Goal: Task Accomplishment & Management: Manage account settings

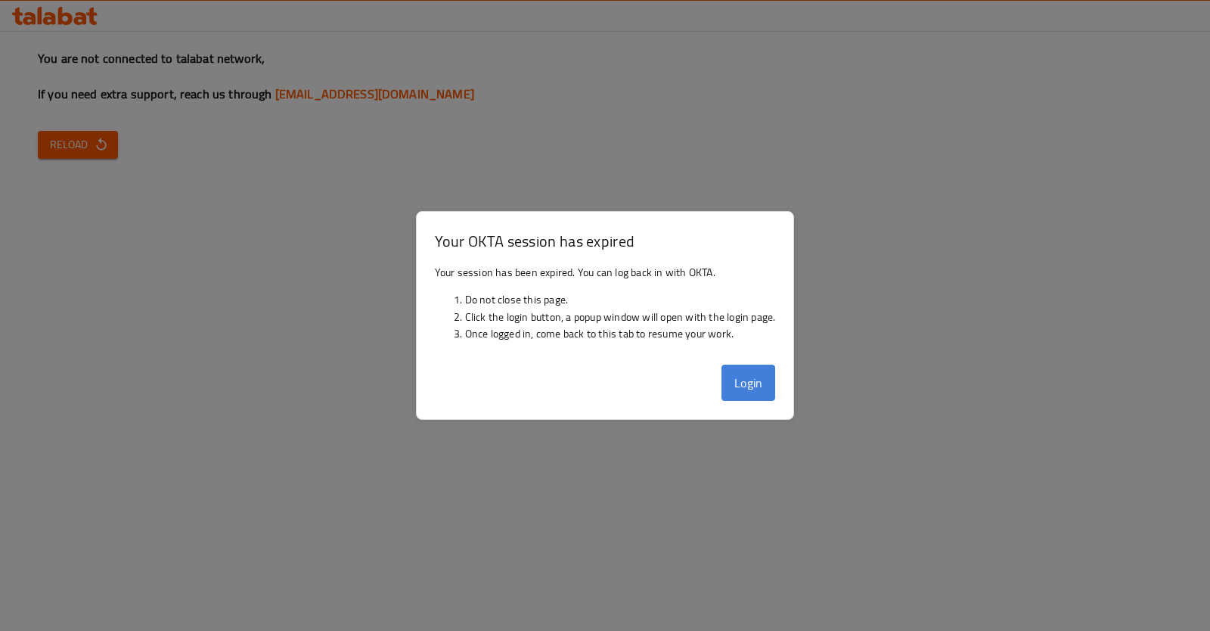
click at [742, 393] on button "Login" at bounding box center [749, 383] width 54 height 36
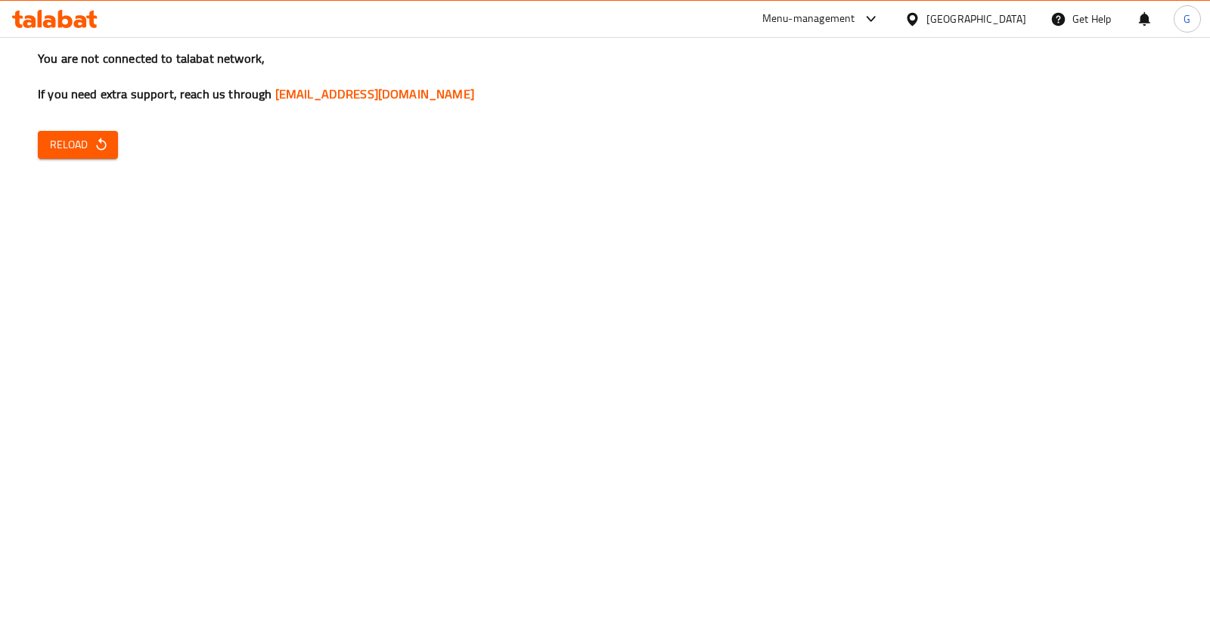
click at [103, 147] on icon "button" at bounding box center [101, 144] width 15 height 15
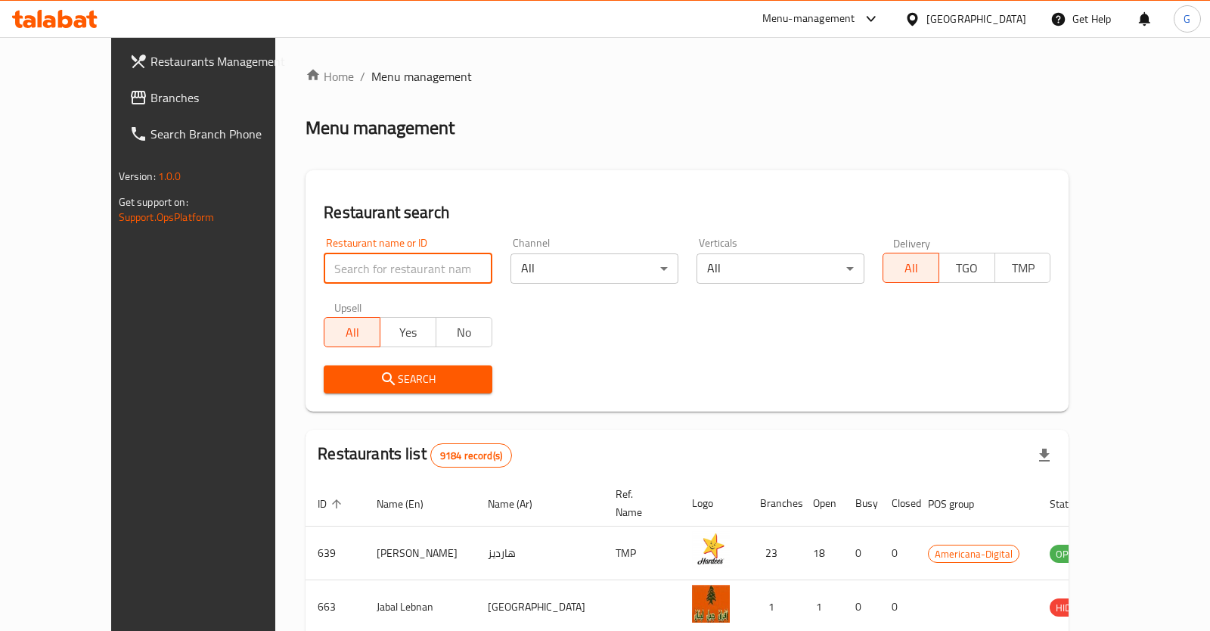
click at [449, 283] on input "search" at bounding box center [408, 268] width 168 height 30
click at [155, 65] on span "Restaurants Management" at bounding box center [226, 61] width 151 height 18
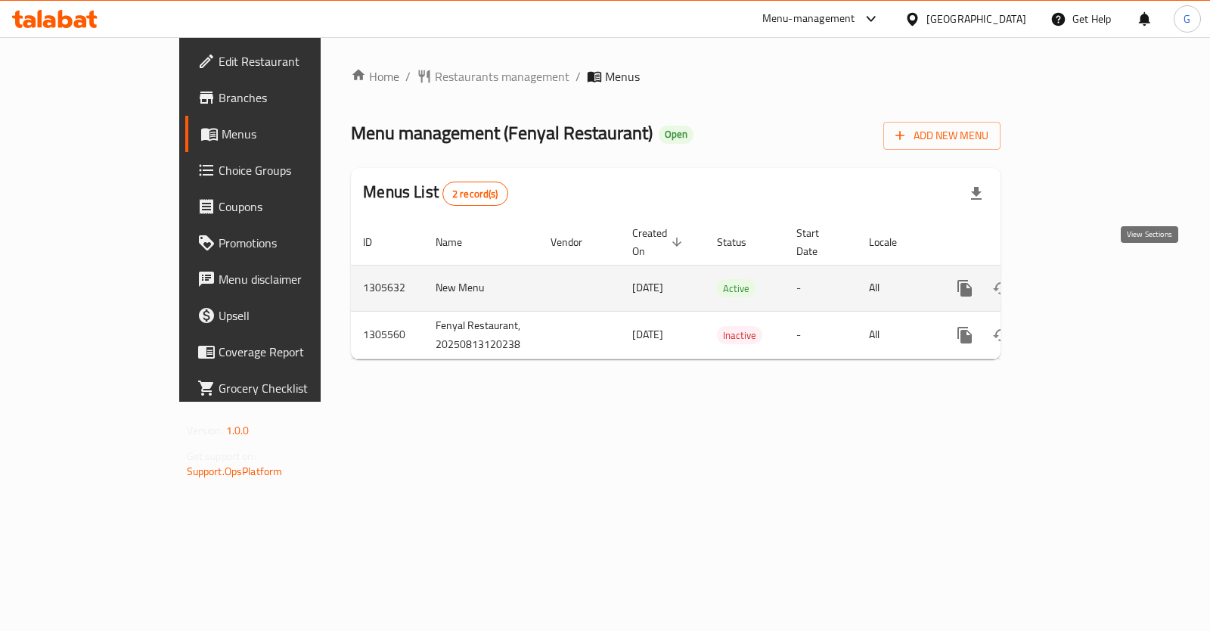
click at [1083, 279] on icon "enhanced table" at bounding box center [1074, 288] width 18 height 18
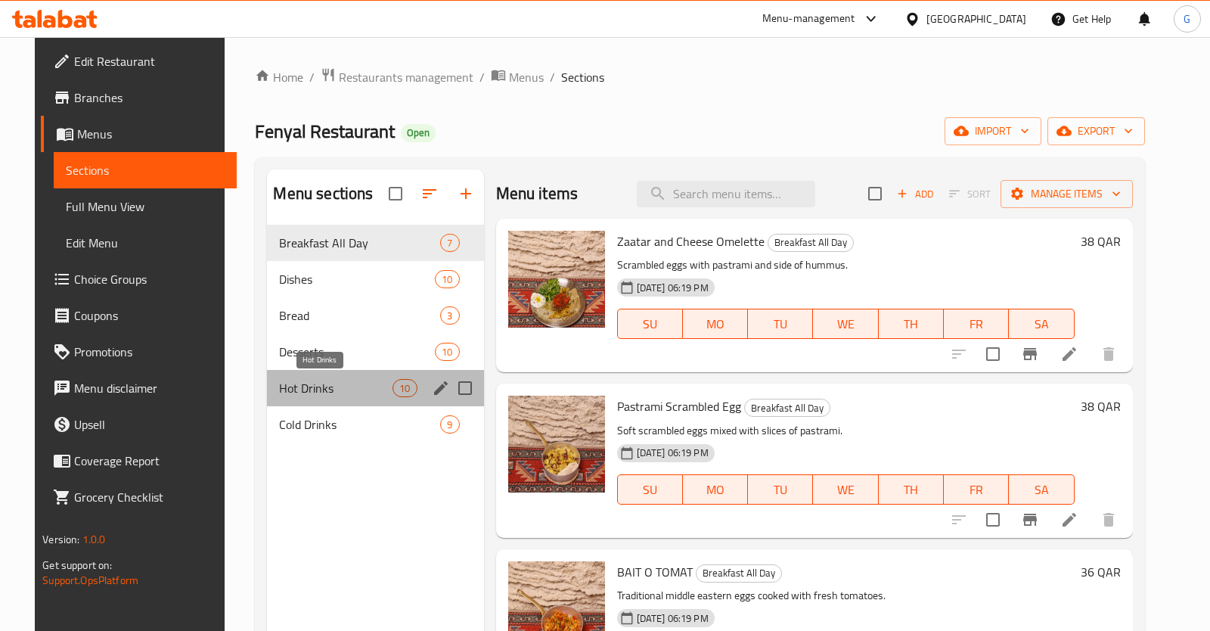
drag, startPoint x: 284, startPoint y: 387, endPoint x: 298, endPoint y: 383, distance: 14.4
click at [286, 390] on span "Hot Drinks" at bounding box center [335, 388] width 113 height 18
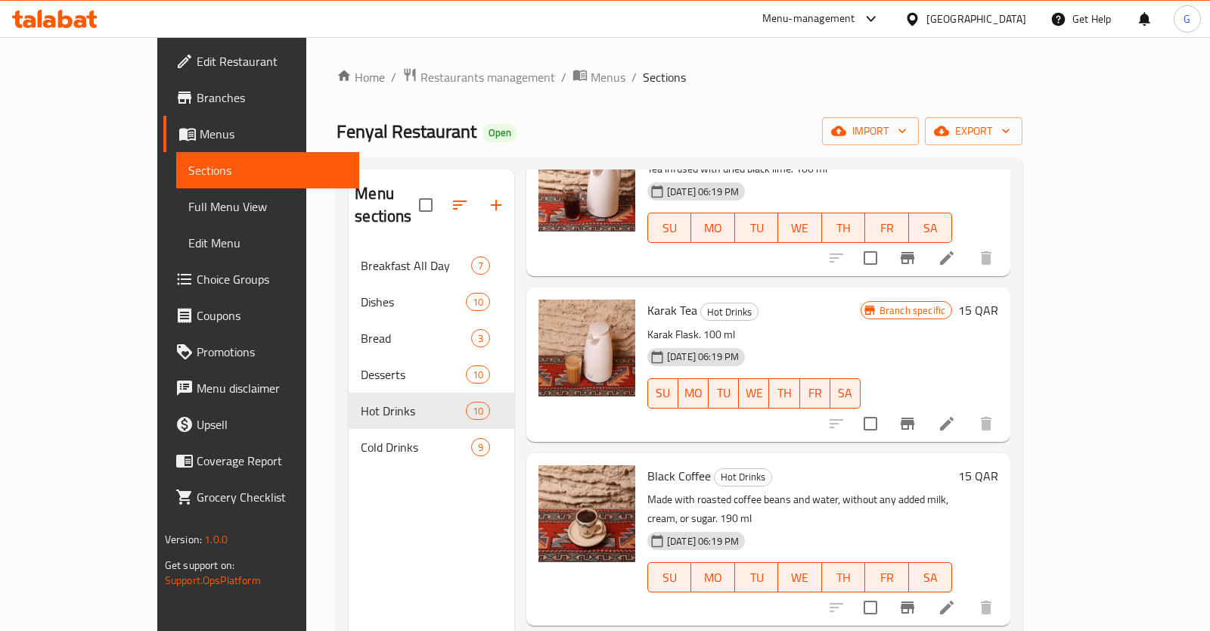
scroll to position [484, 0]
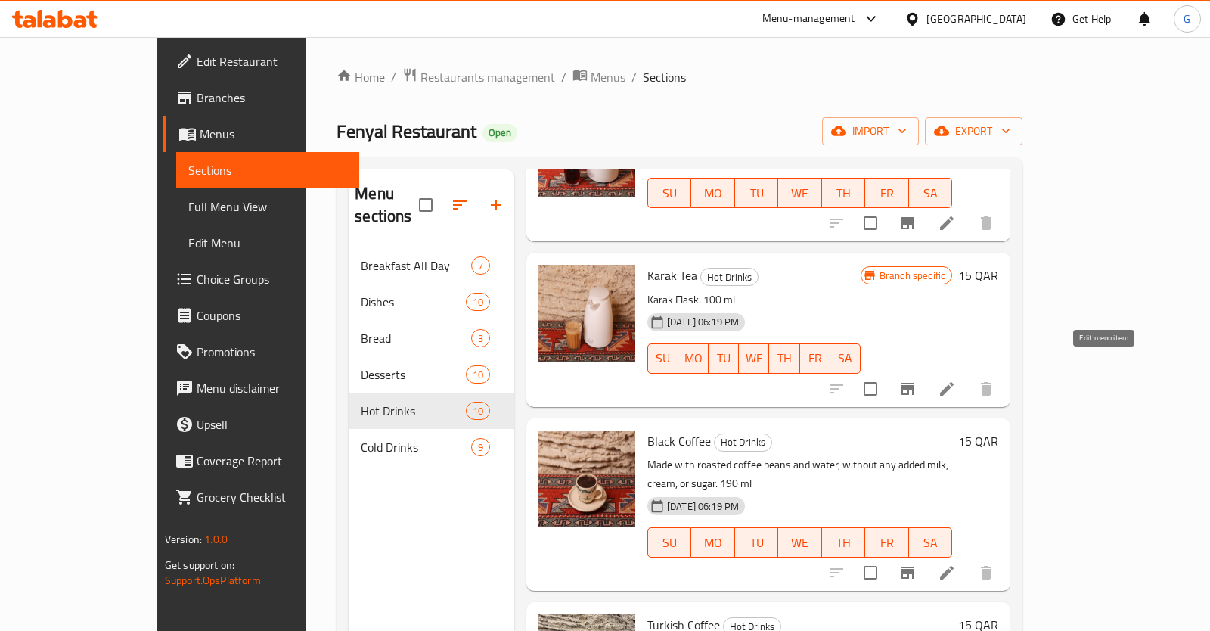
click at [956, 380] on icon at bounding box center [947, 389] width 18 height 18
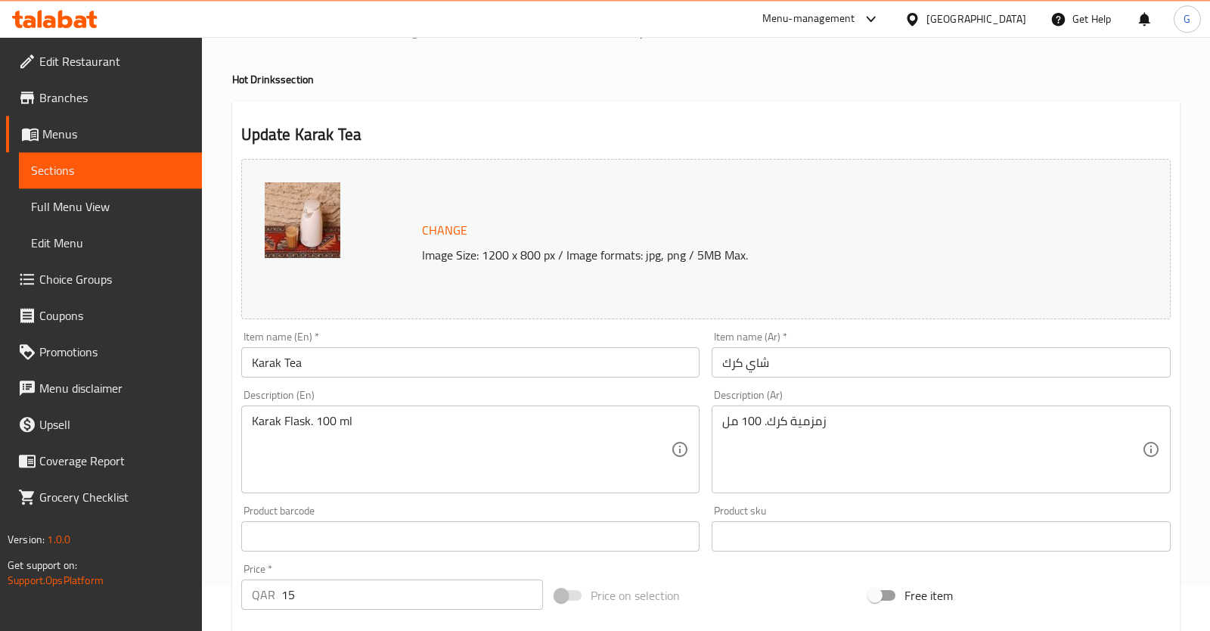
scroll to position [238, 0]
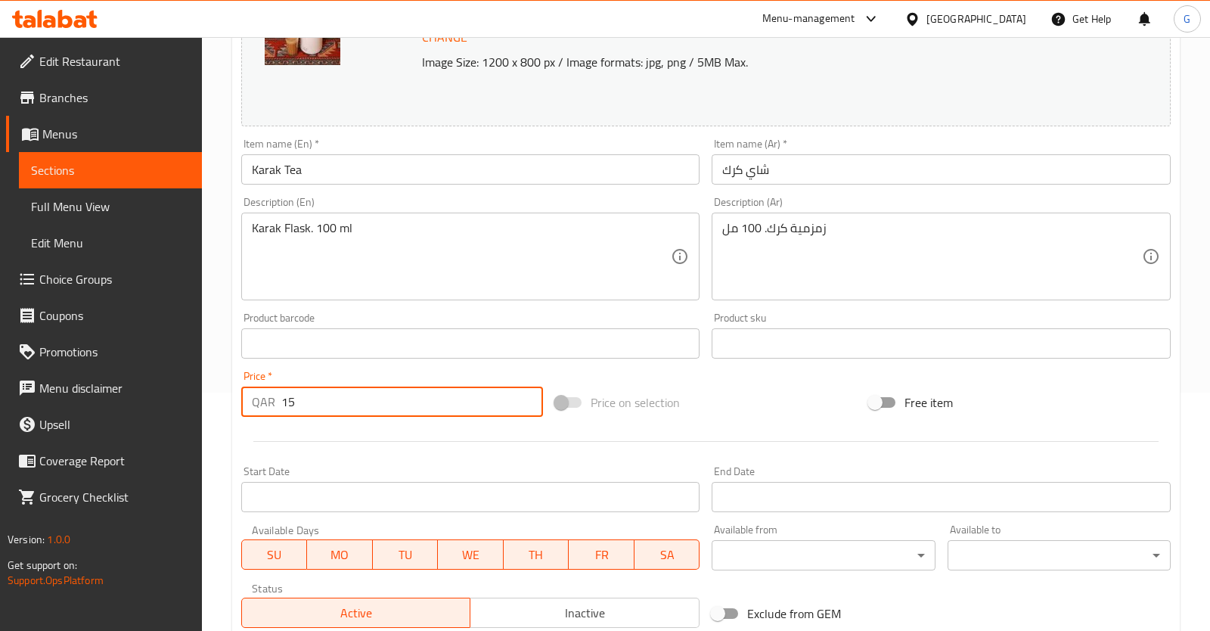
click at [380, 397] on input "15" at bounding box center [412, 402] width 262 height 30
type input "18"
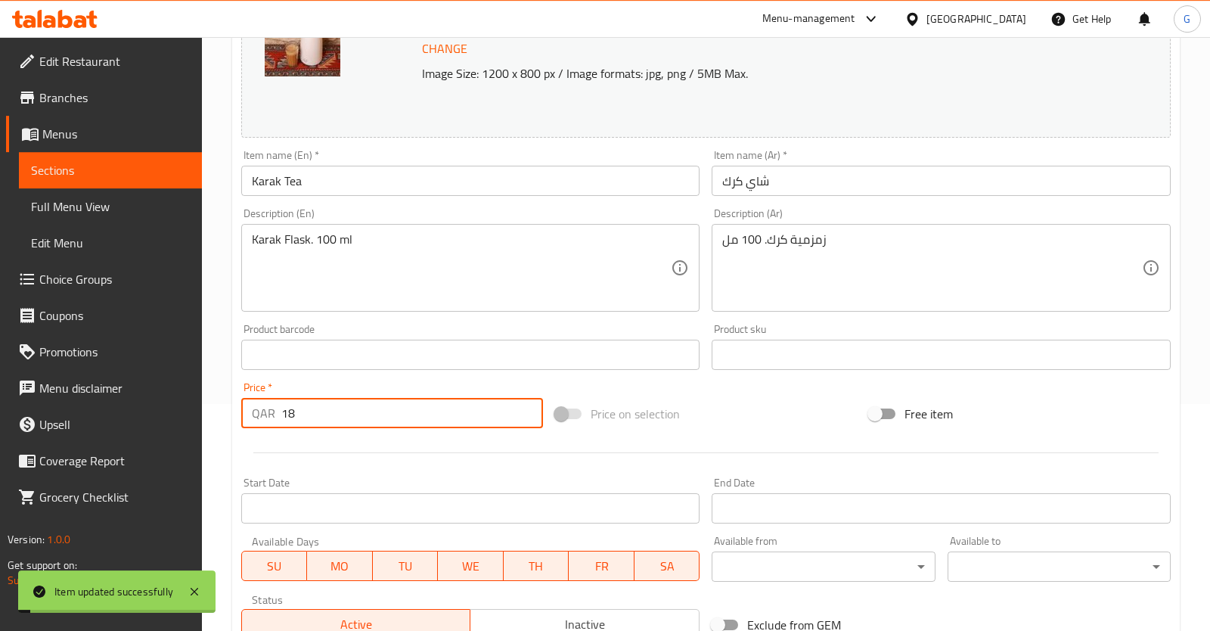
scroll to position [0, 0]
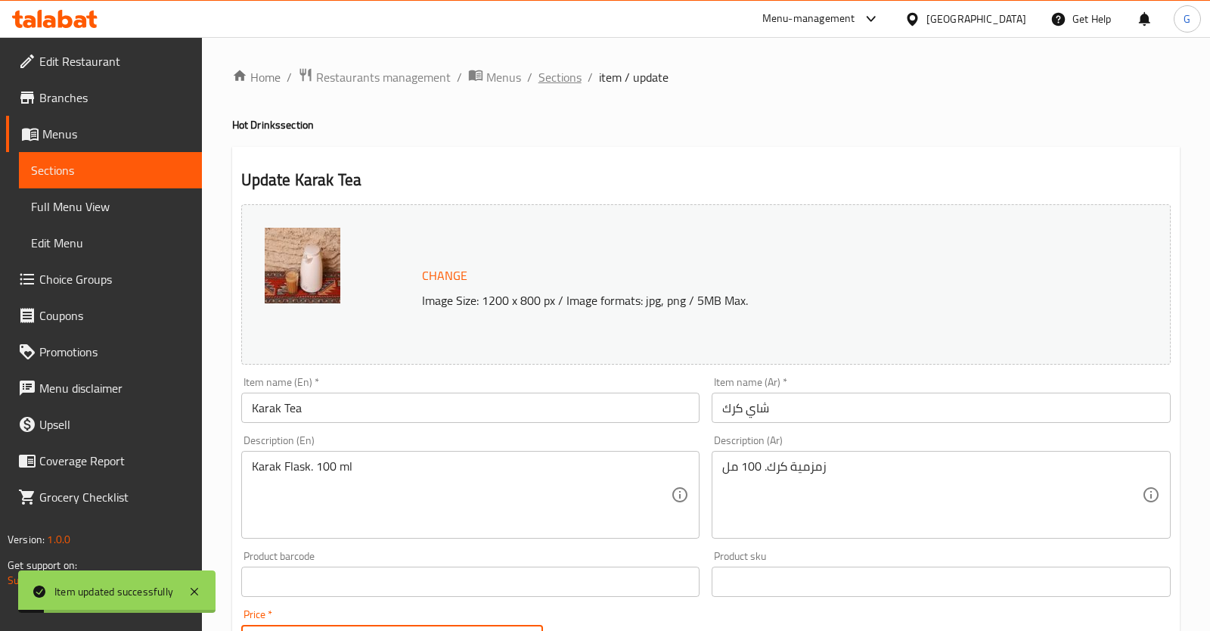
click at [566, 79] on span "Sections" at bounding box center [560, 77] width 43 height 18
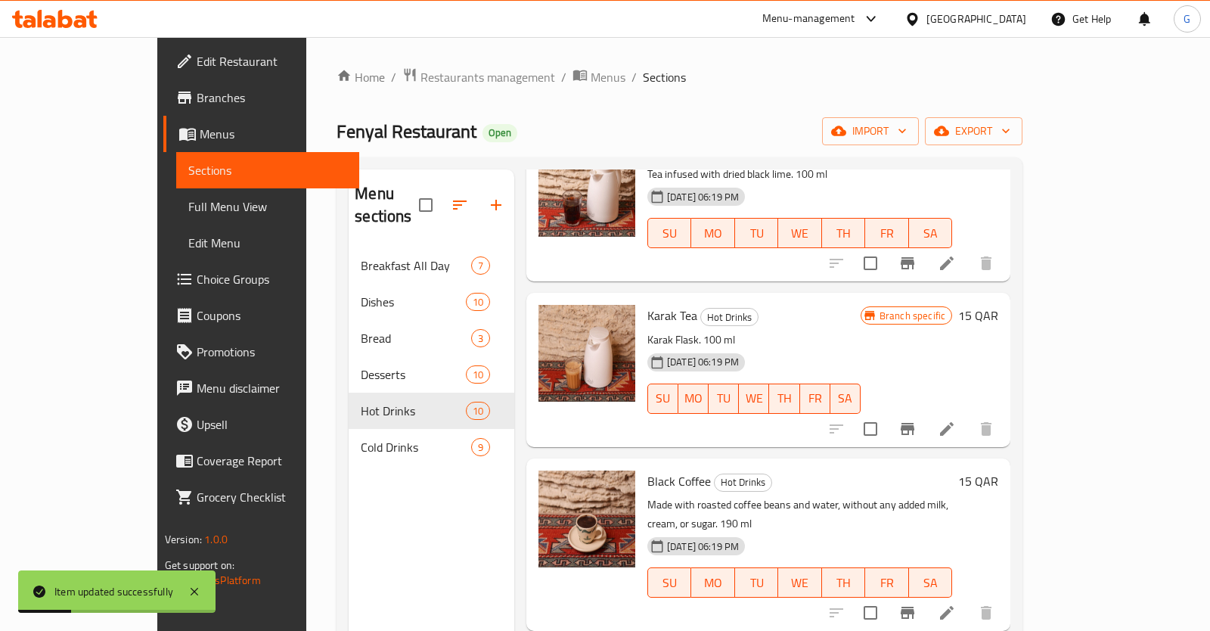
scroll to position [484, 0]
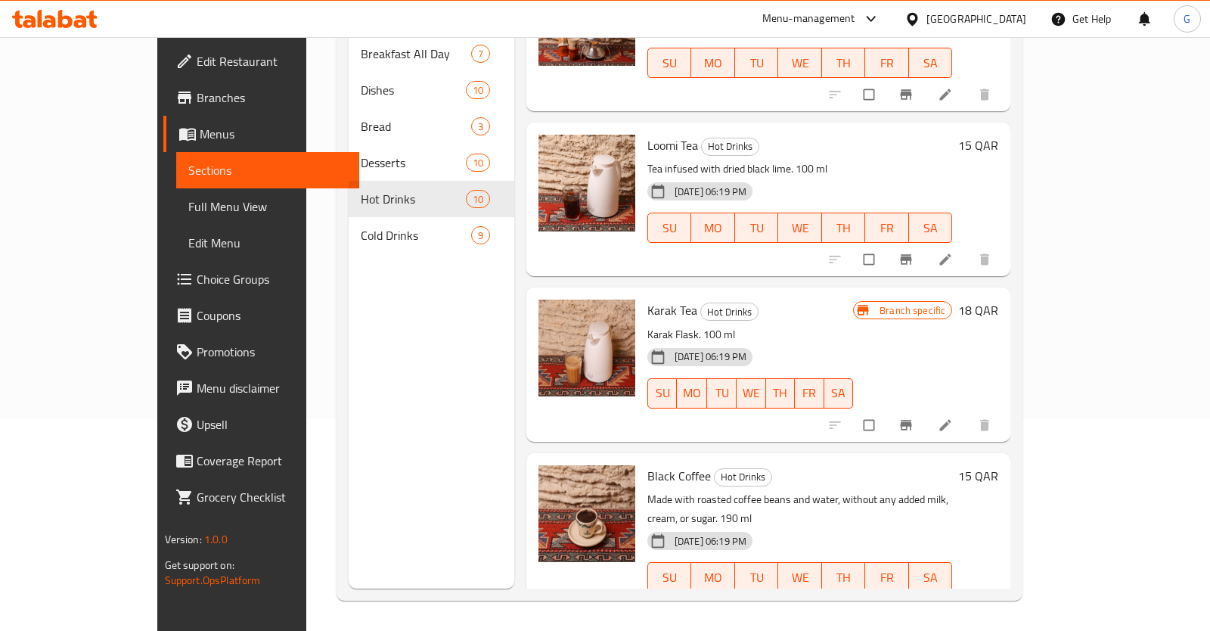
scroll to position [212, 0]
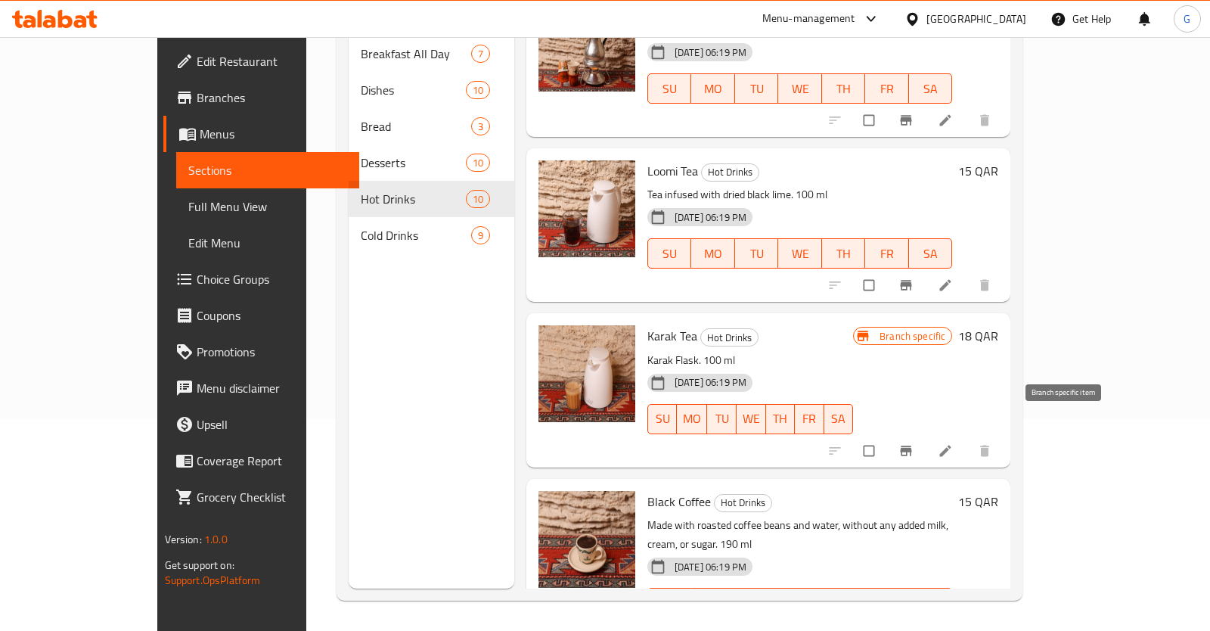
click at [926, 434] on button "Branch-specific-item" at bounding box center [908, 450] width 36 height 33
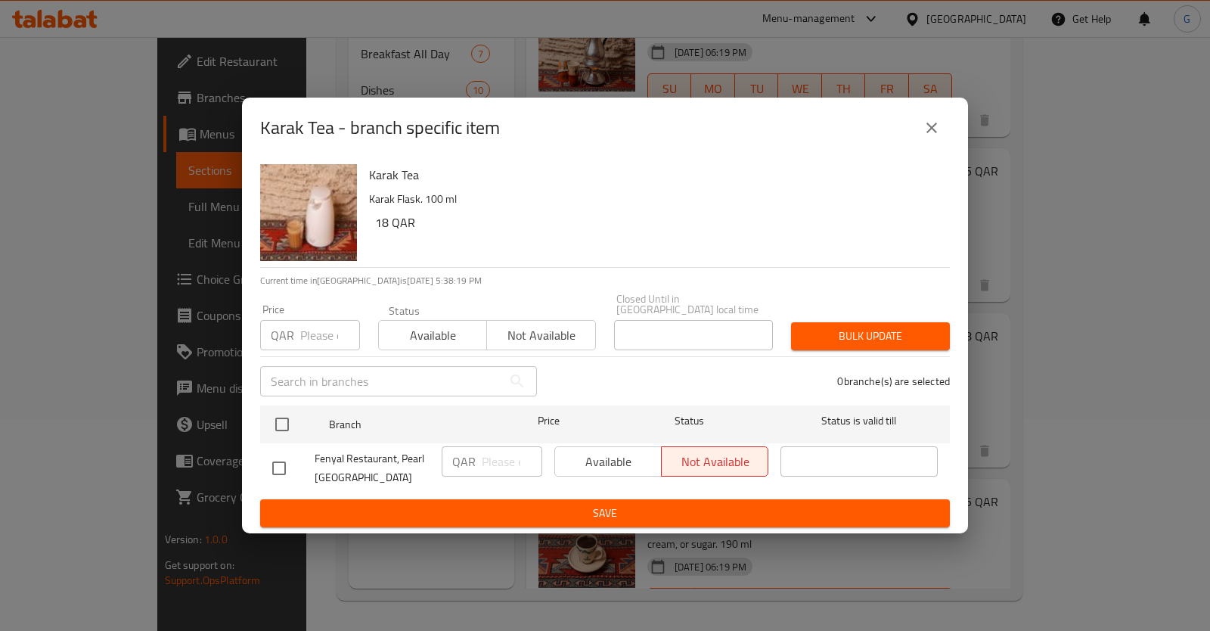
click at [613, 452] on div "Available Not available" at bounding box center [661, 461] width 214 height 30
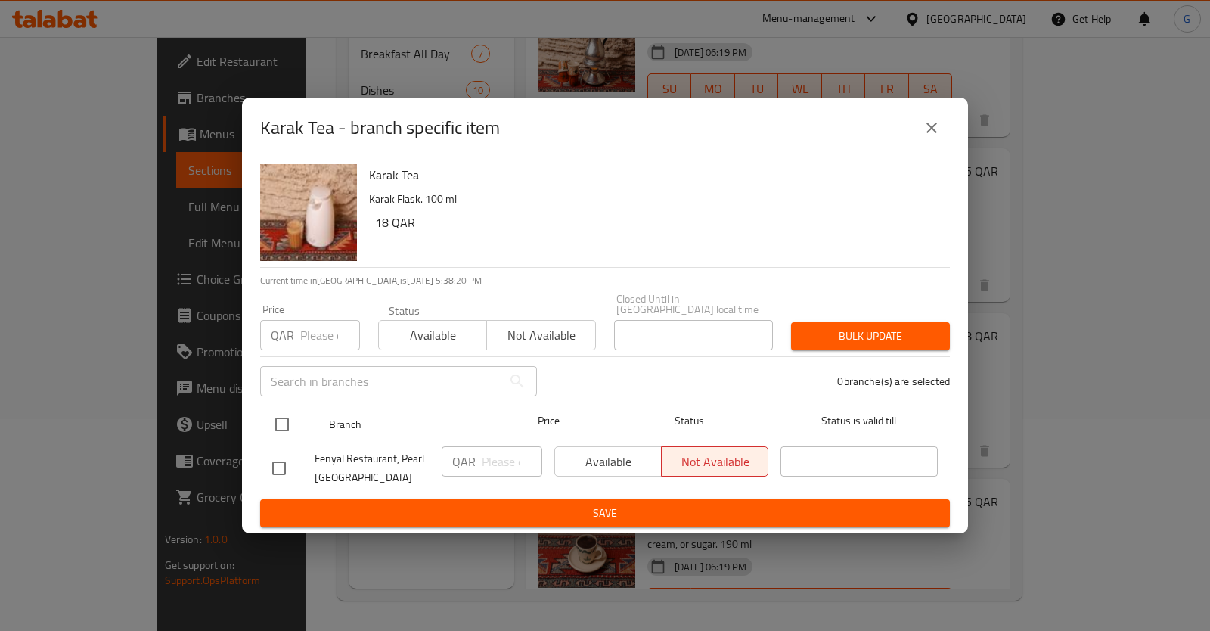
drag, startPoint x: 267, startPoint y: 426, endPoint x: 374, endPoint y: 441, distance: 108.5
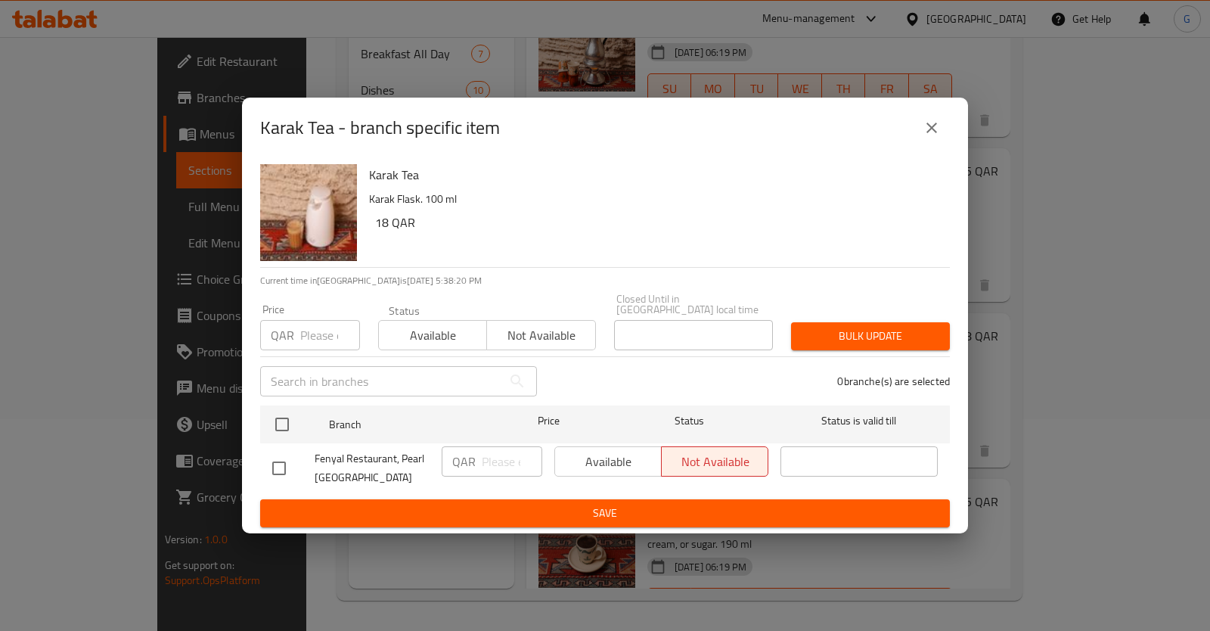
click at [268, 426] on input "checkbox" at bounding box center [282, 424] width 32 height 32
checkbox input "true"
click at [593, 461] on span "Available" at bounding box center [608, 462] width 95 height 22
click at [411, 331] on span "Available" at bounding box center [433, 336] width 96 height 22
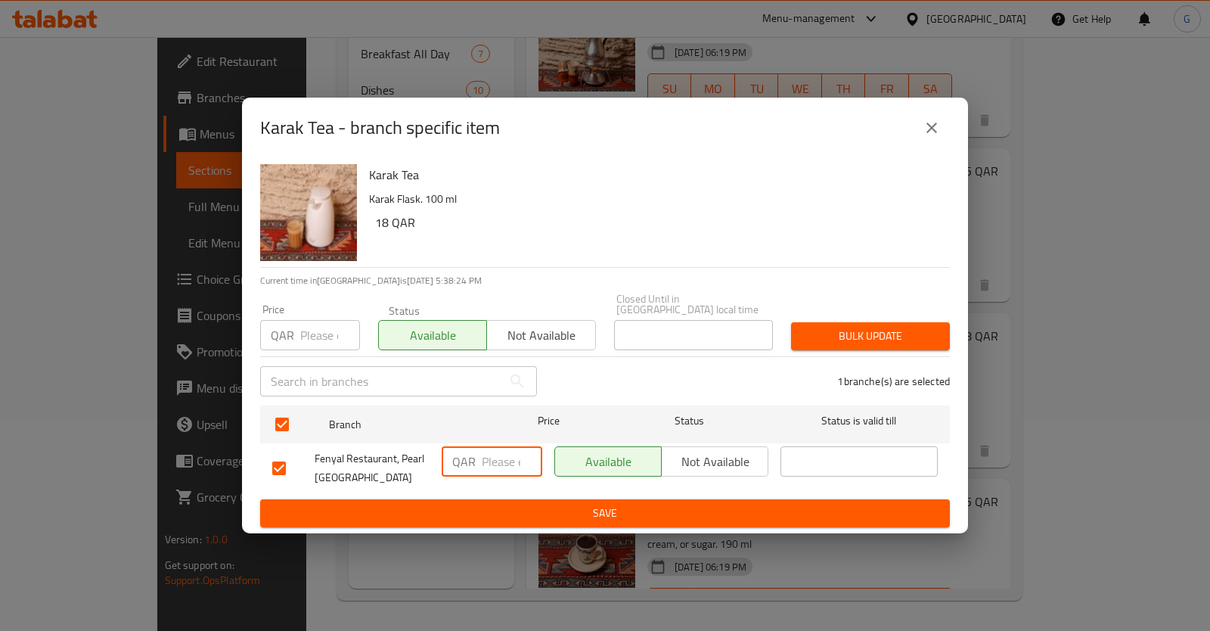
click at [488, 452] on input "number" at bounding box center [512, 461] width 61 height 30
type input "18"
click at [517, 504] on span "Save" at bounding box center [605, 513] width 666 height 19
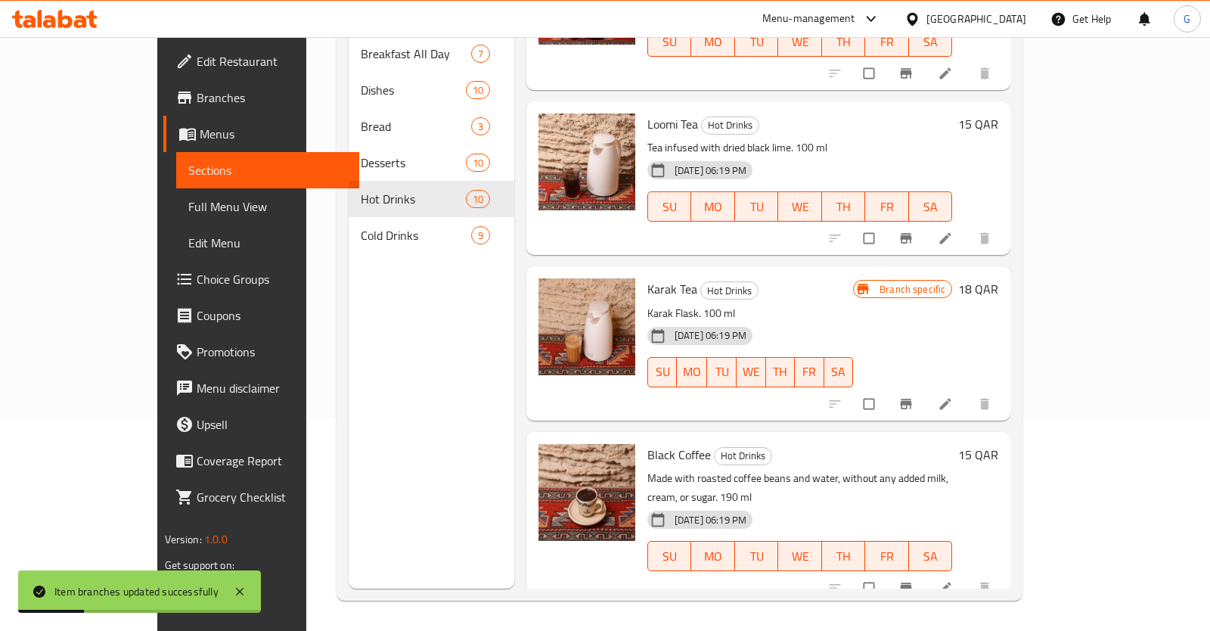
scroll to position [242, 0]
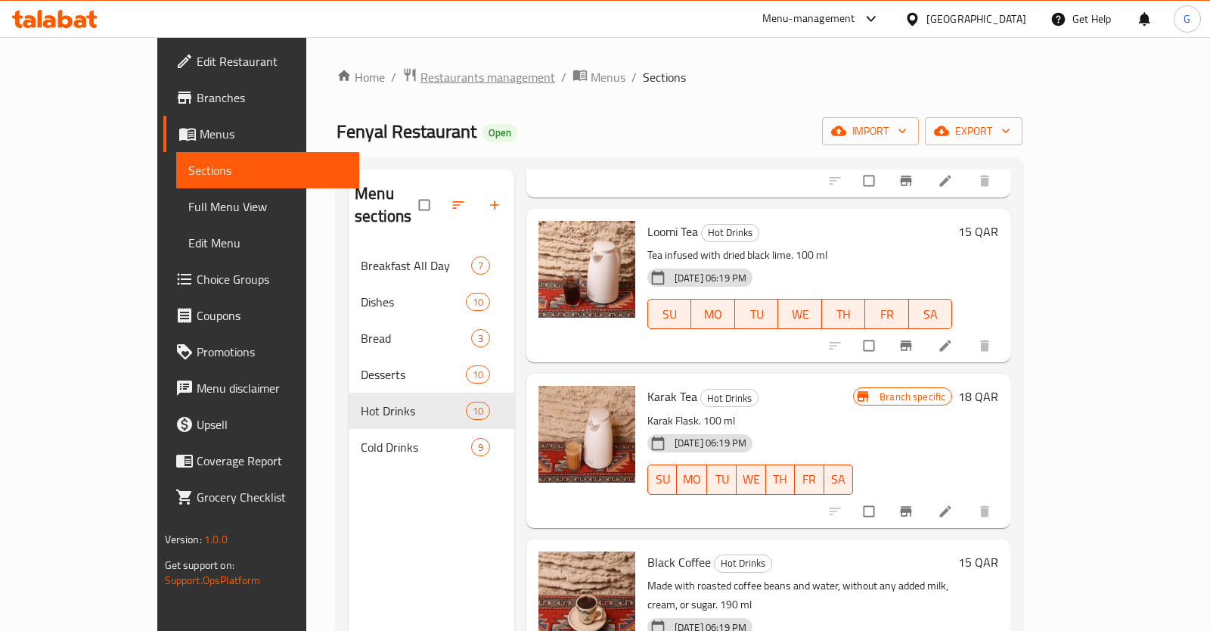
click at [421, 73] on span "Restaurants management" at bounding box center [488, 77] width 135 height 18
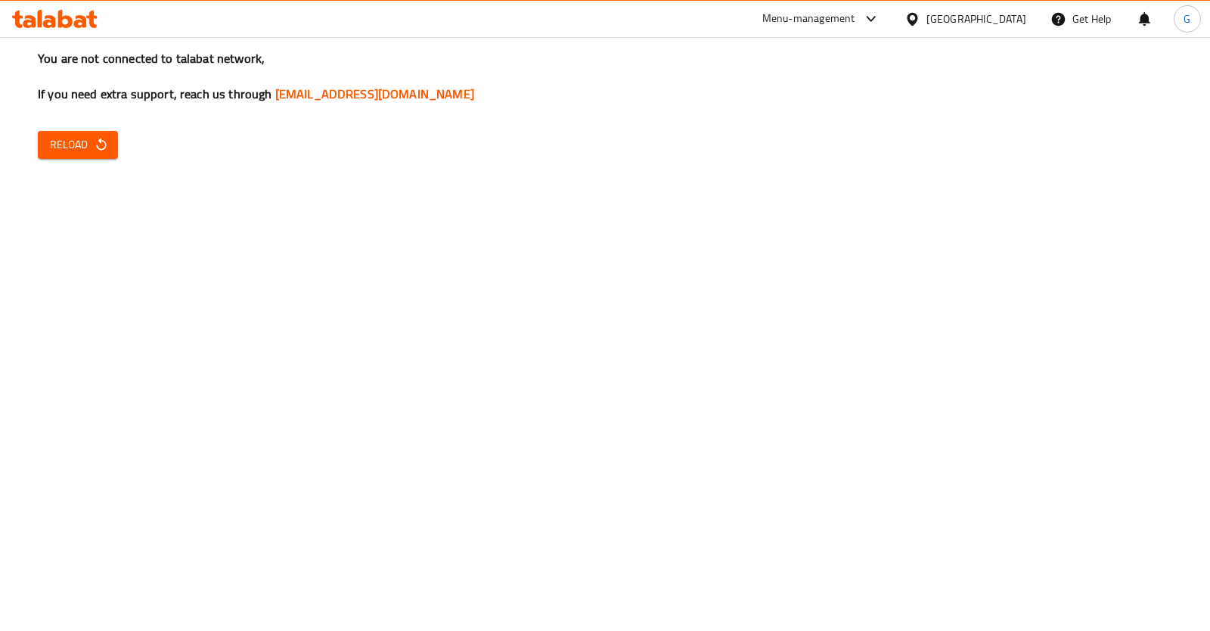
drag, startPoint x: 691, startPoint y: 356, endPoint x: 683, endPoint y: 364, distance: 10.7
click at [685, 358] on div "You are not connected to talabat network, If you need extra support, reach us t…" at bounding box center [605, 315] width 1210 height 631
click at [108, 151] on icon "button" at bounding box center [101, 144] width 15 height 15
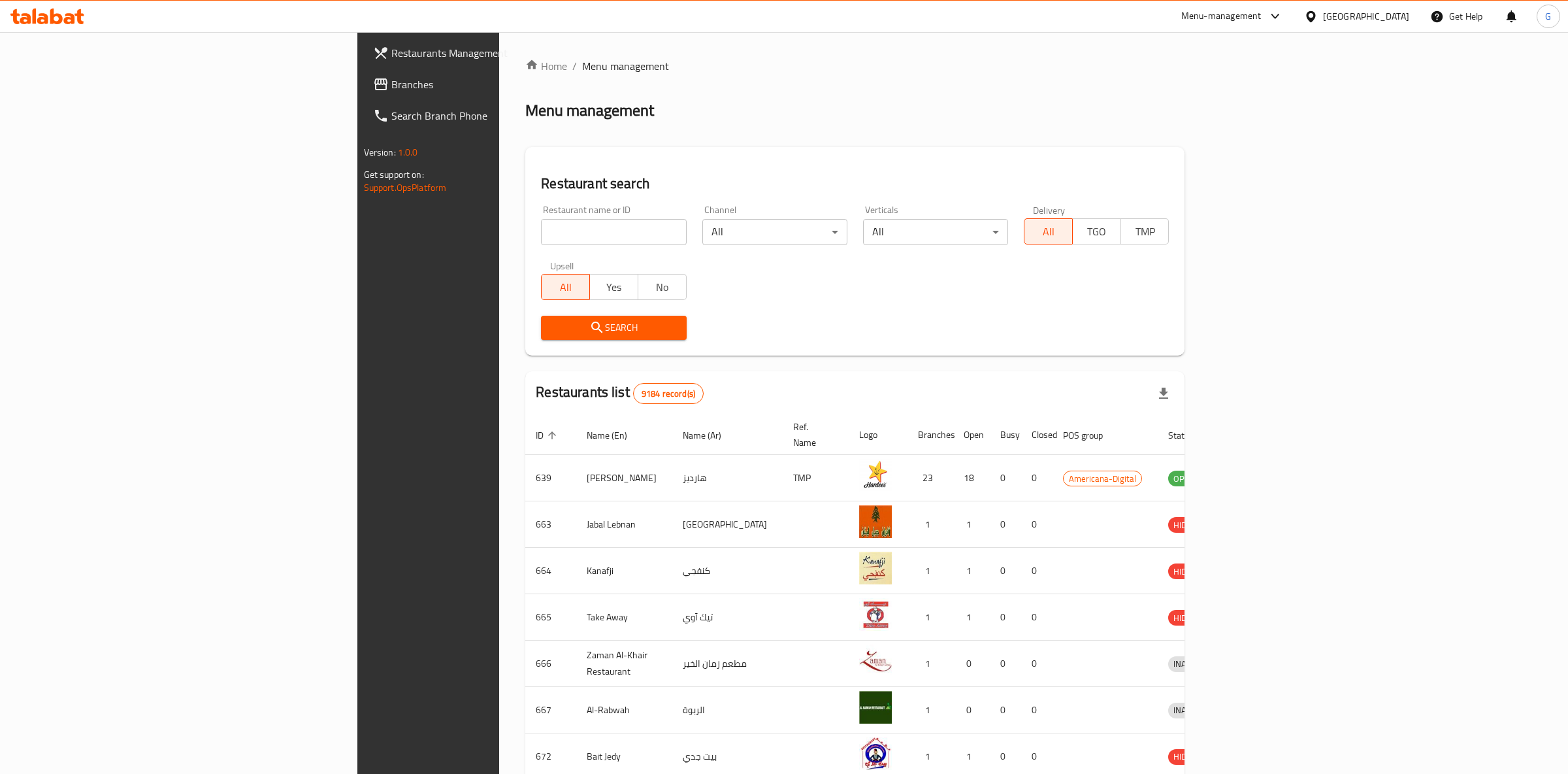
drag, startPoint x: 397, startPoint y: 228, endPoint x: 394, endPoint y: 235, distance: 7.6
click at [541, 230] on input "search" at bounding box center [613, 232] width 145 height 26
type input "calicut note book"
click button "Search" at bounding box center [613, 327] width 145 height 24
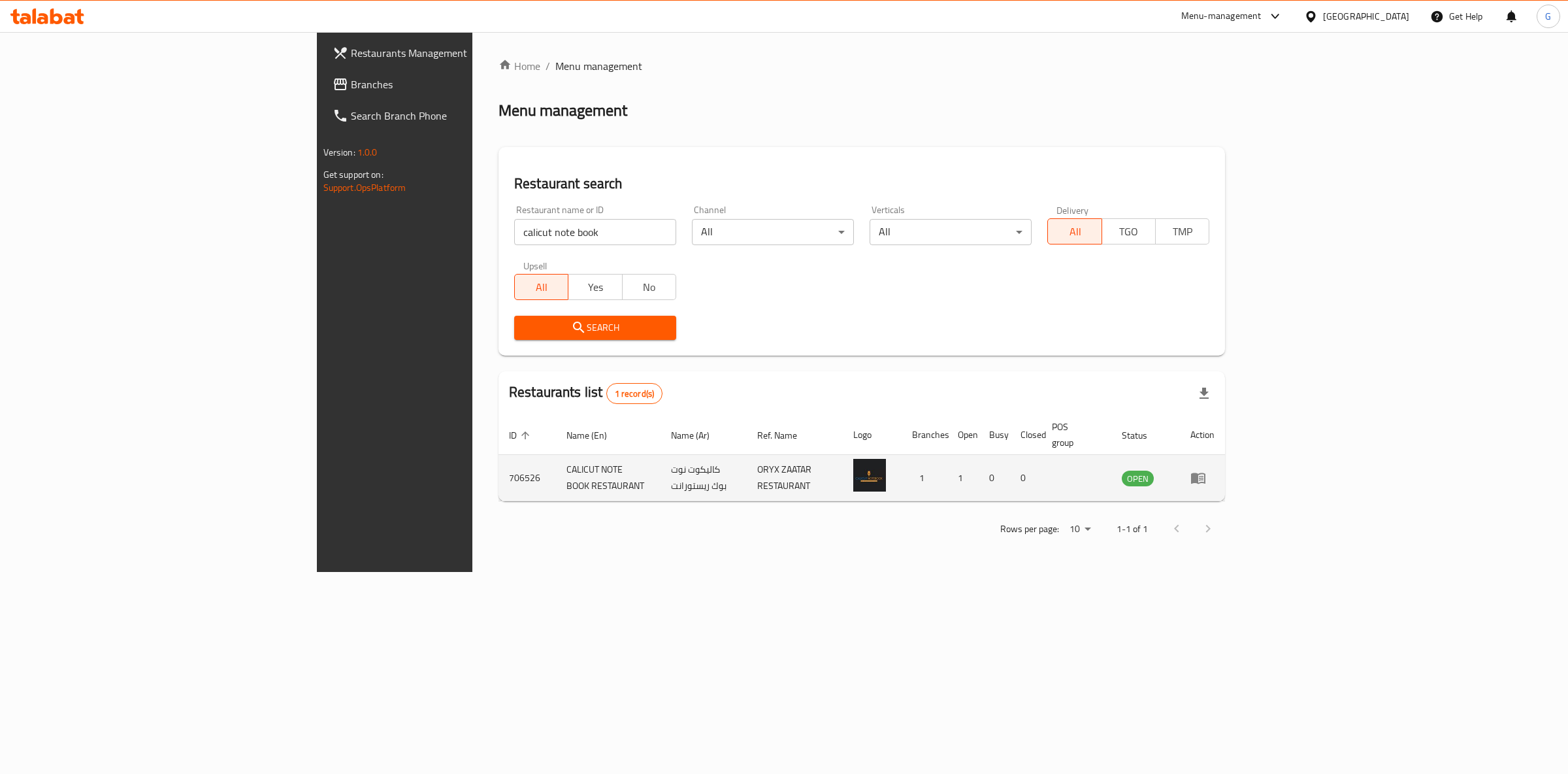
click at [1206, 471] on icon "enhanced table" at bounding box center [1198, 478] width 16 height 16
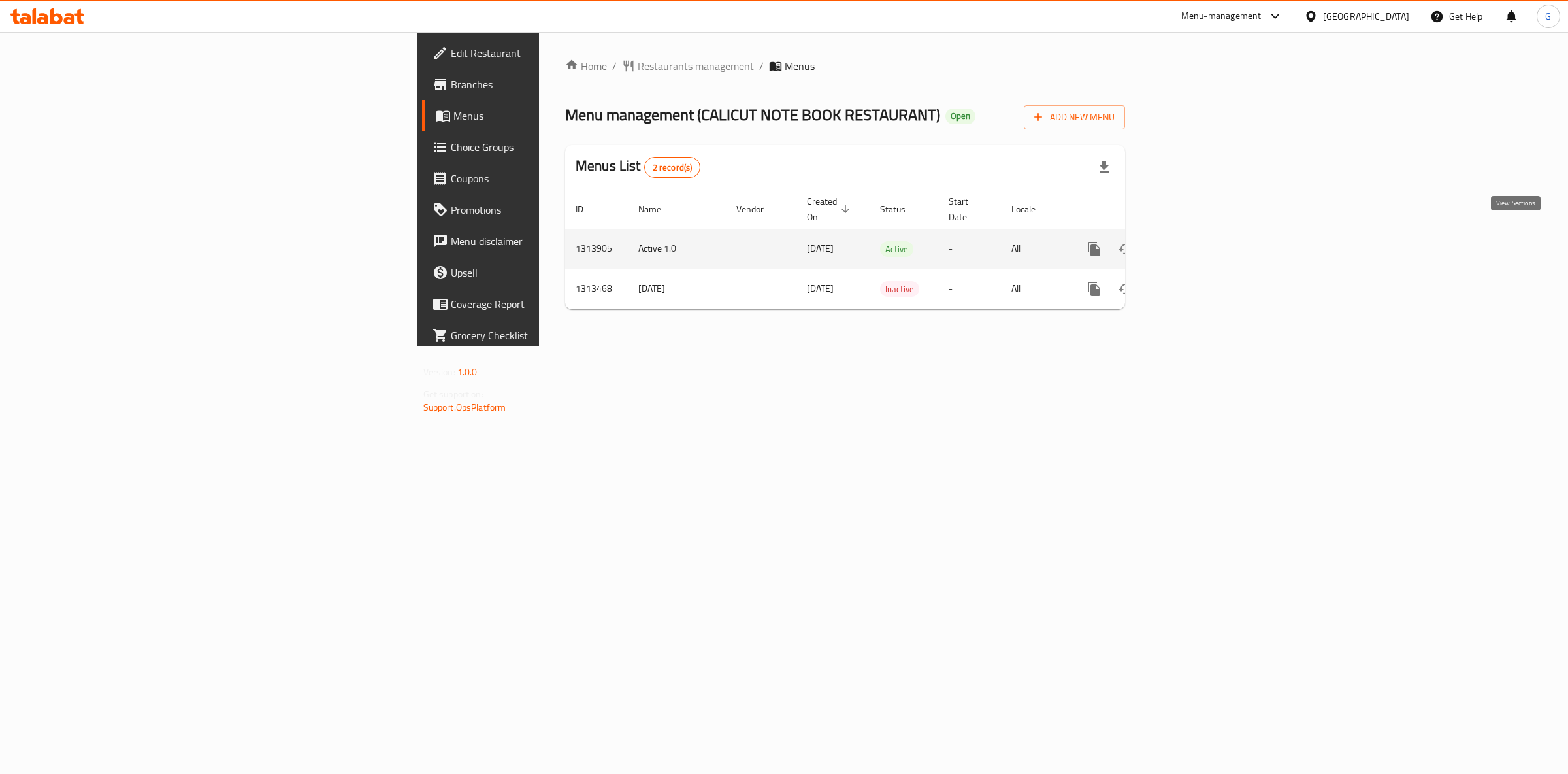
click at [1204, 238] on link "enhanced table" at bounding box center [1189, 249] width 31 height 31
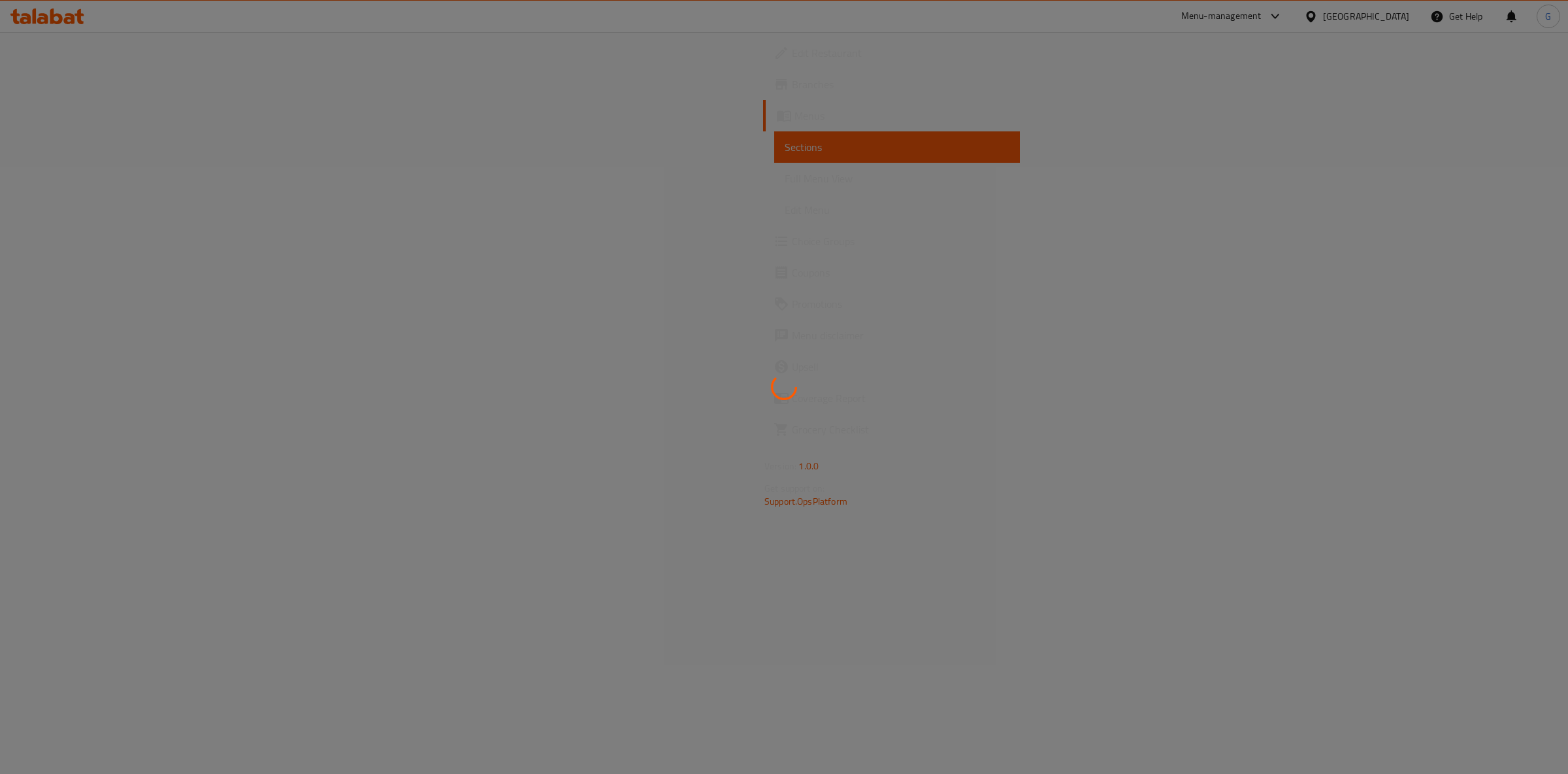
click at [1531, 235] on div at bounding box center [784, 387] width 1568 height 774
click at [104, 75] on div at bounding box center [784, 387] width 1568 height 774
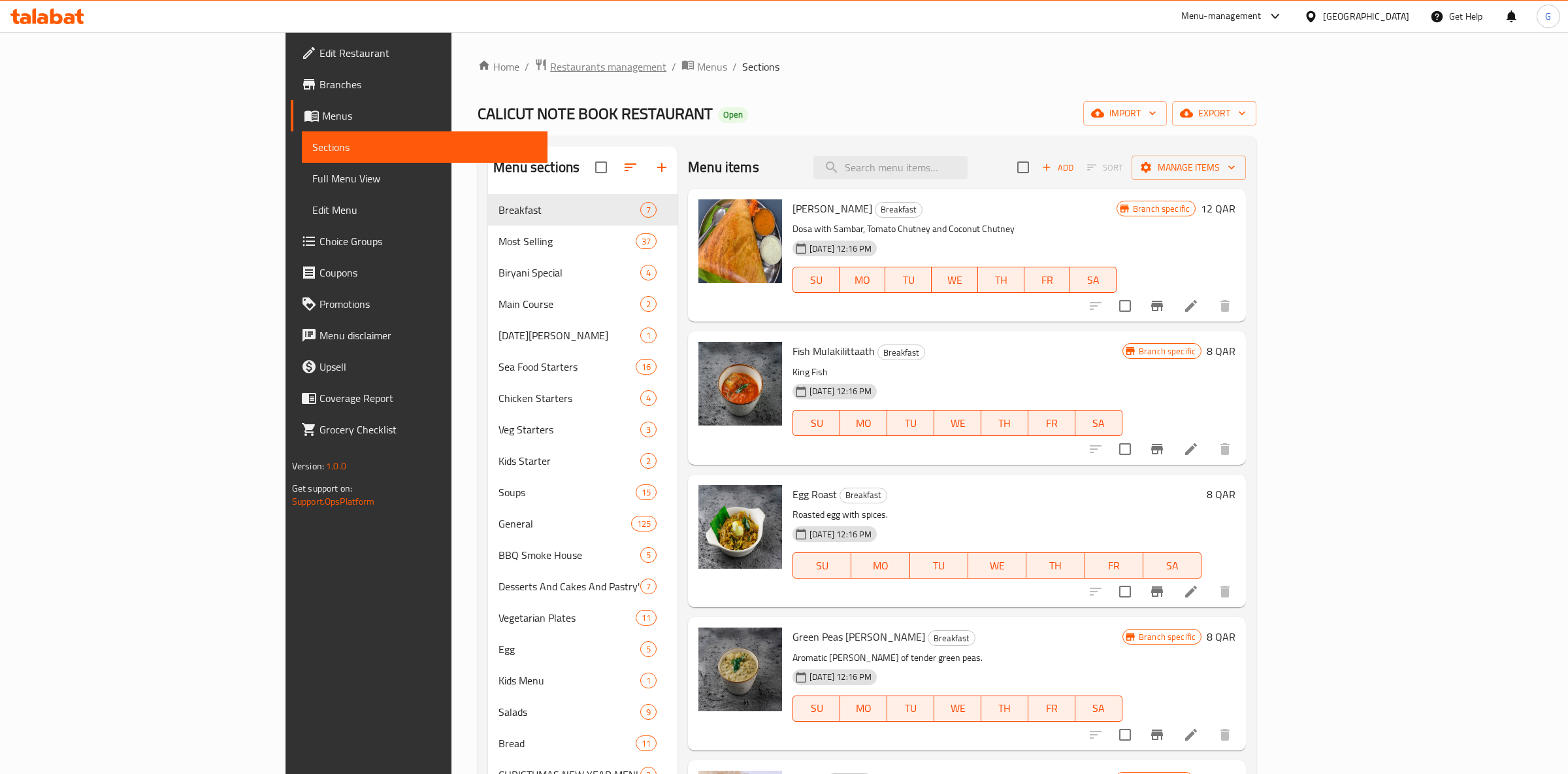
click at [550, 68] on span "Restaurants management" at bounding box center [608, 67] width 117 height 16
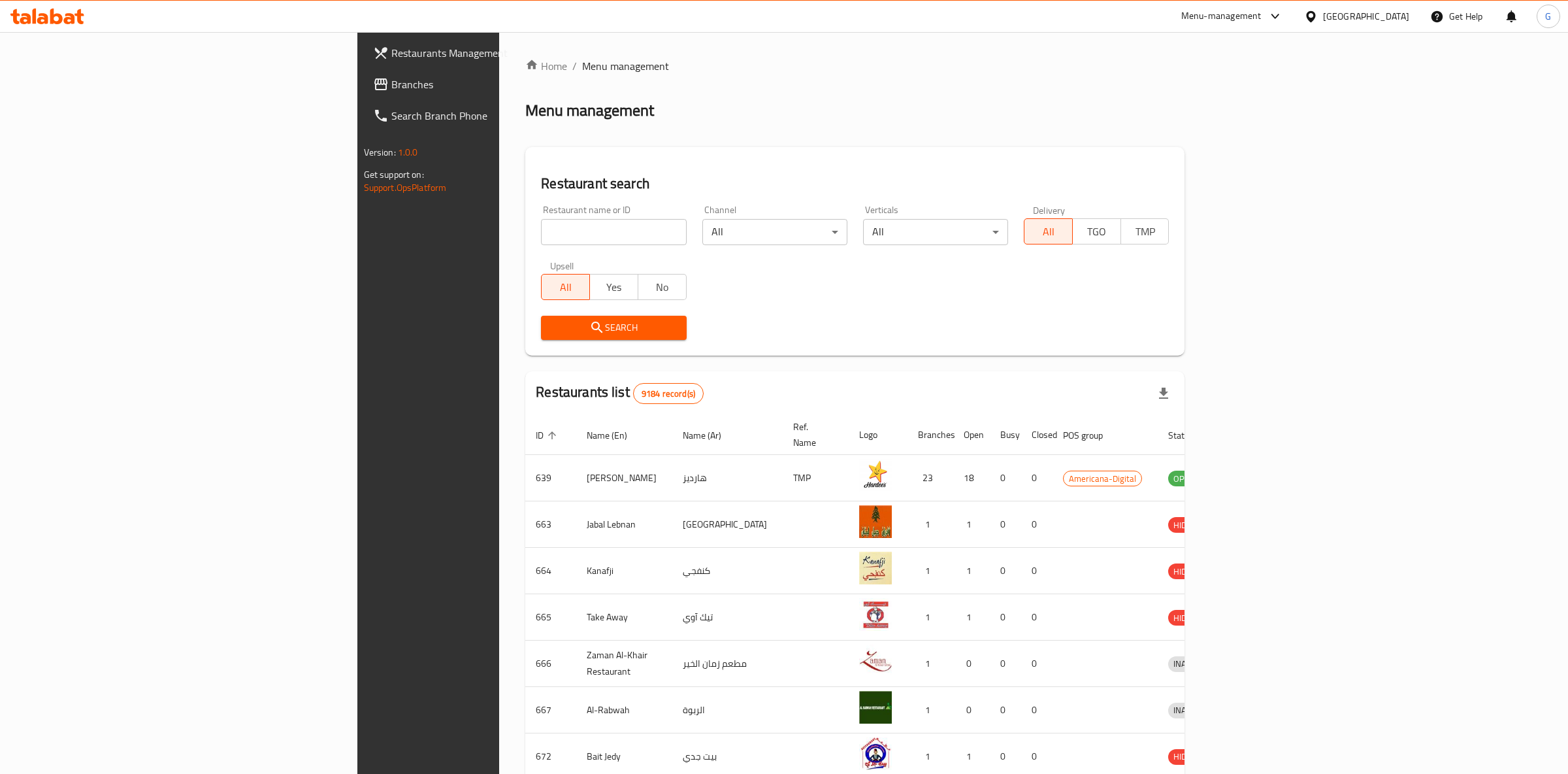
click at [541, 243] on input "search" at bounding box center [613, 232] width 145 height 26
type input "calicut note book"
click button "Search" at bounding box center [613, 327] width 145 height 24
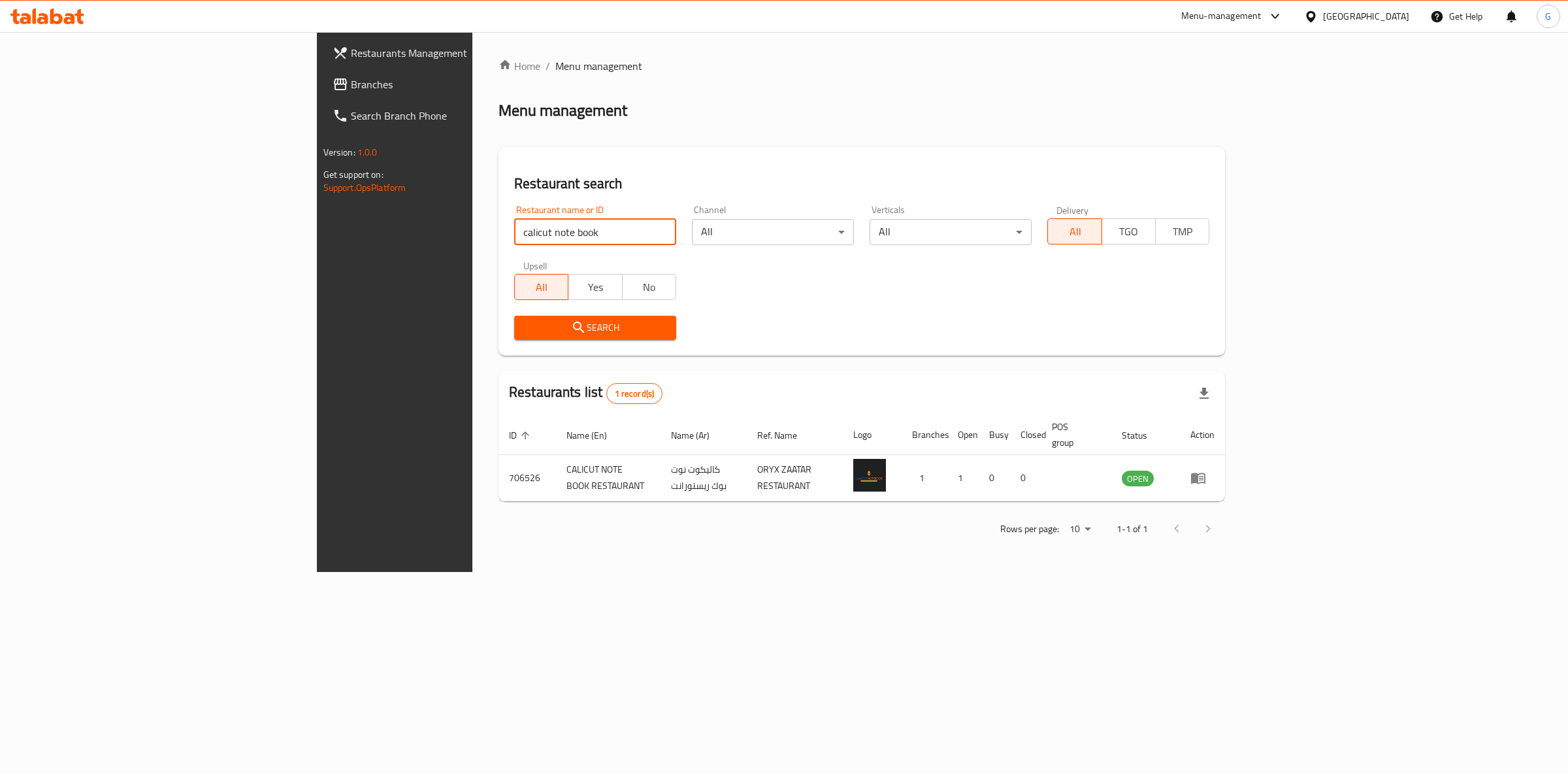
click at [351, 49] on span "Restaurants Management" at bounding box center [460, 53] width 218 height 16
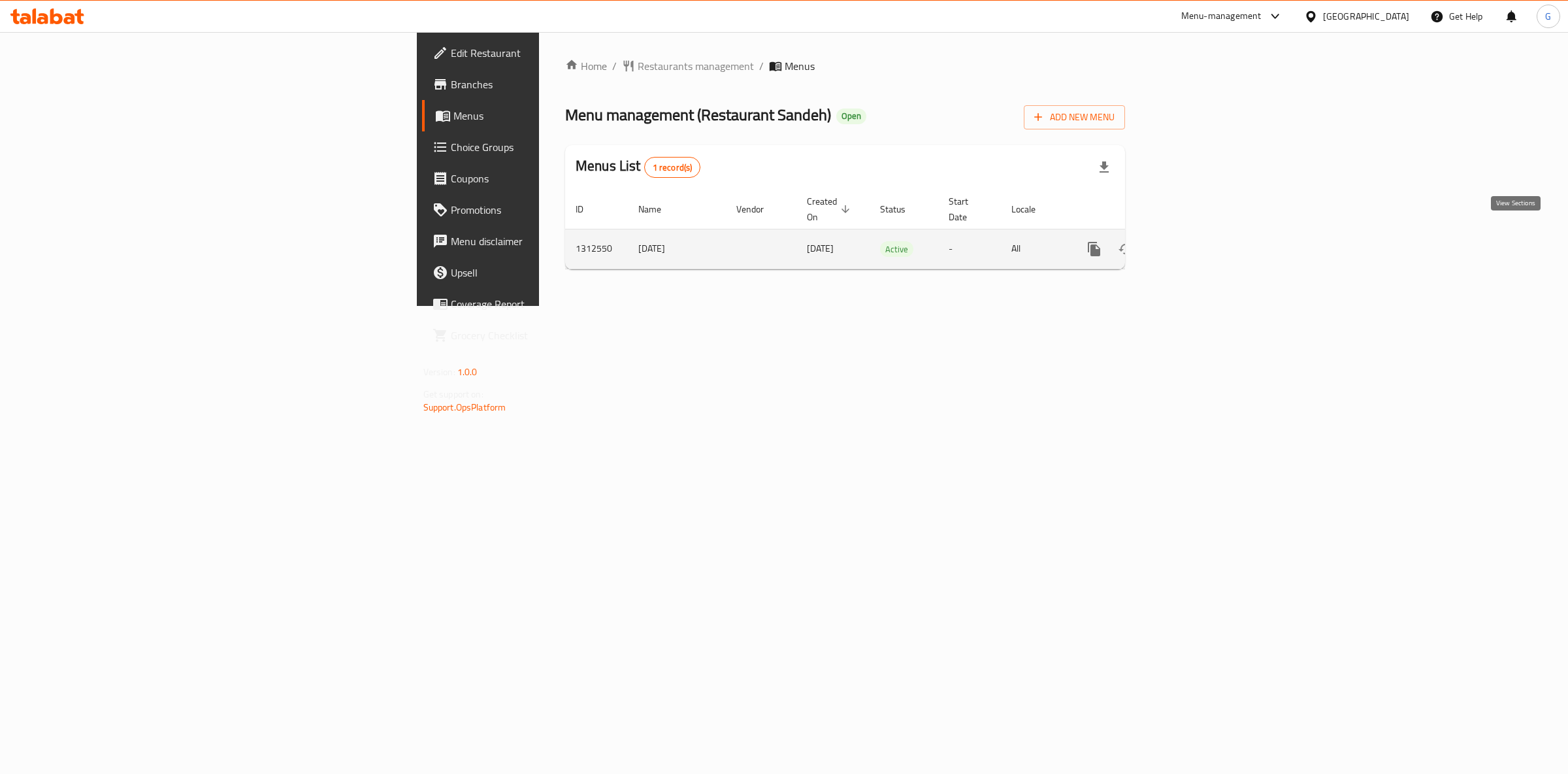
click at [1195, 243] on icon "enhanced table" at bounding box center [1189, 249] width 12 height 12
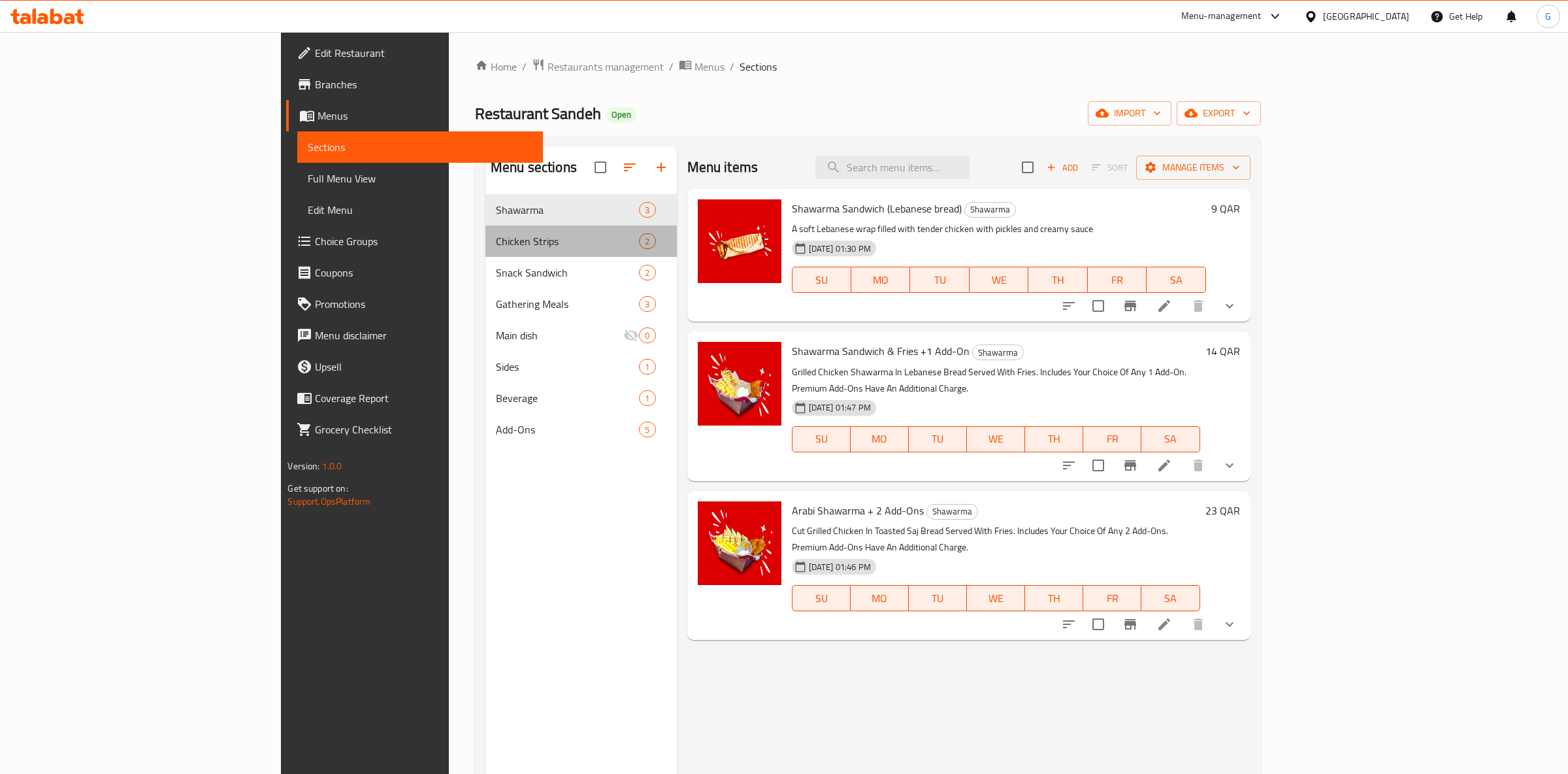
click at [486, 229] on div "Chicken Strips 2" at bounding box center [581, 241] width 192 height 31
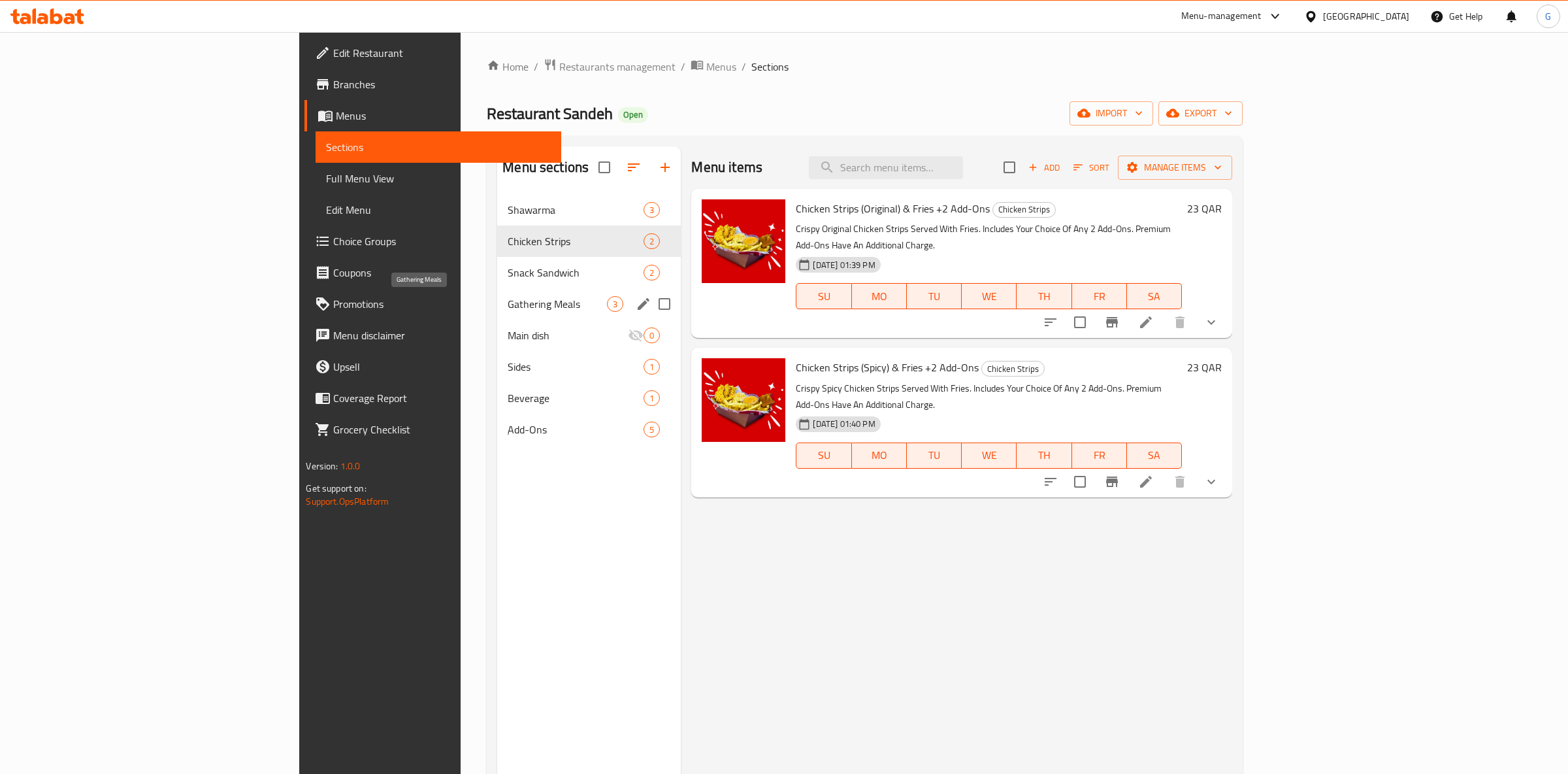
click at [508, 299] on span "Gathering Meals" at bounding box center [557, 304] width 99 height 16
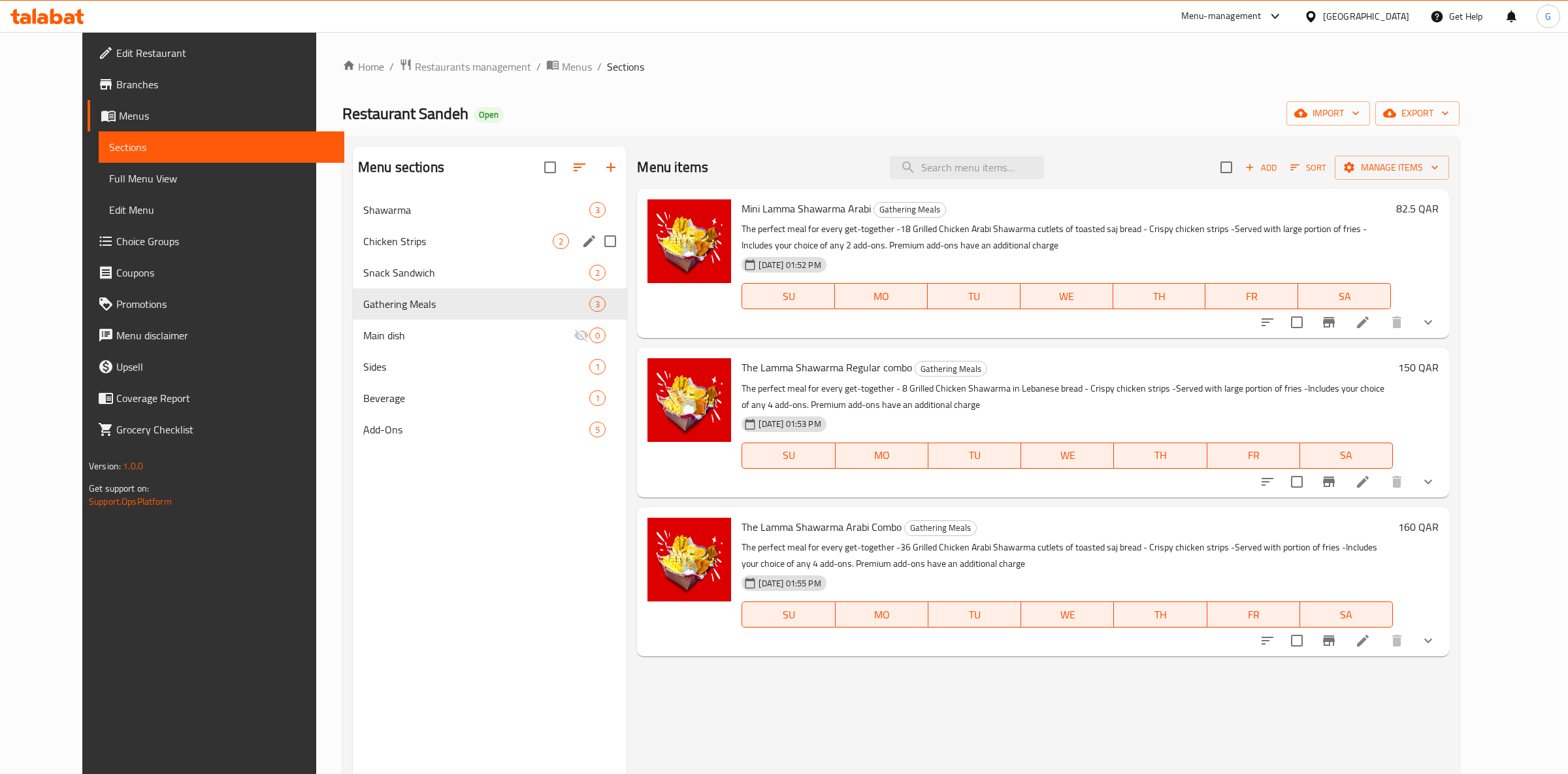
click at [382, 231] on div "Chicken Strips 2" at bounding box center [490, 241] width 275 height 31
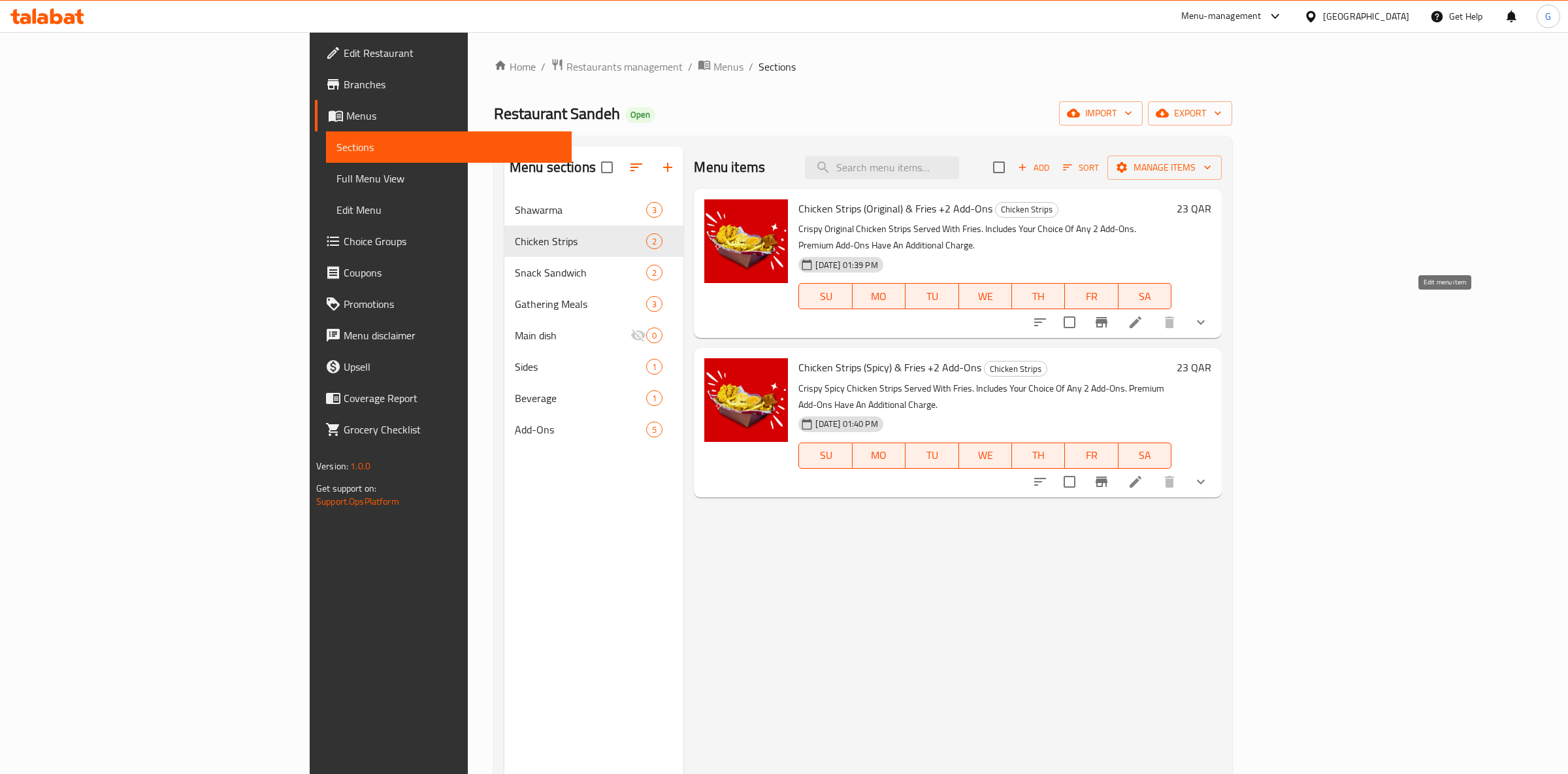
click at [1144, 314] on icon at bounding box center [1136, 322] width 16 height 16
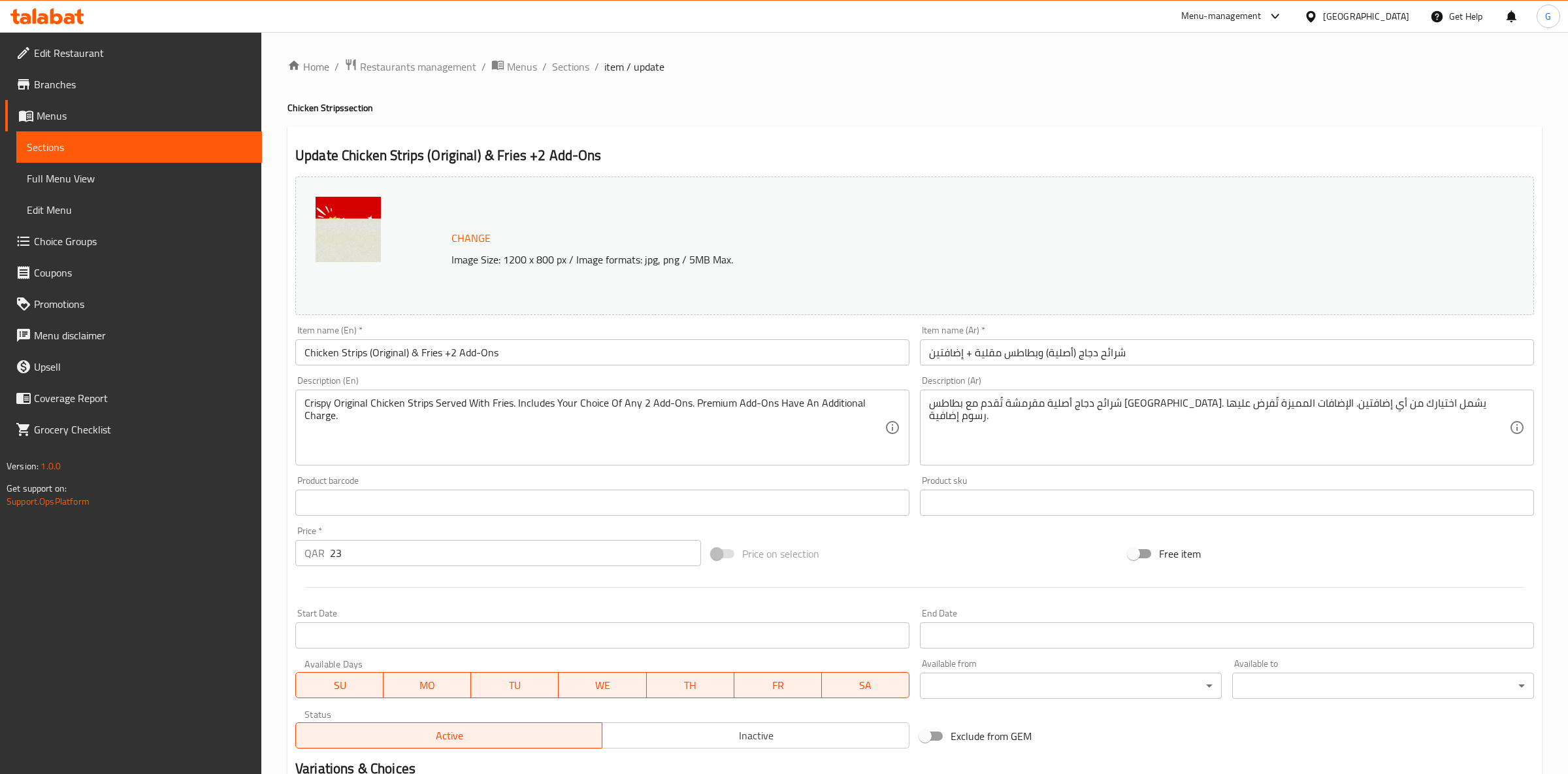
scroll to position [190, 0]
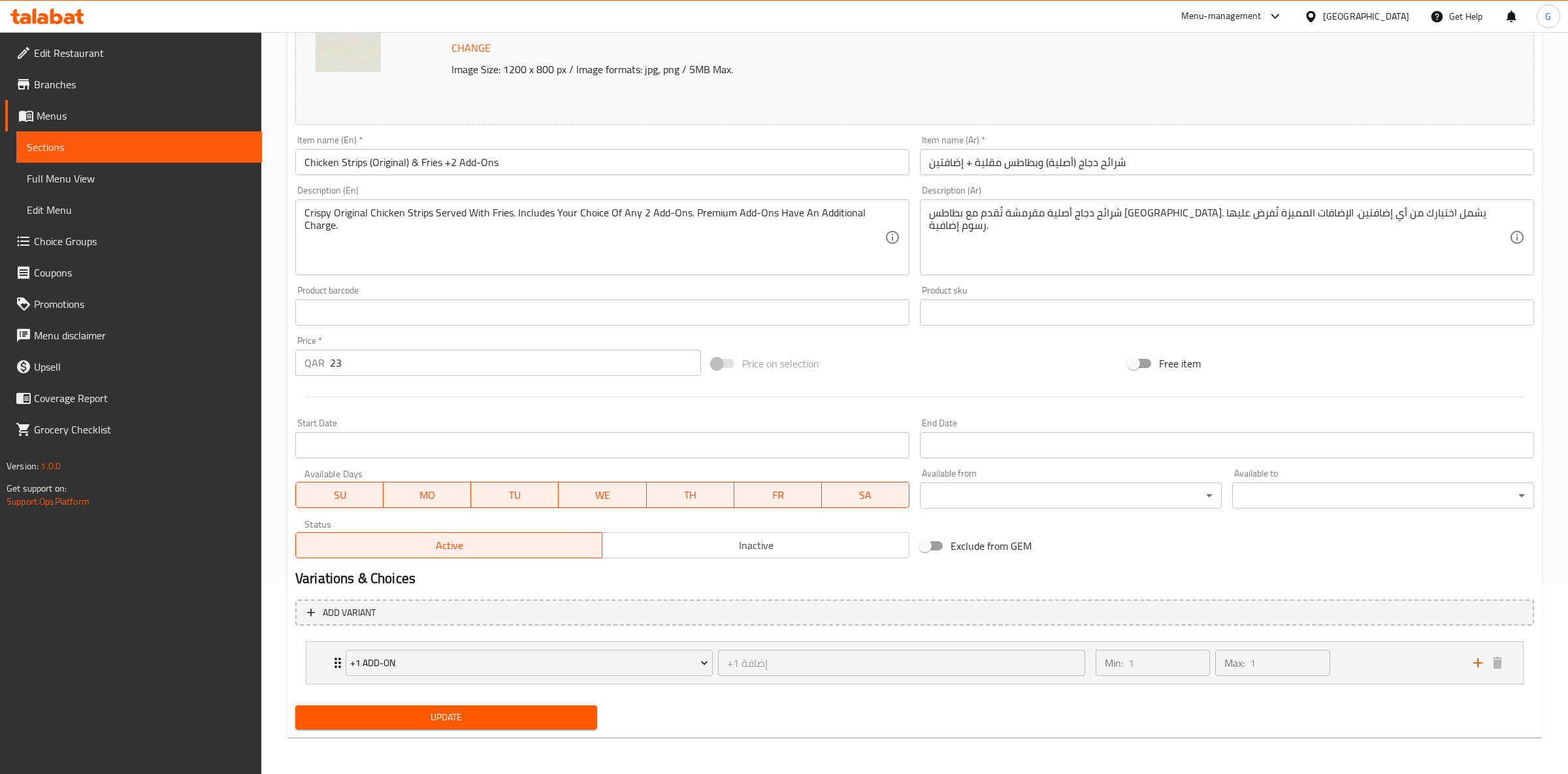
click at [93, 255] on link "Choice Groups" at bounding box center [133, 241] width 257 height 31
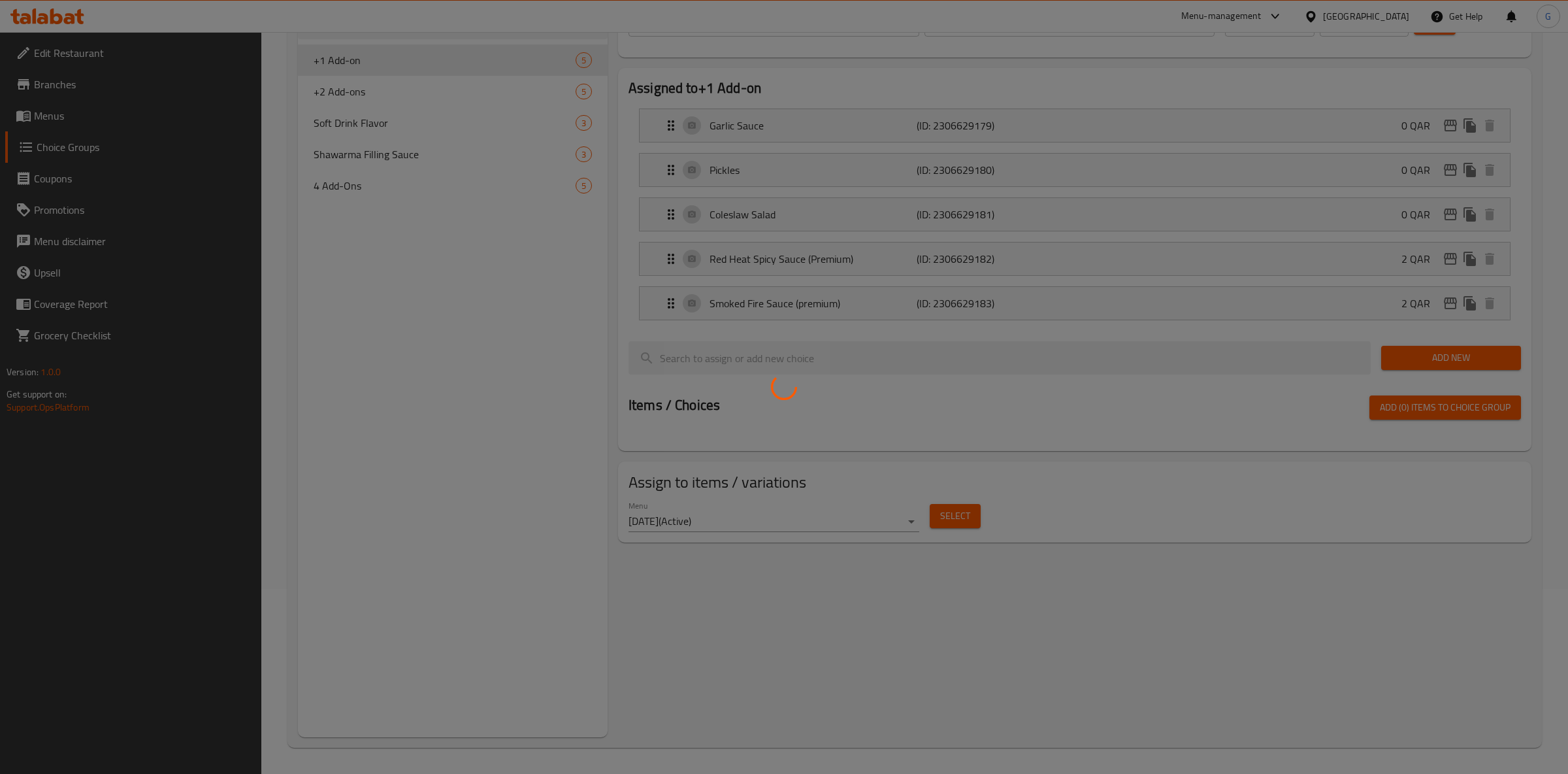
scroll to position [184, 0]
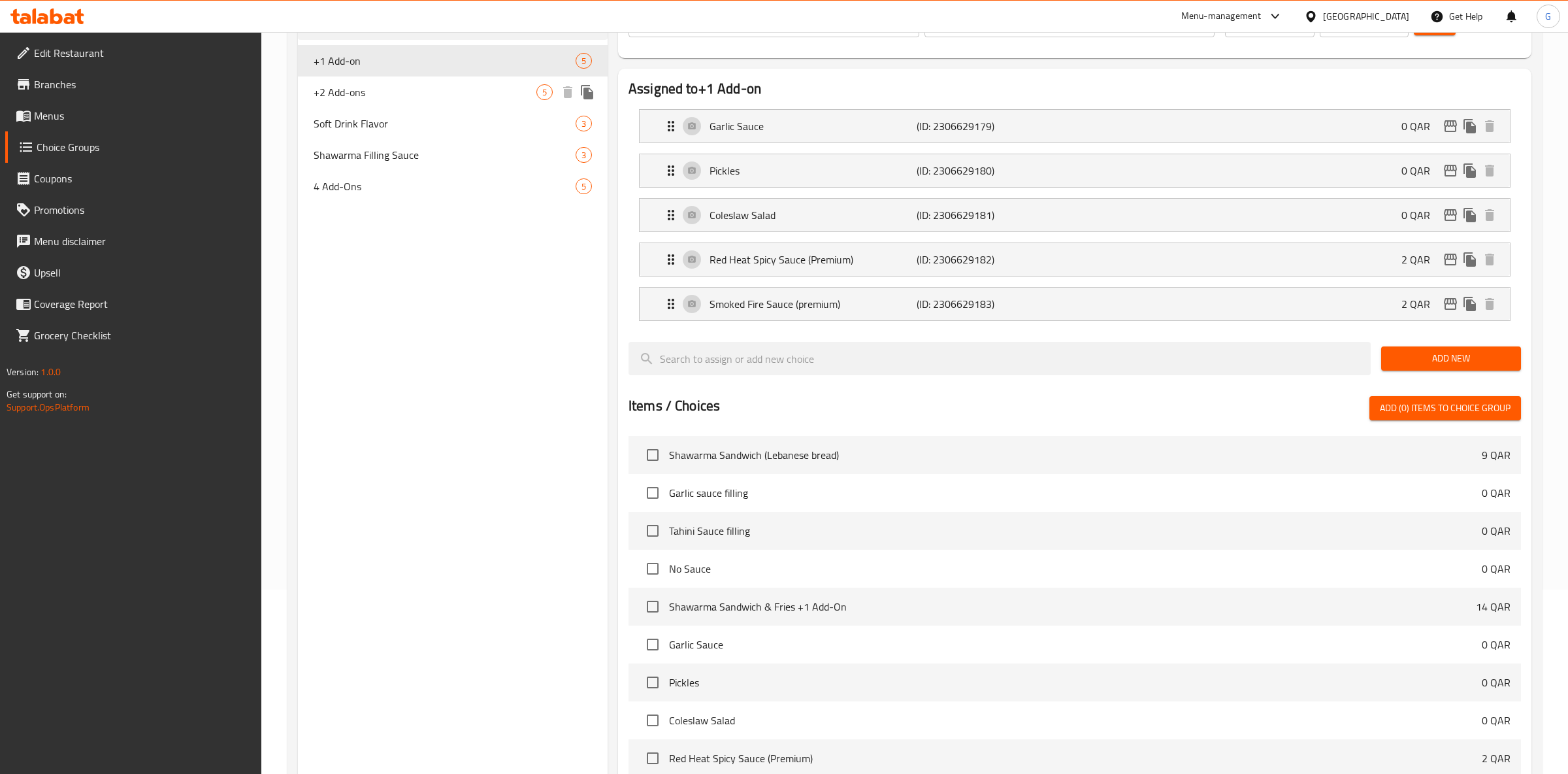
click at [418, 104] on div "+2 Add-ons 5" at bounding box center [453, 92] width 310 height 31
type input "+2 Add-ons"
type input "+2 الإضافات"
type input "2"
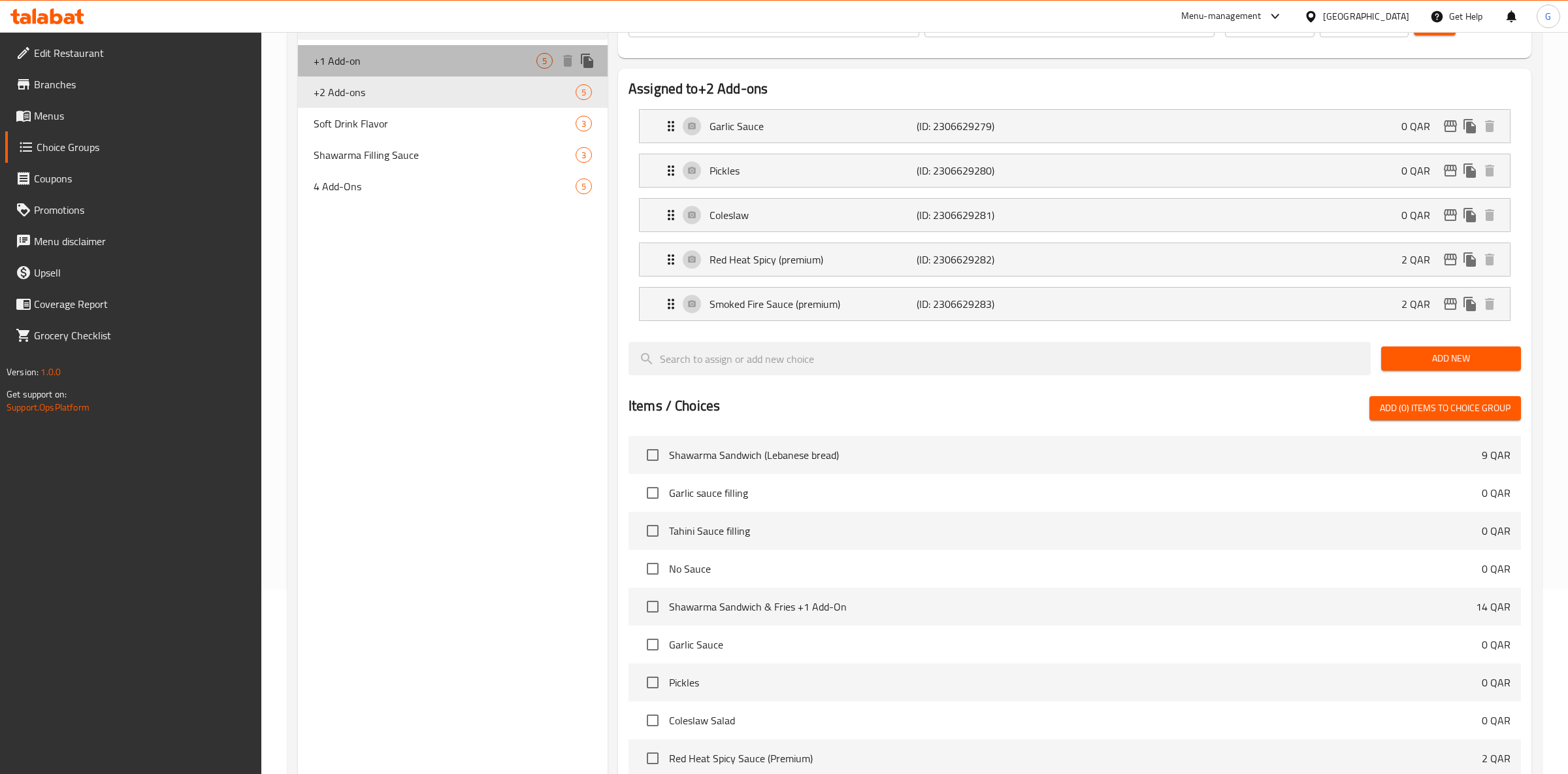
click at [420, 74] on div "+1 Add-on 5" at bounding box center [453, 60] width 310 height 31
type input "+1 Add-on"
type input "+1 إضافة"
type input "1"
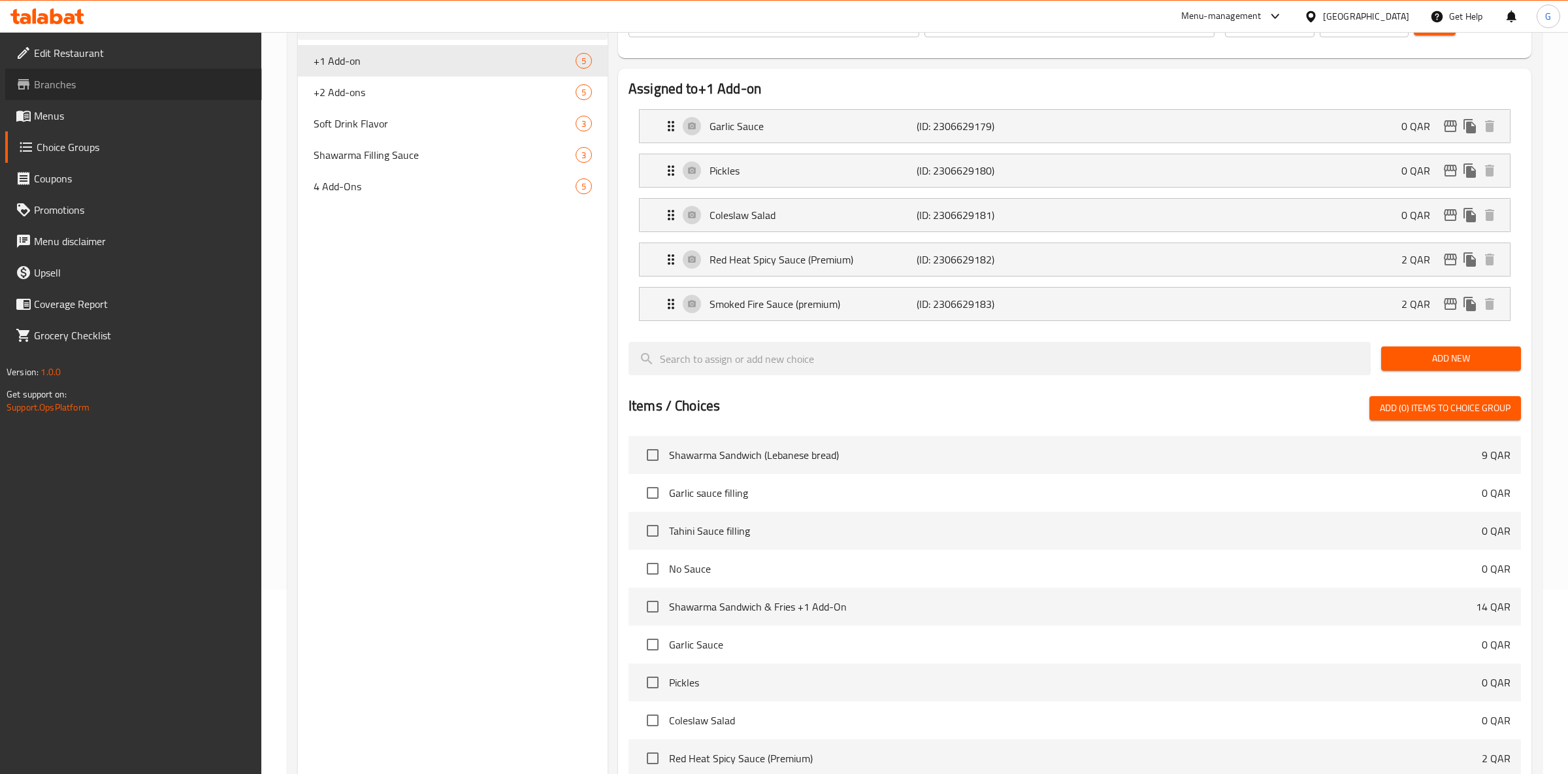
click at [107, 85] on span "Branches" at bounding box center [143, 85] width 218 height 16
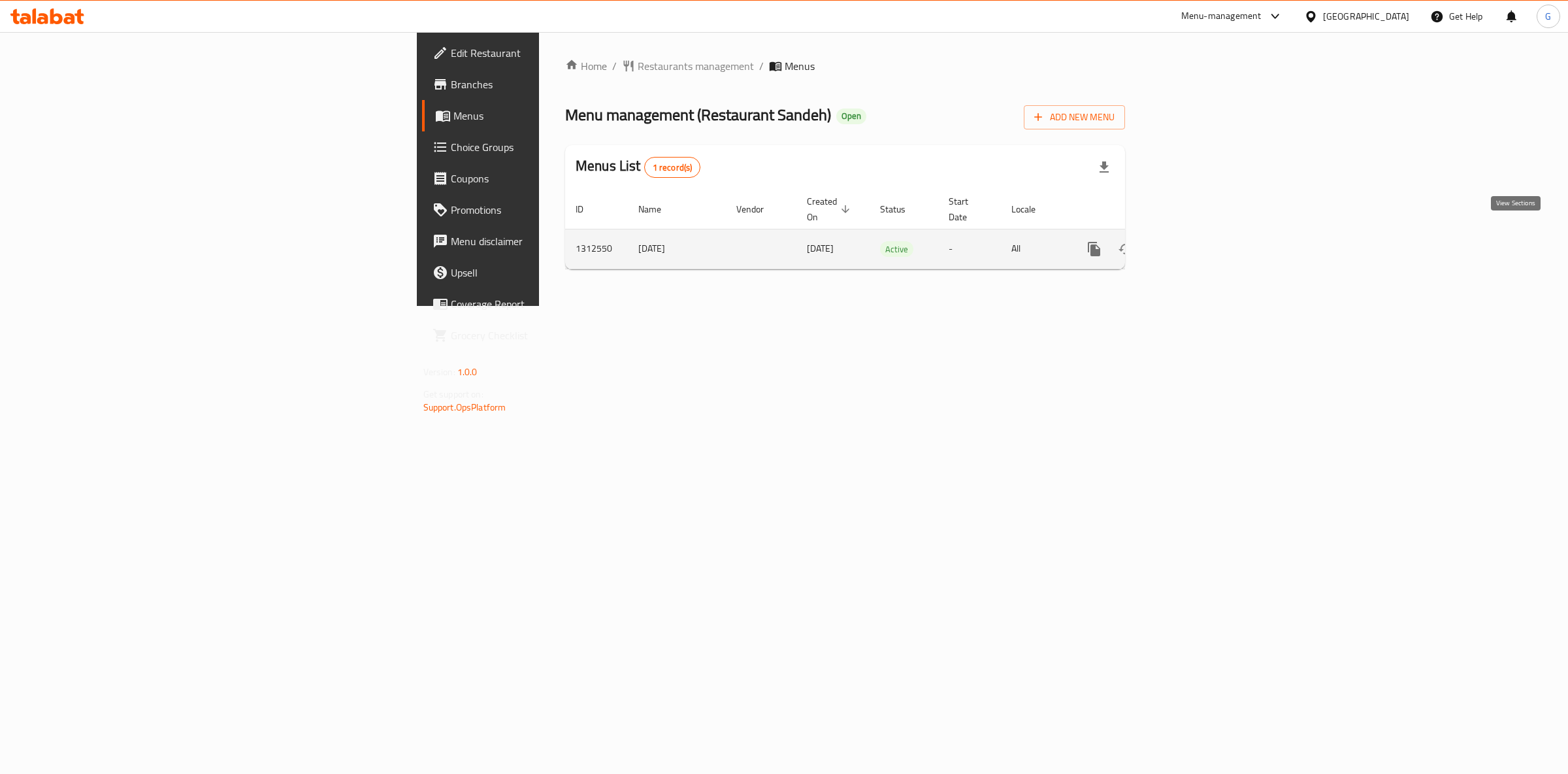
click at [1197, 241] on icon "enhanced table" at bounding box center [1189, 249] width 16 height 16
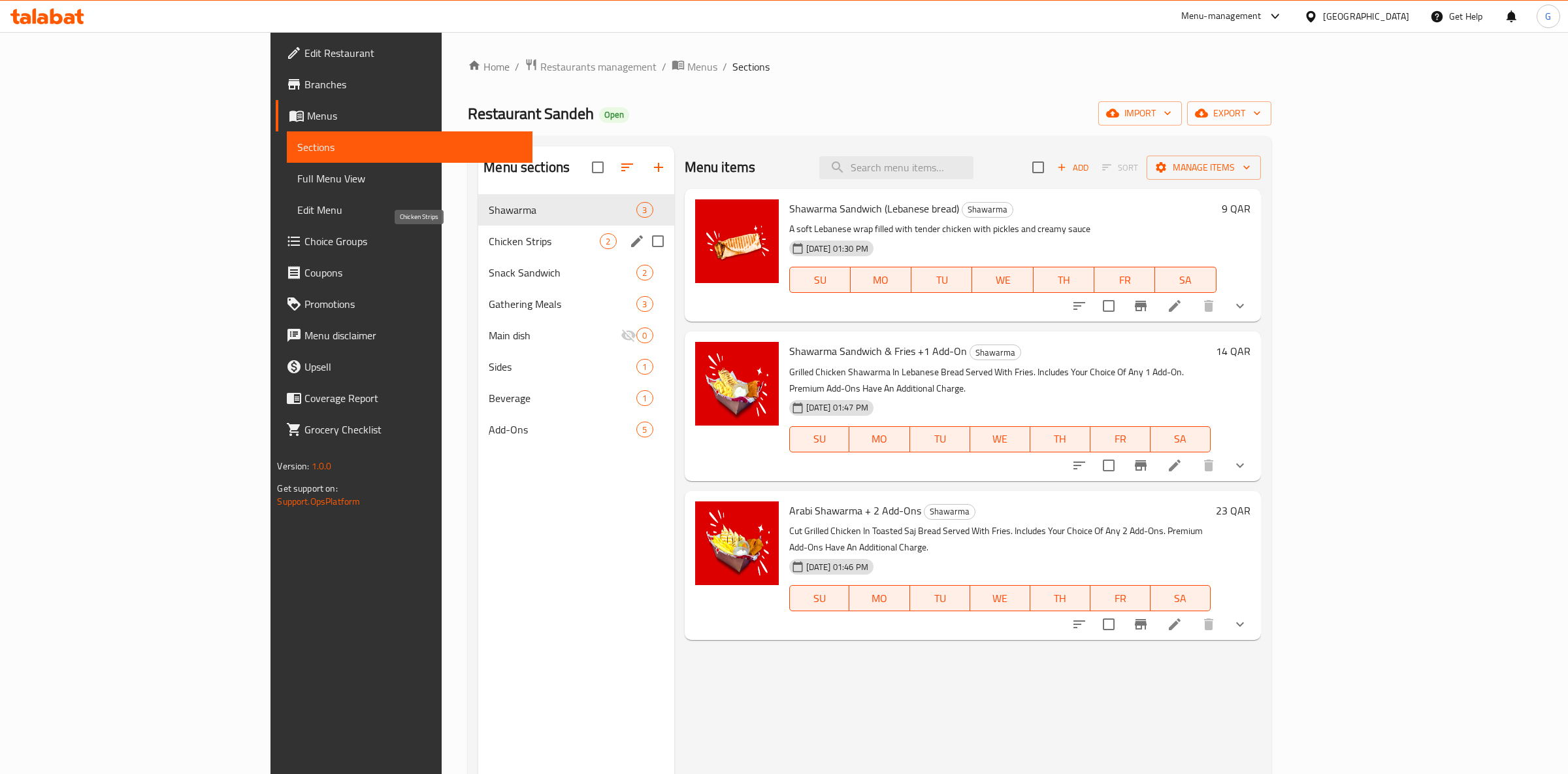
click at [489, 240] on span "Chicken Strips" at bounding box center [544, 241] width 111 height 16
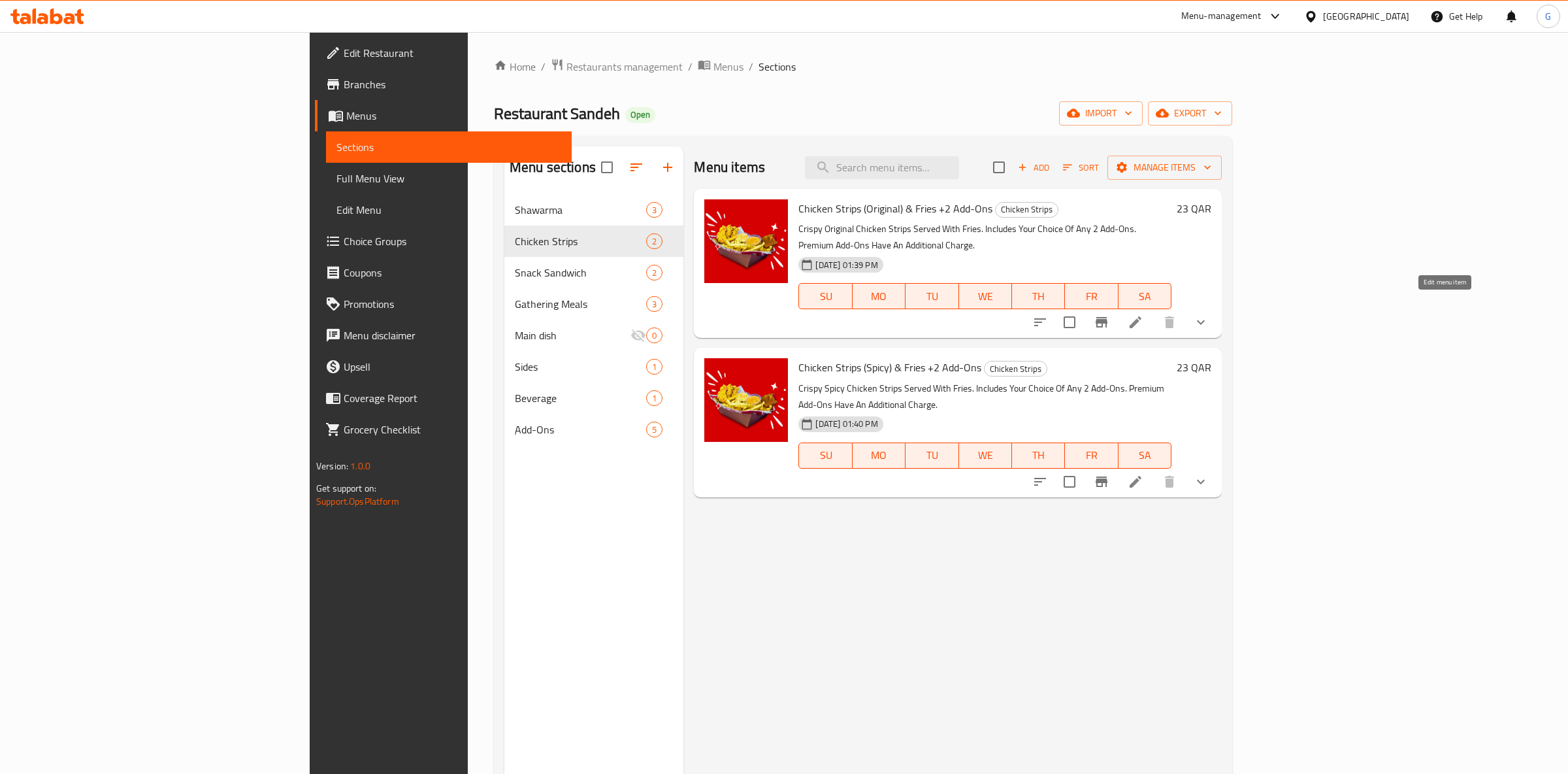
click at [1144, 314] on icon at bounding box center [1136, 322] width 16 height 16
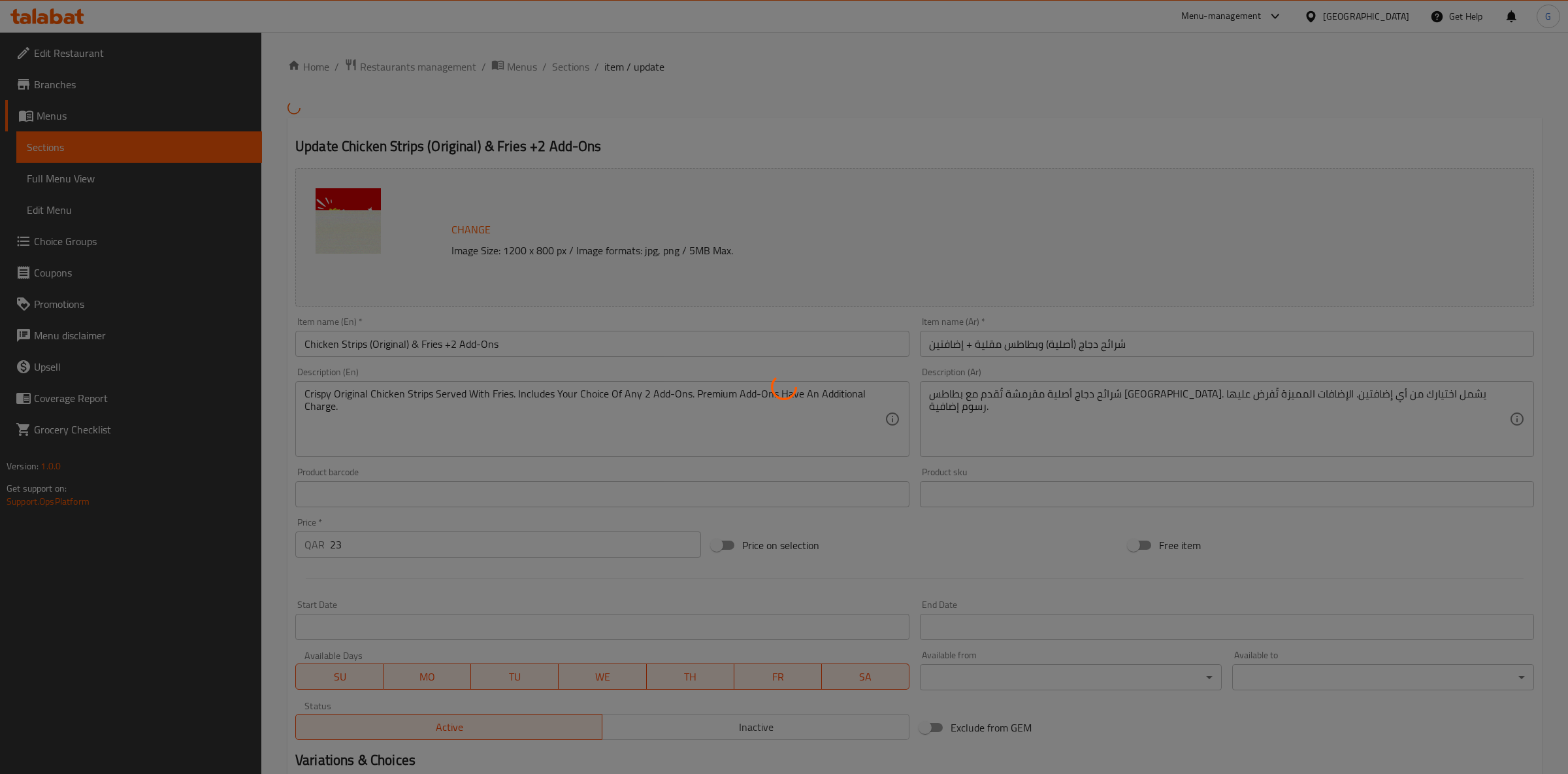
type input "+1 إضافة"
type input "1"
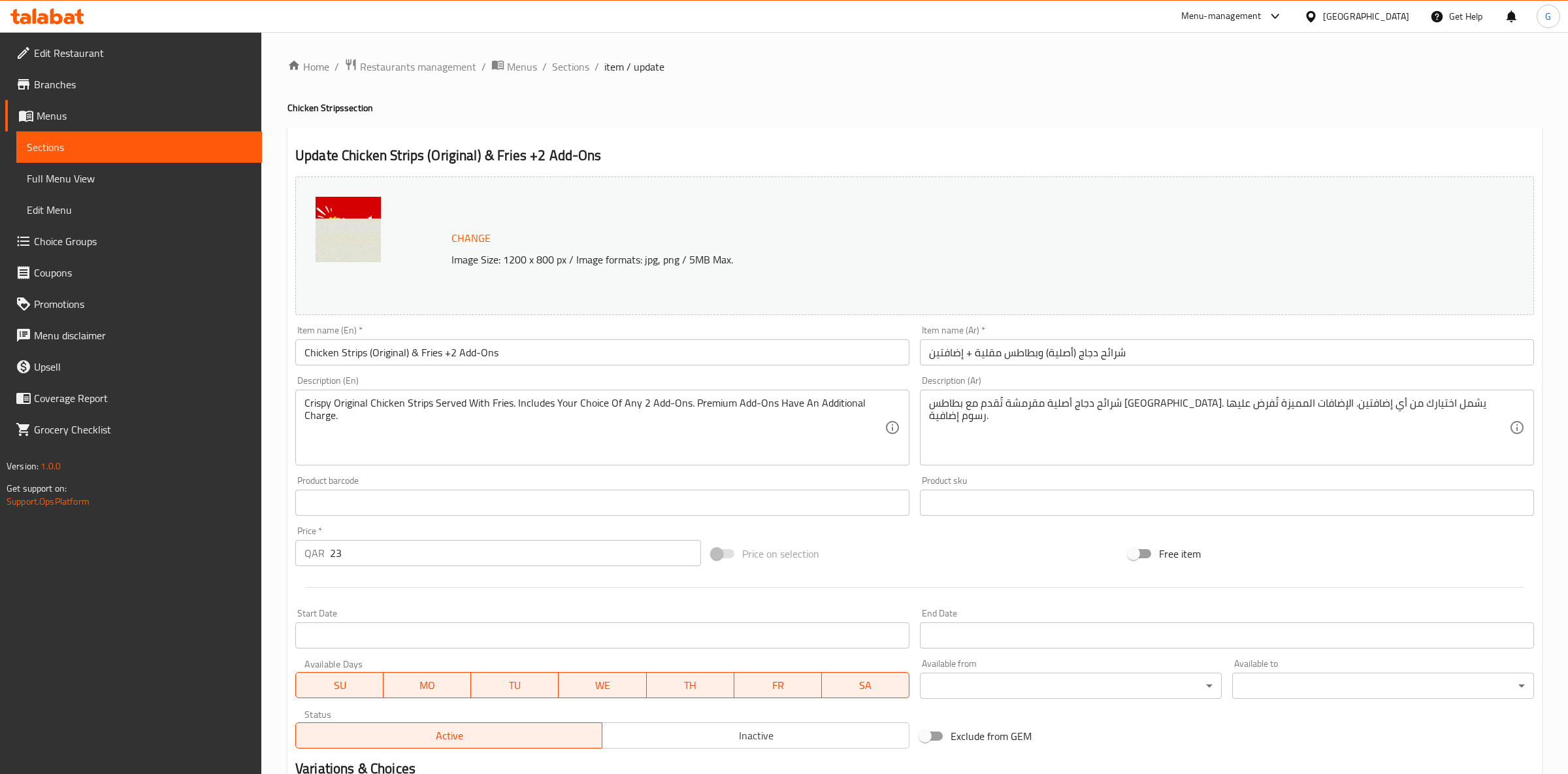
scroll to position [190, 0]
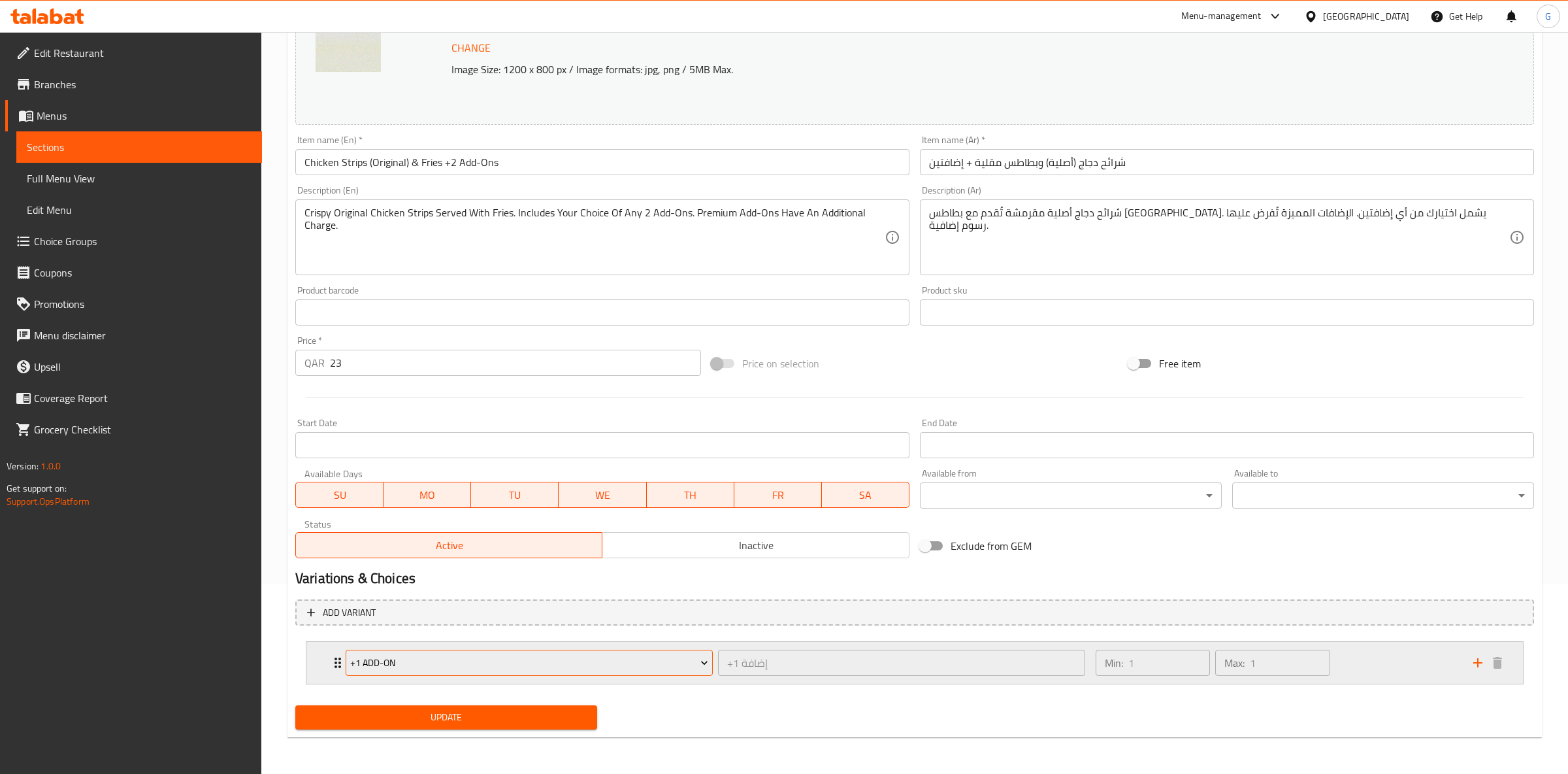
click at [437, 656] on span "+1 Add-on" at bounding box center [529, 663] width 358 height 16
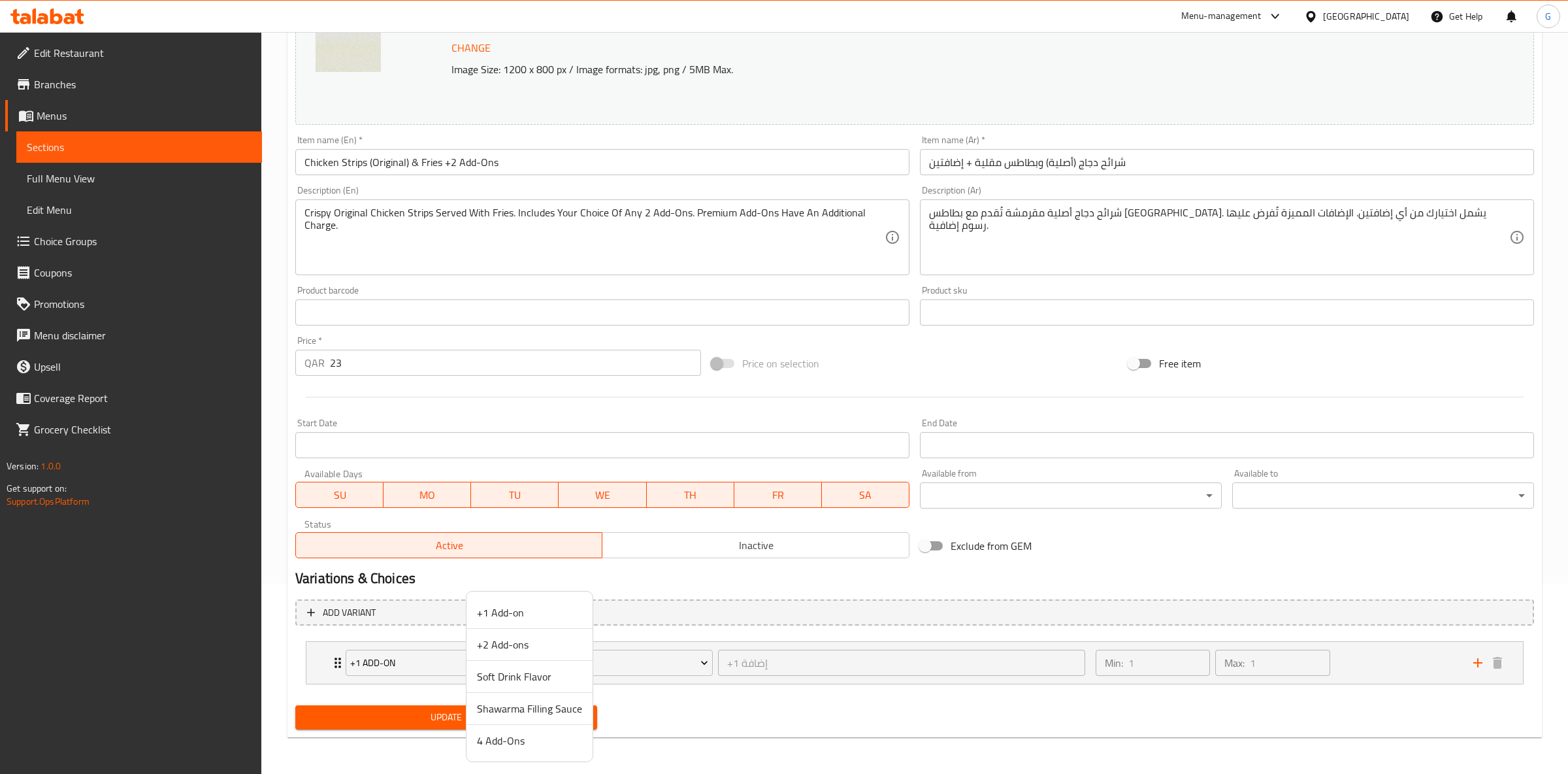
click at [545, 641] on span "+2 Add-ons" at bounding box center [530, 644] width 105 height 16
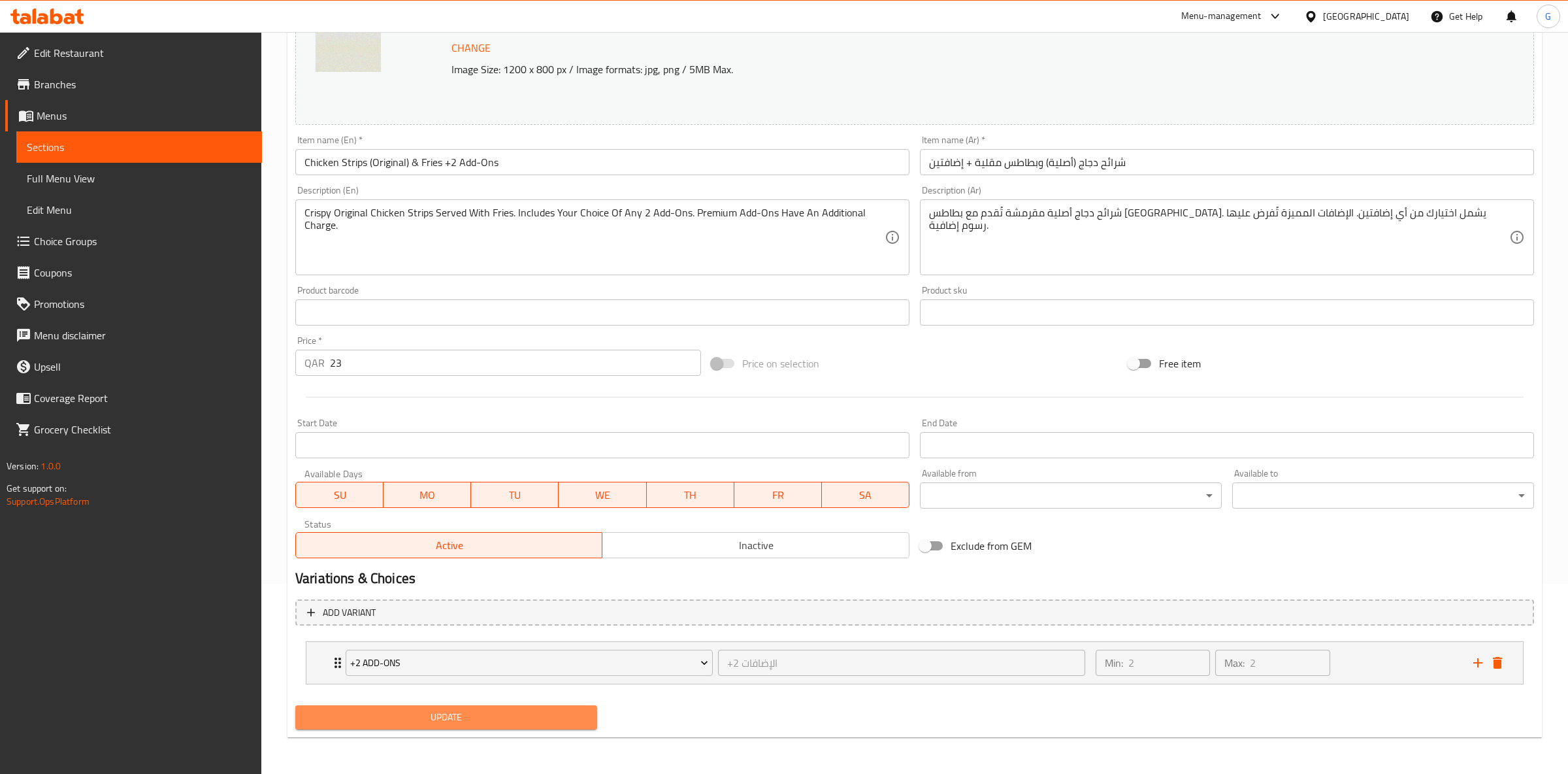
drag, startPoint x: 517, startPoint y: 709, endPoint x: 522, endPoint y: 703, distance: 7.8
click at [519, 705] on div "Update" at bounding box center [447, 717] width 313 height 35
click at [510, 709] on span "Update" at bounding box center [446, 717] width 281 height 16
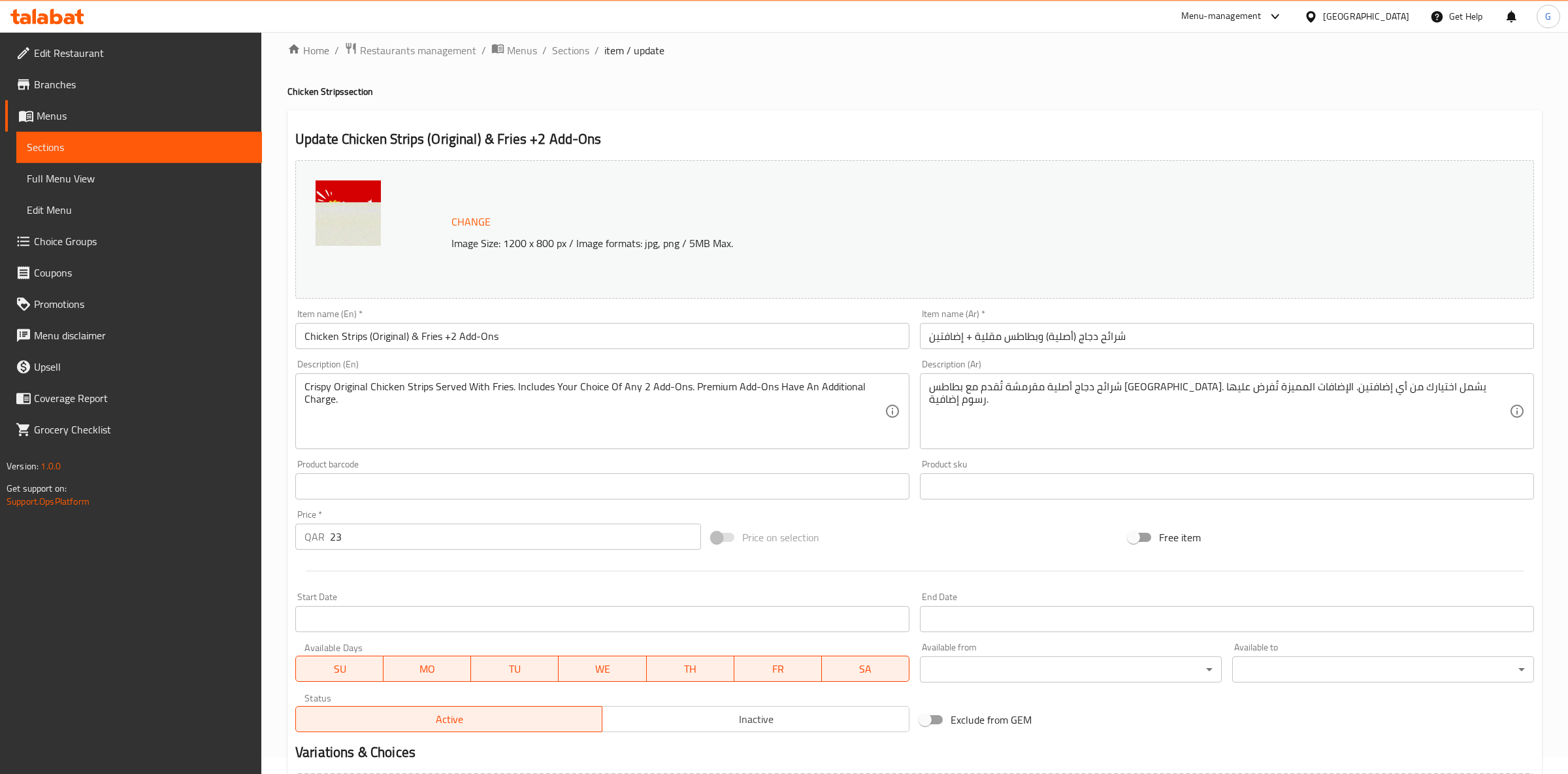
scroll to position [0, 0]
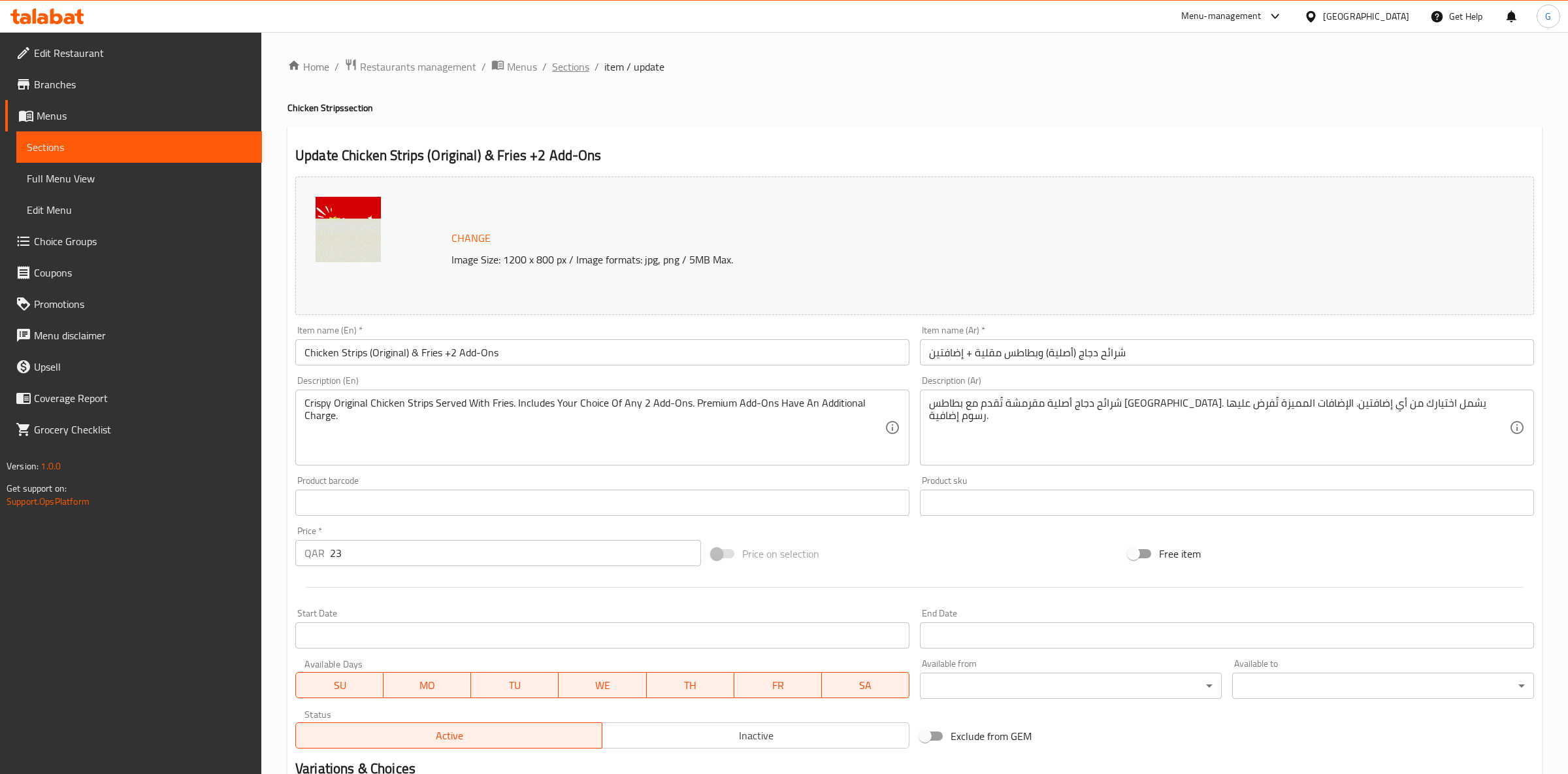
click at [568, 68] on span "Sections" at bounding box center [570, 67] width 37 height 16
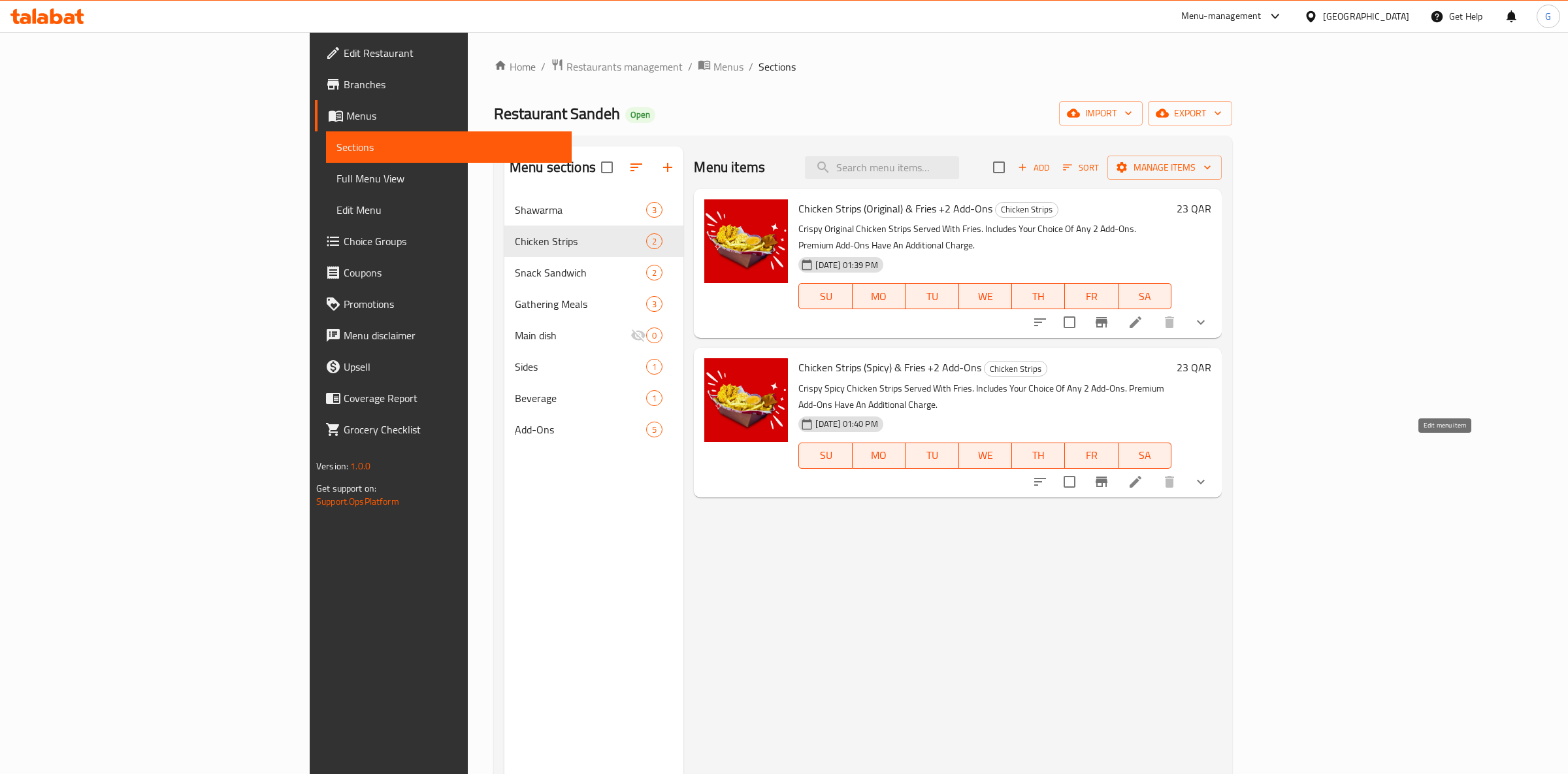
click at [1144, 473] on icon at bounding box center [1136, 481] width 16 height 16
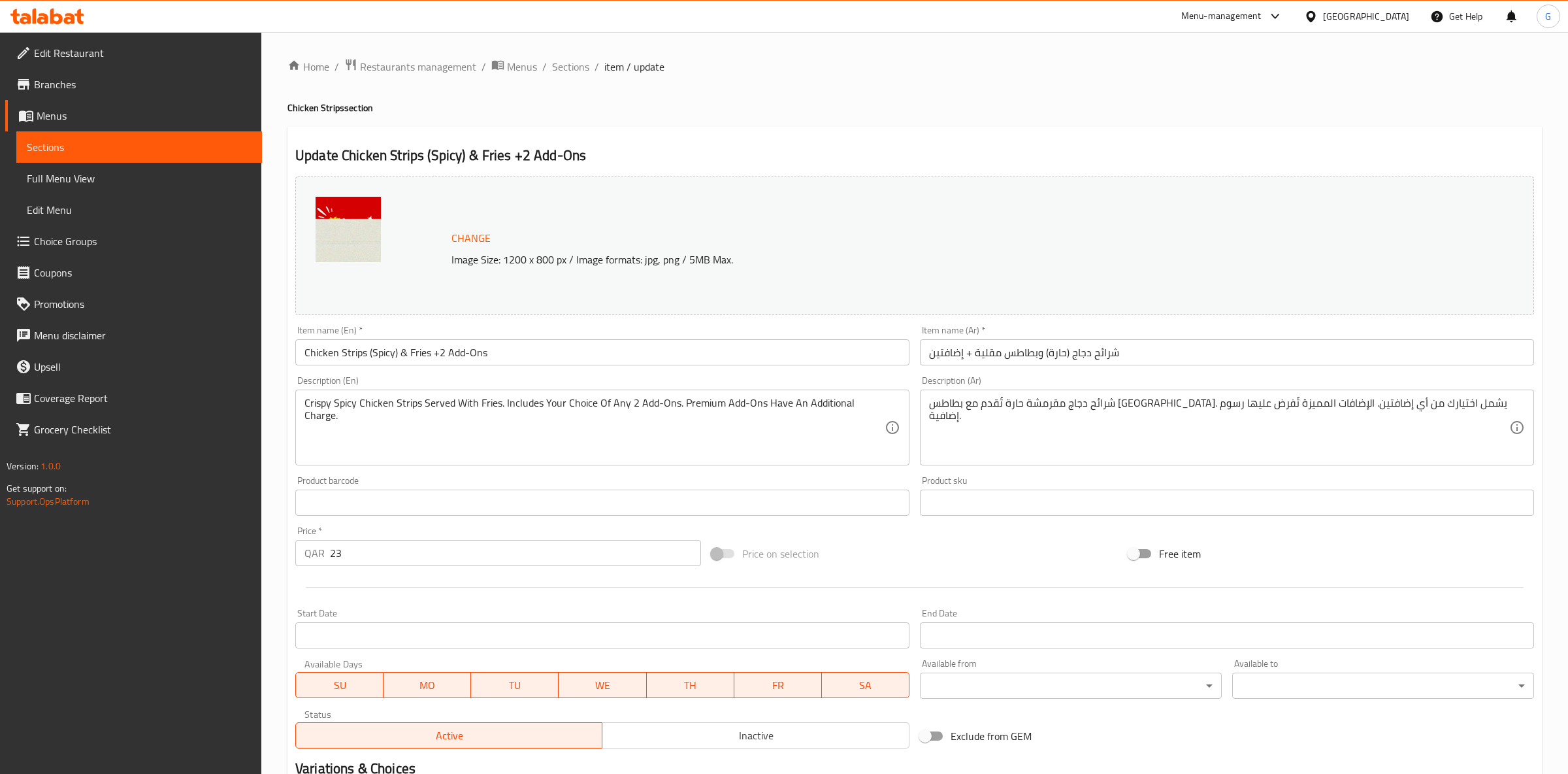
scroll to position [190, 0]
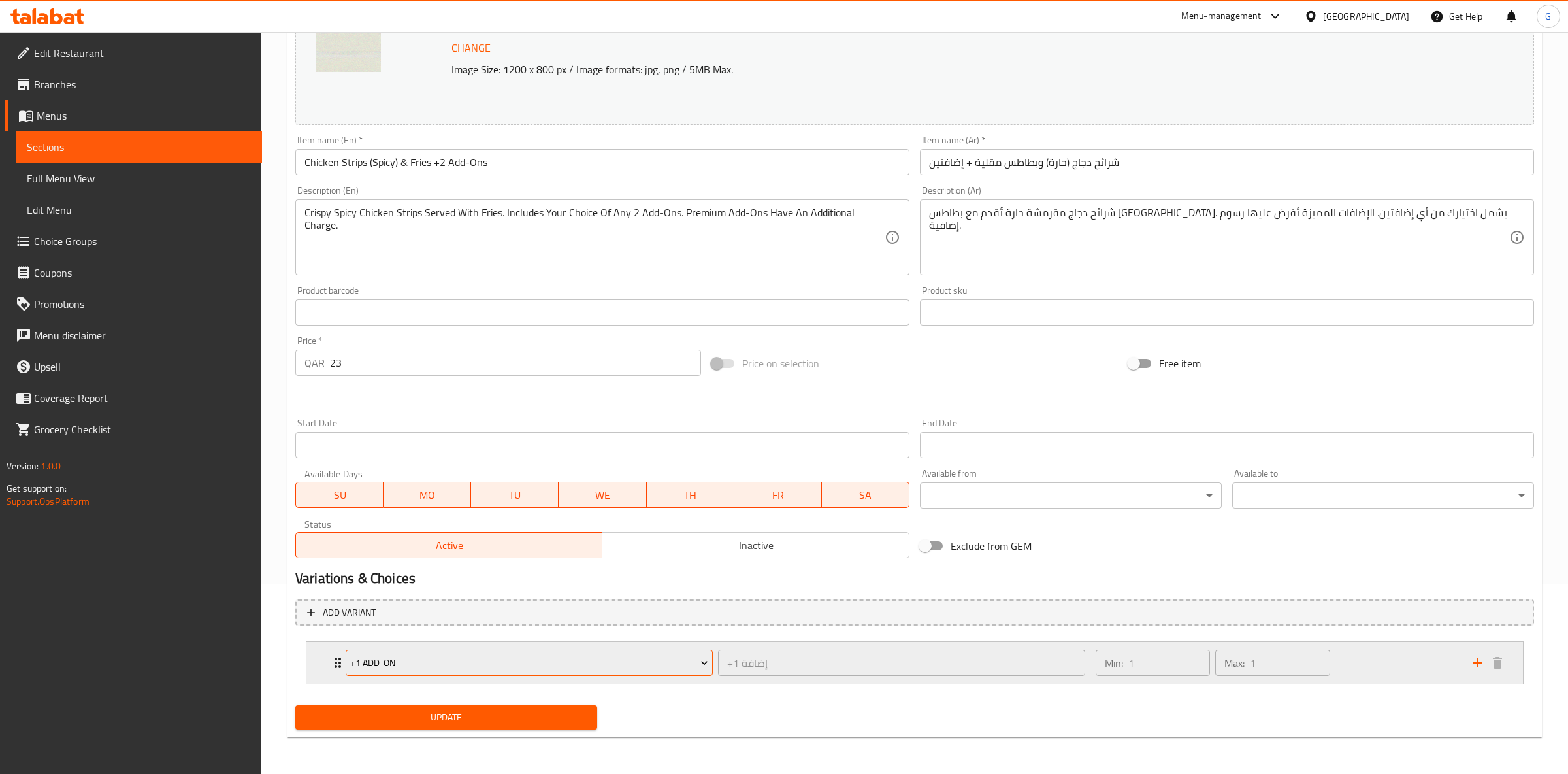
click at [404, 663] on span "+1 Add-on" at bounding box center [529, 663] width 358 height 16
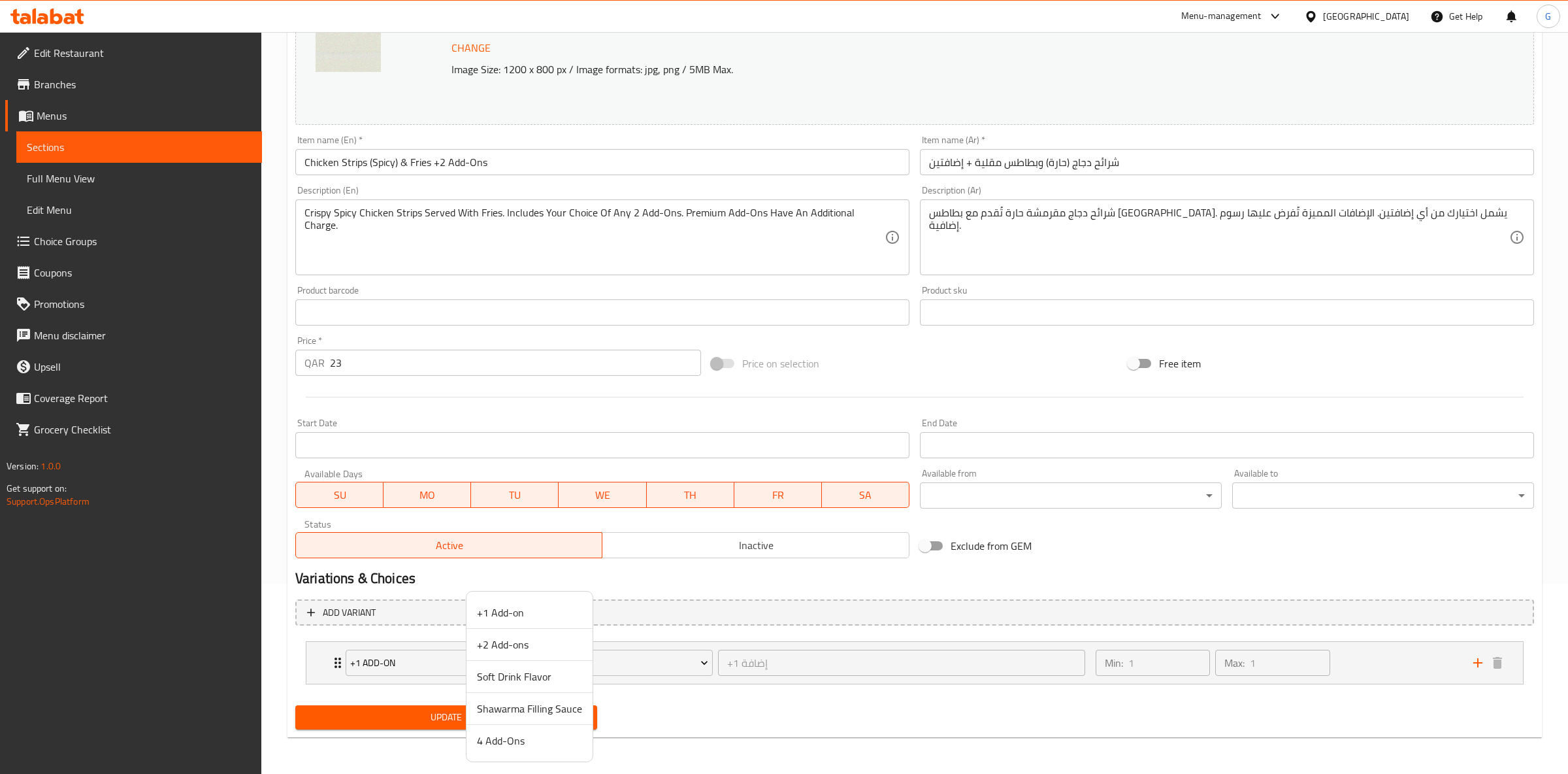
click at [524, 638] on span "+2 Add-ons" at bounding box center [530, 644] width 105 height 16
click at [473, 718] on span "Update" at bounding box center [446, 717] width 281 height 16
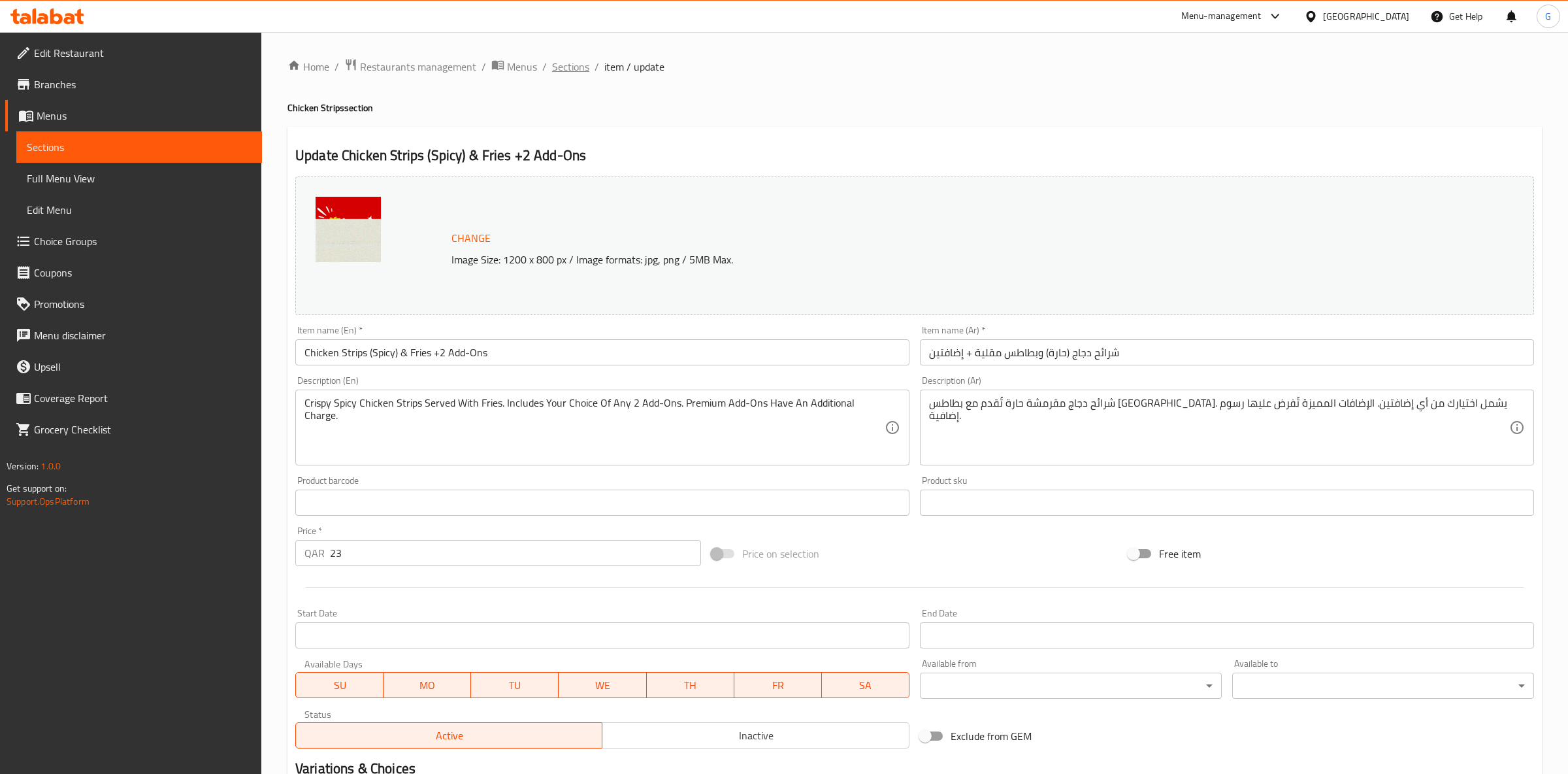
click at [570, 78] on div "Home / Restaurants management / Menus / Sections / item / update Chicken Strips…" at bounding box center [915, 498] width 1254 height 879
click at [572, 72] on span "Sections" at bounding box center [570, 67] width 37 height 16
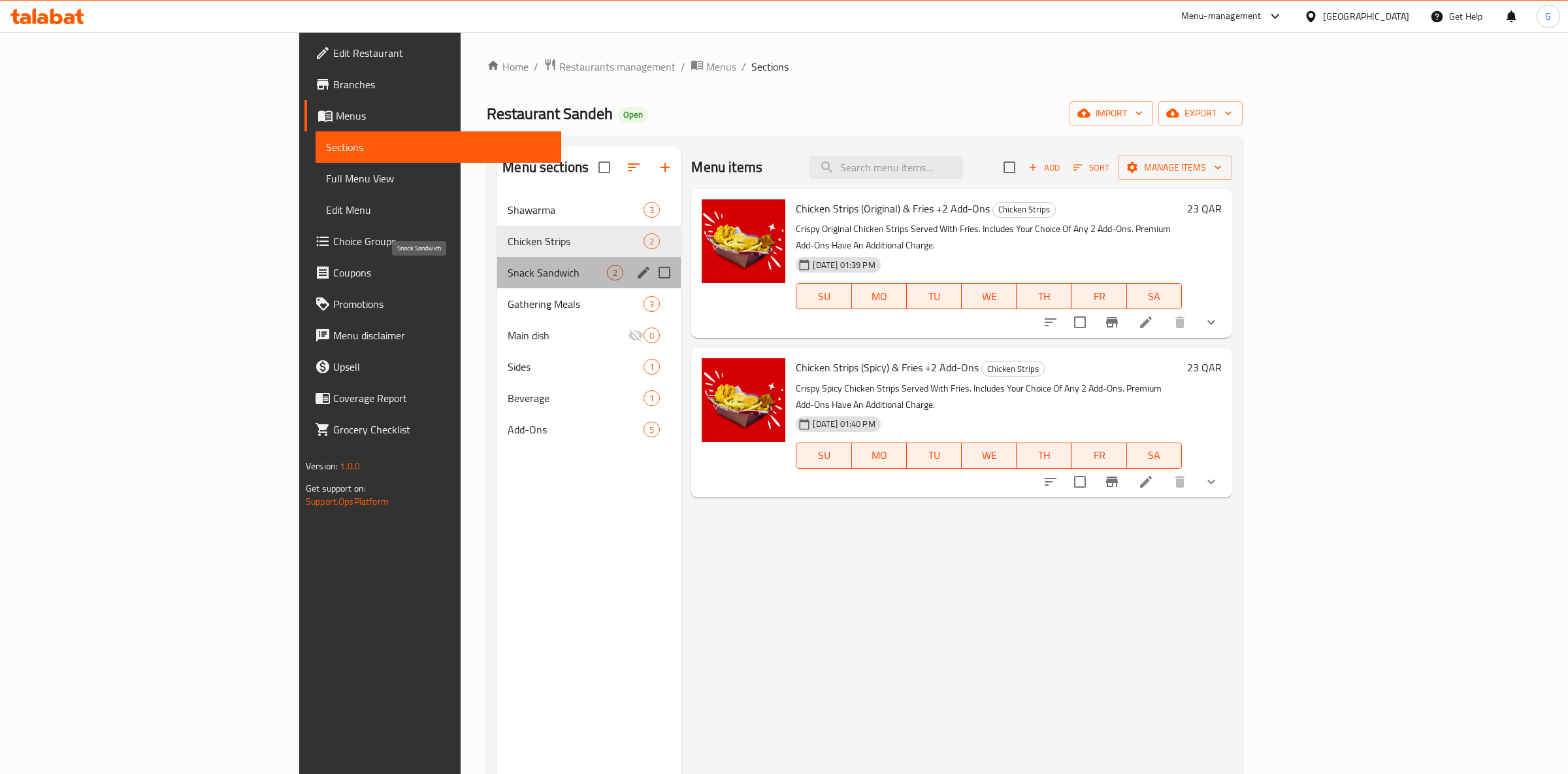
click at [508, 270] on span "Snack Sandwich" at bounding box center [557, 272] width 99 height 16
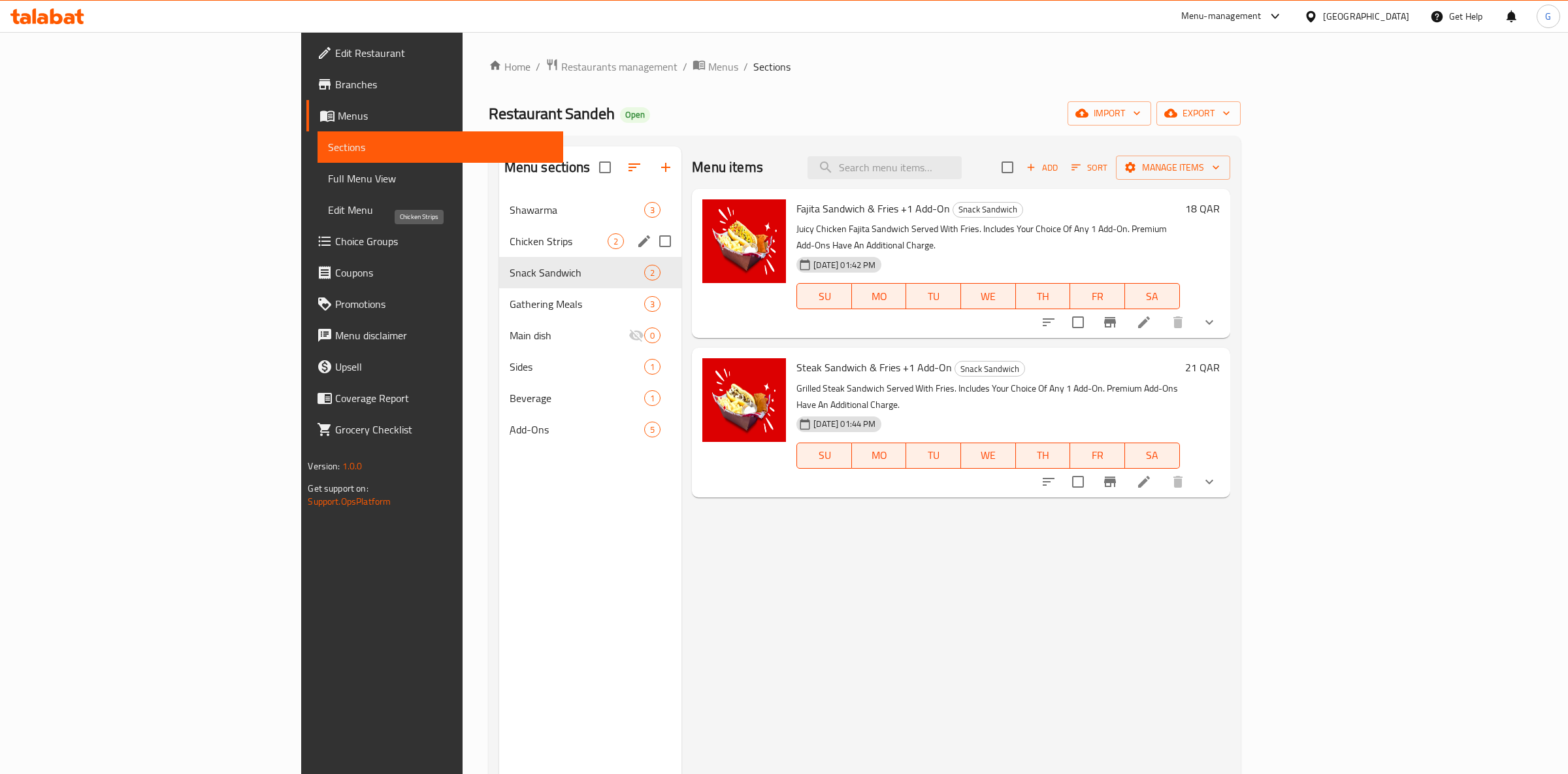
click at [510, 235] on span "Chicken Strips" at bounding box center [559, 241] width 98 height 16
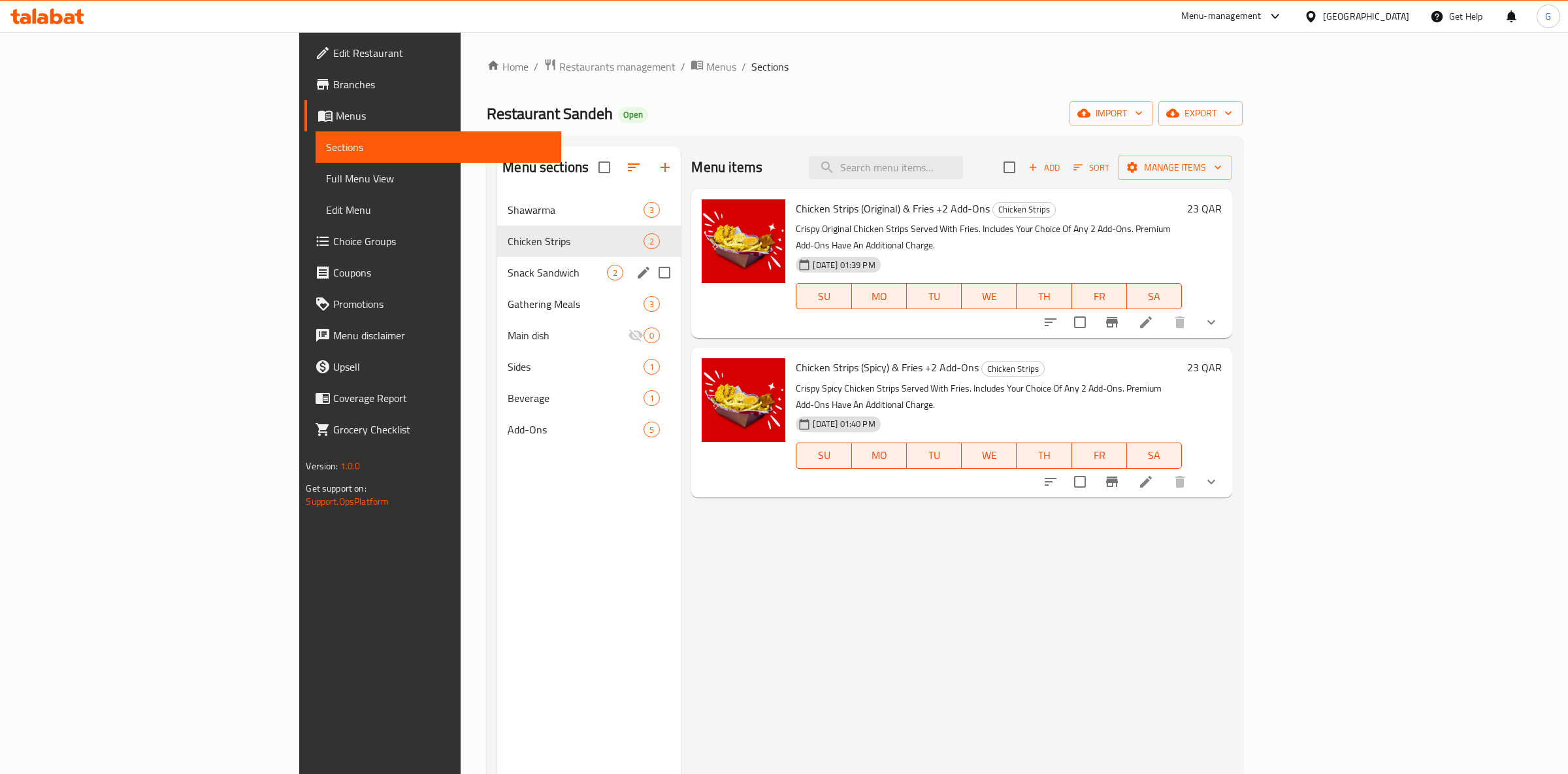
click at [498, 283] on div "Snack Sandwich 2" at bounding box center [589, 272] width 184 height 31
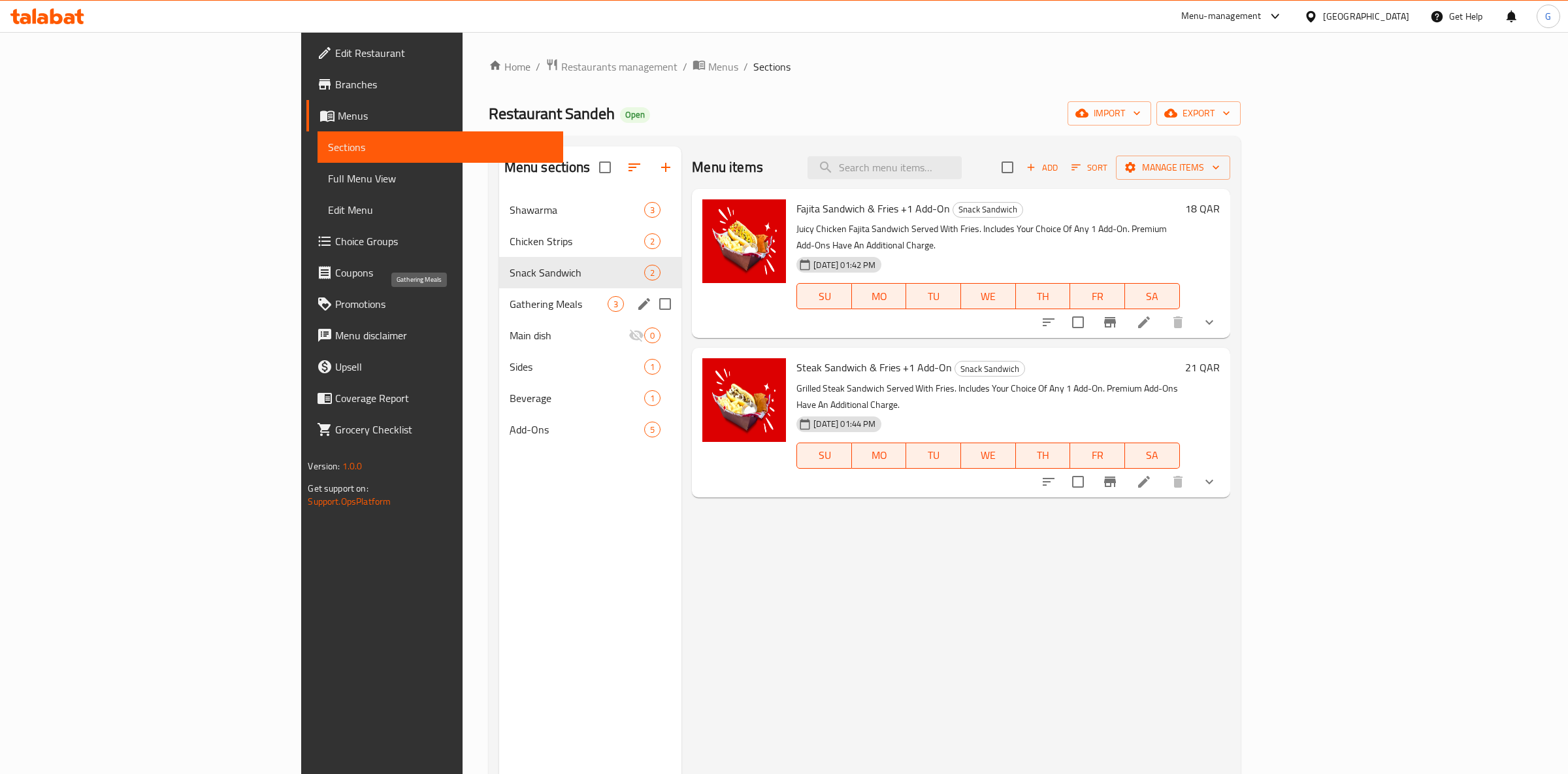
click at [510, 303] on span "Gathering Meals" at bounding box center [559, 304] width 98 height 16
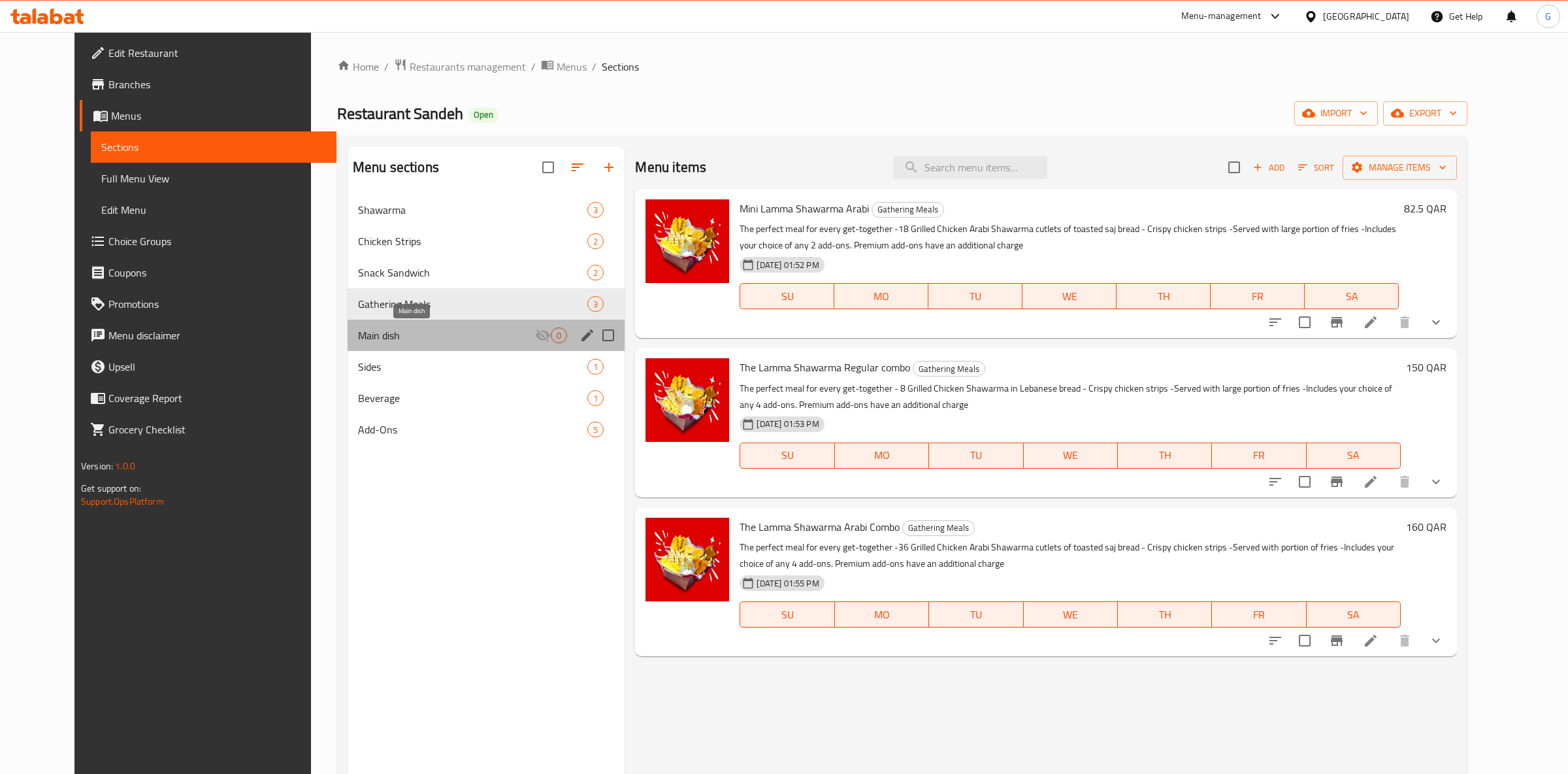
click at [385, 339] on span "Main dish" at bounding box center [447, 335] width 177 height 16
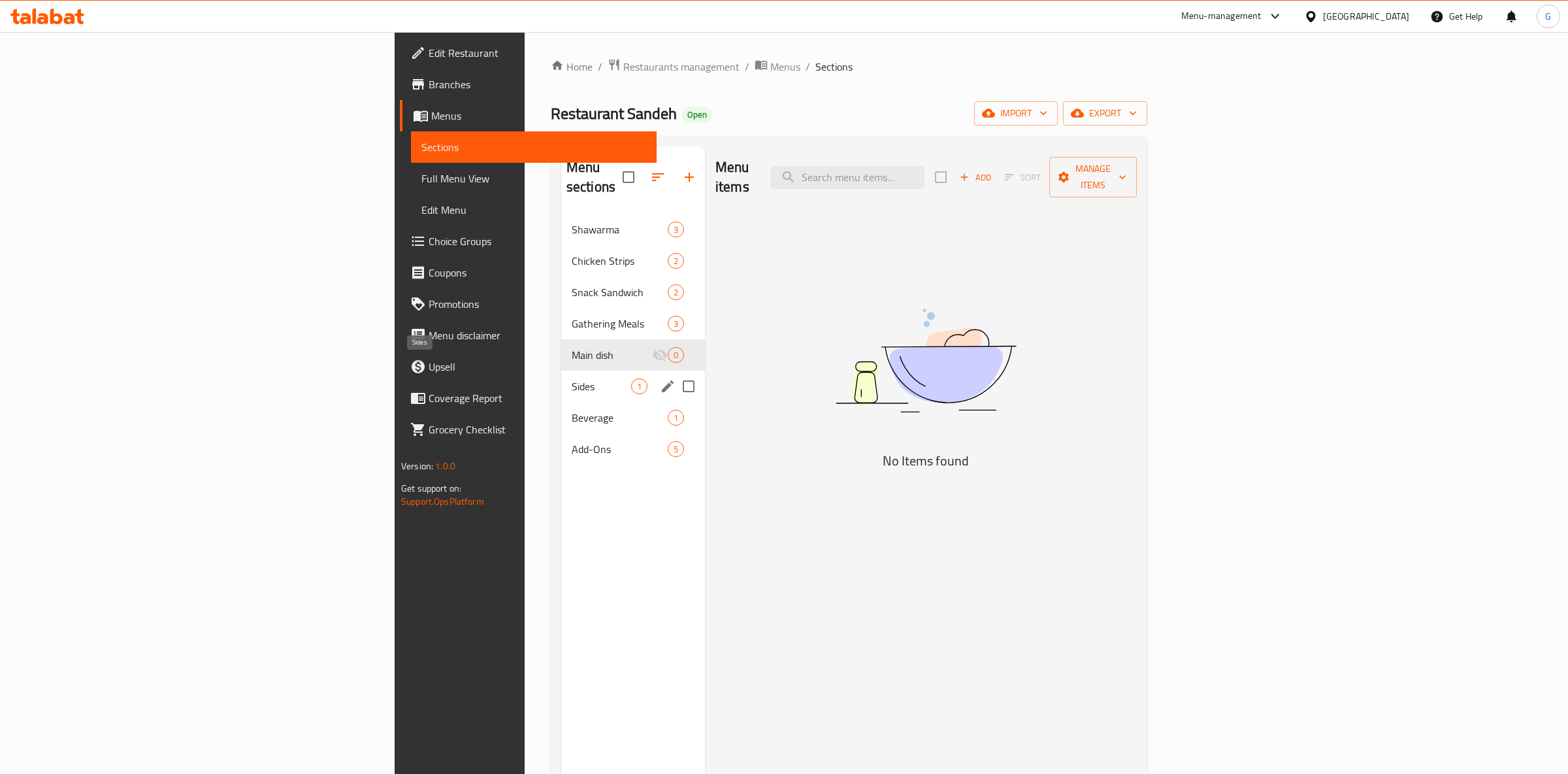
click at [572, 378] on span "Sides" at bounding box center [601, 386] width 60 height 16
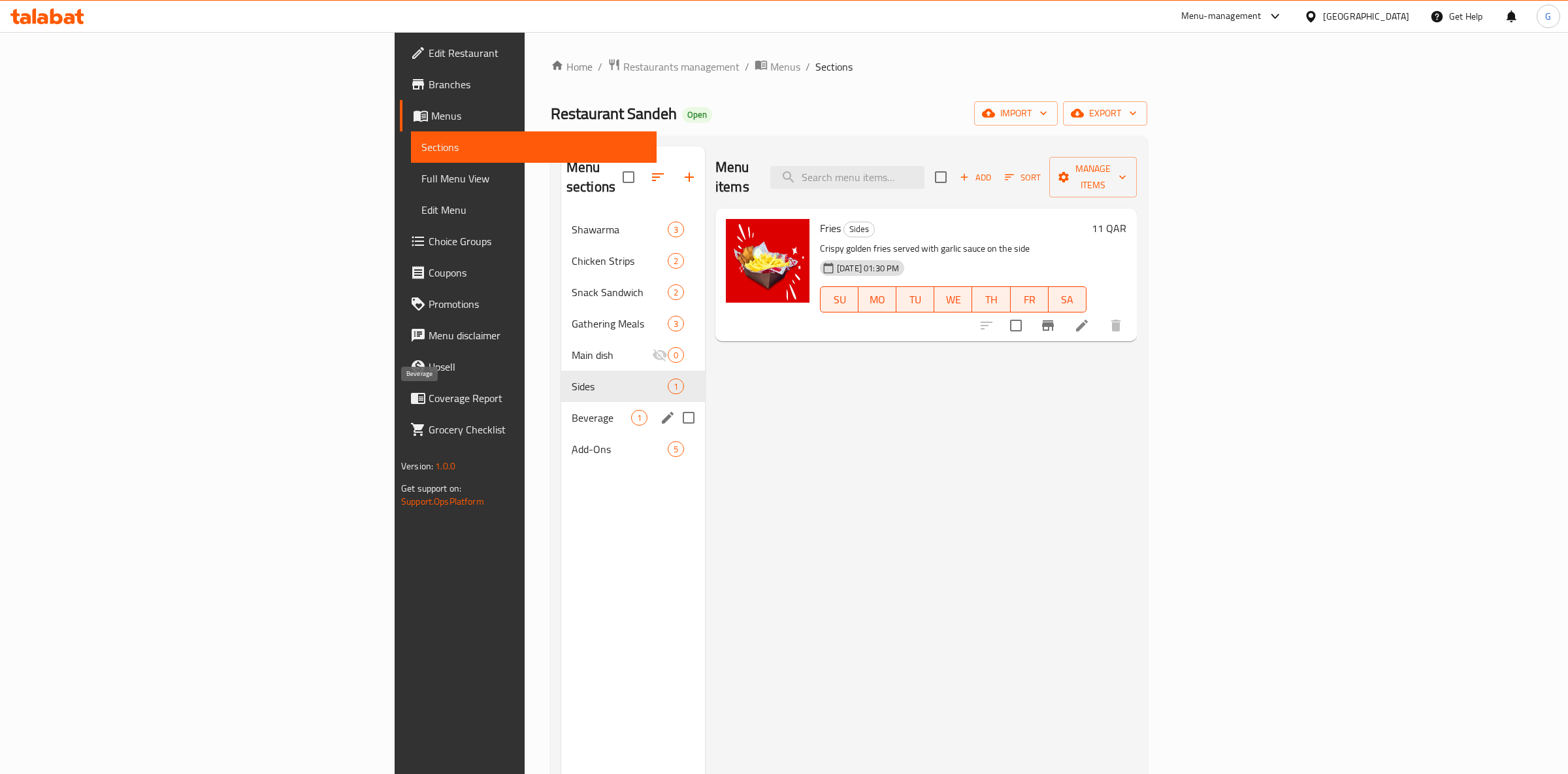
click at [572, 409] on span "Beverage" at bounding box center [601, 417] width 60 height 16
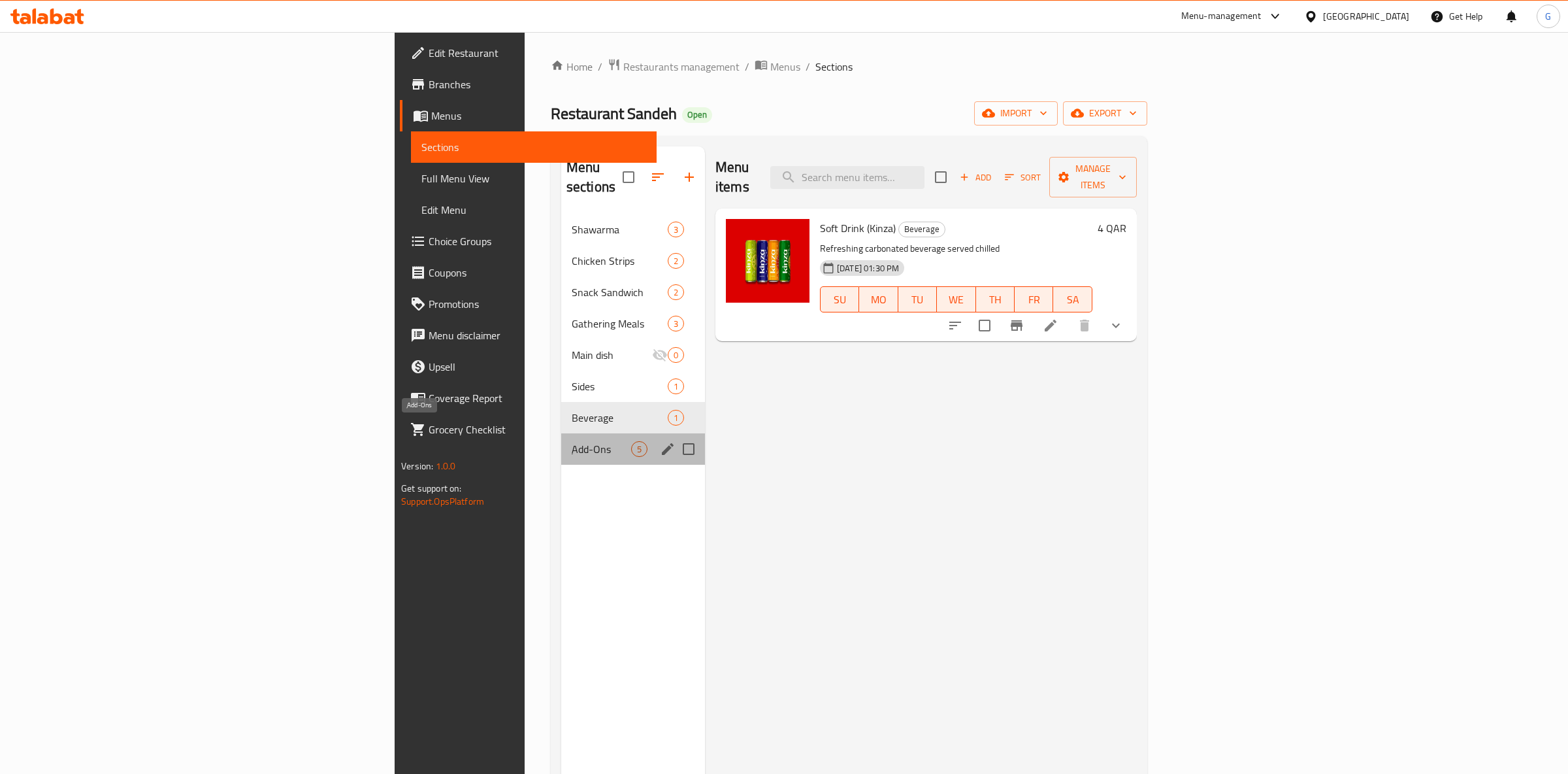
click at [572, 441] on span "ِAdd-Ons" at bounding box center [601, 449] width 60 height 16
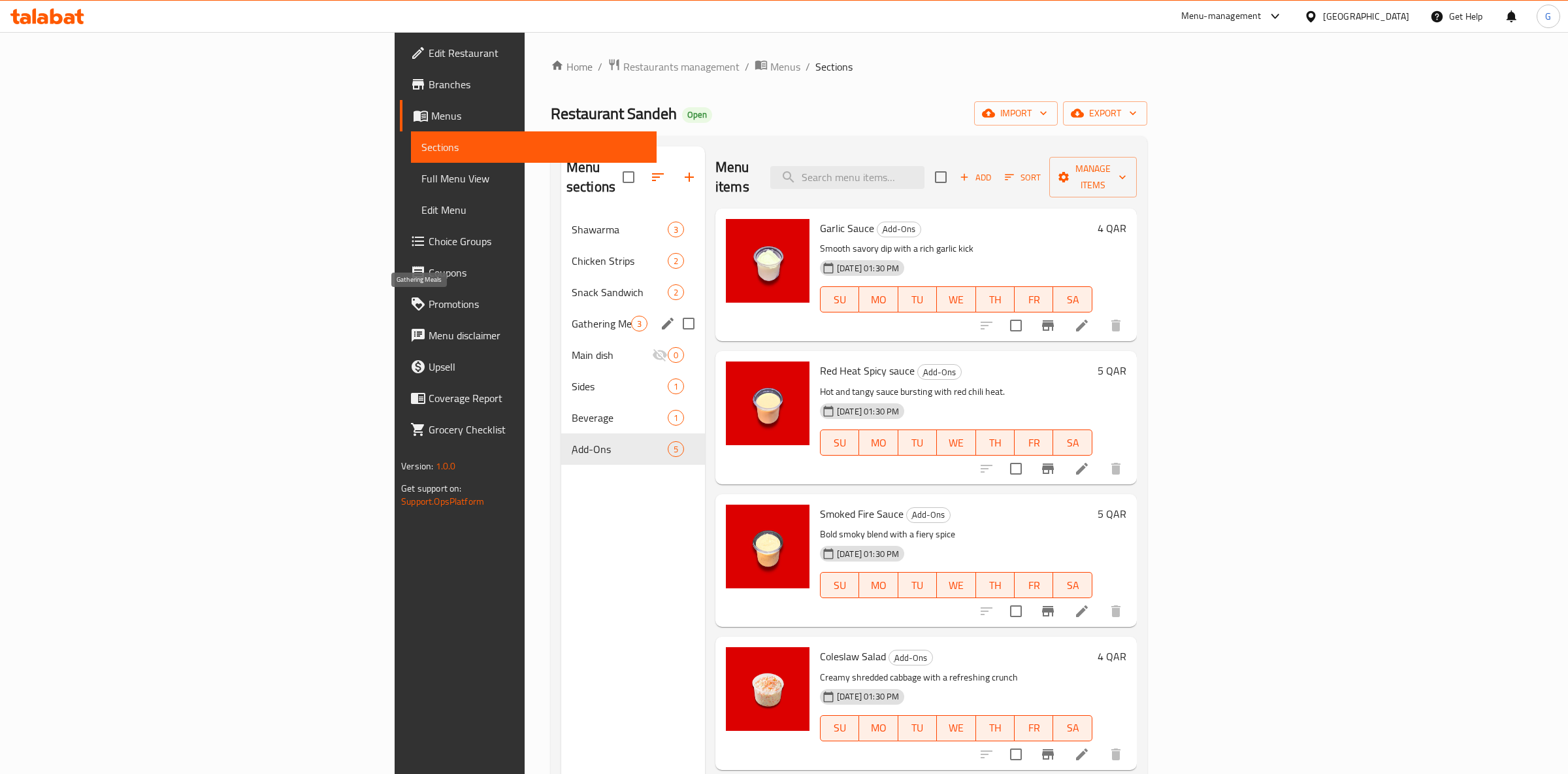
click at [572, 284] on span "Snack Sandwich" at bounding box center [619, 292] width 96 height 16
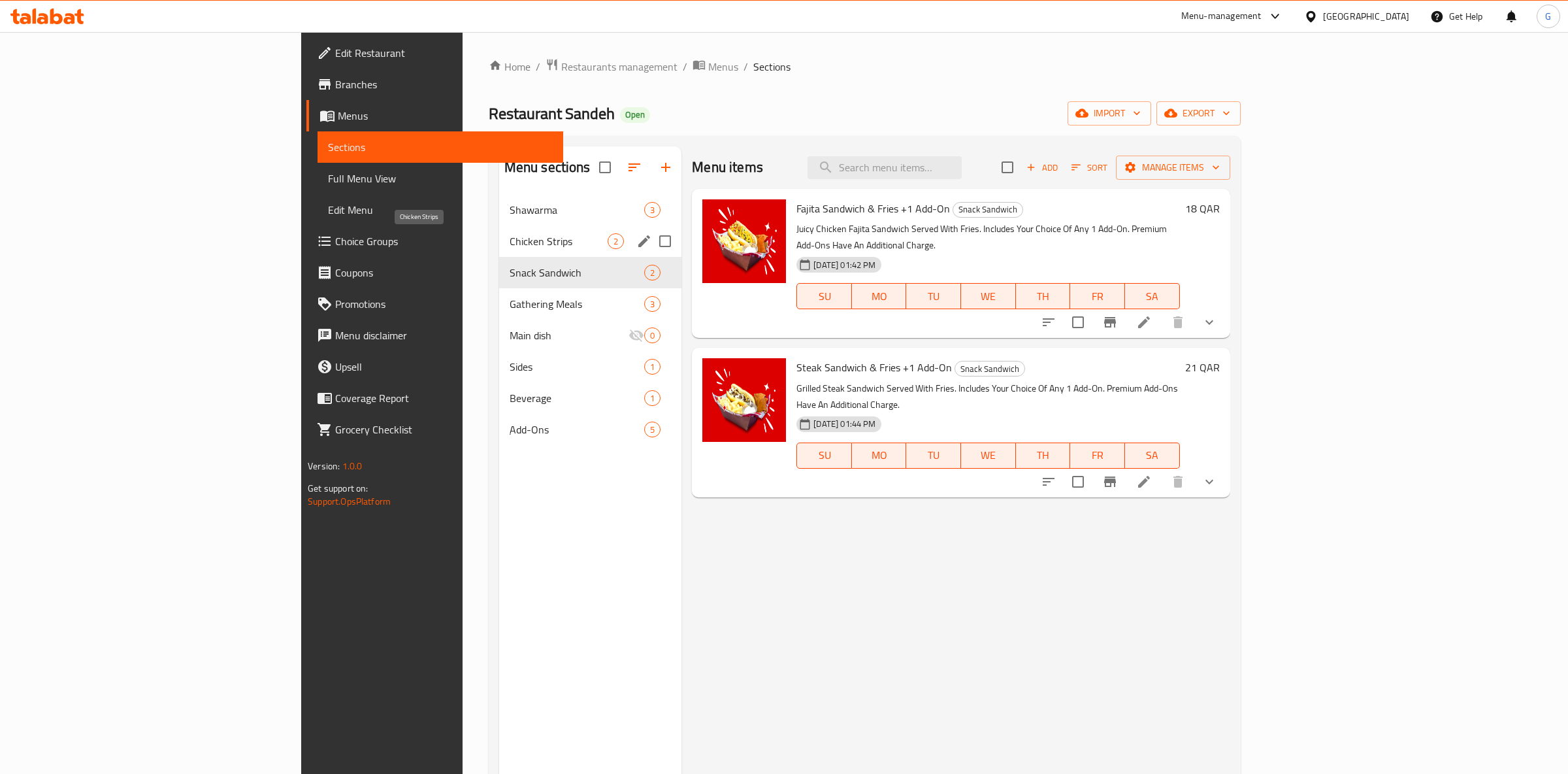
click at [510, 241] on span "Chicken Strips" at bounding box center [559, 241] width 98 height 16
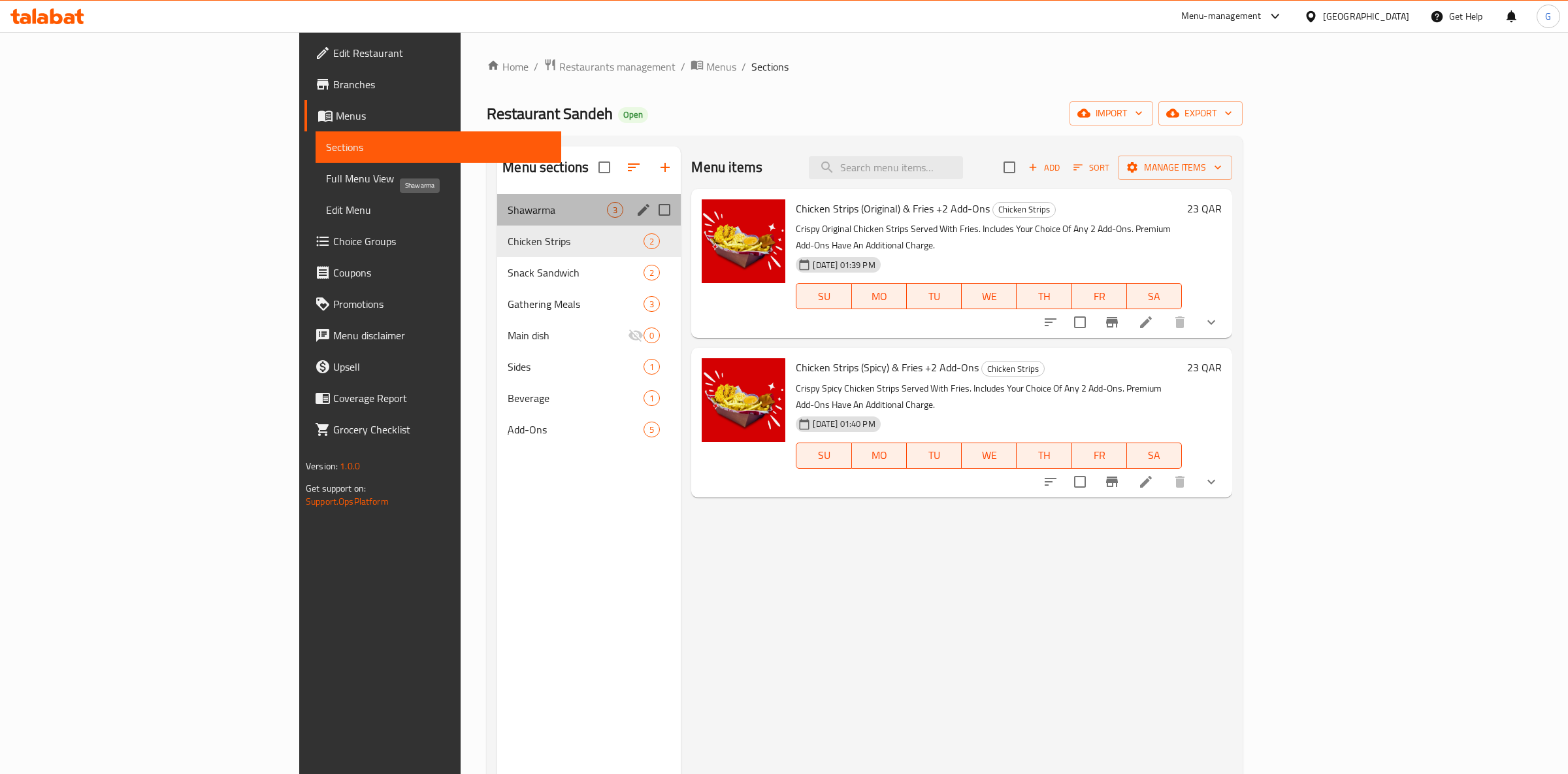
click at [508, 205] on span "Shawarma" at bounding box center [557, 210] width 99 height 16
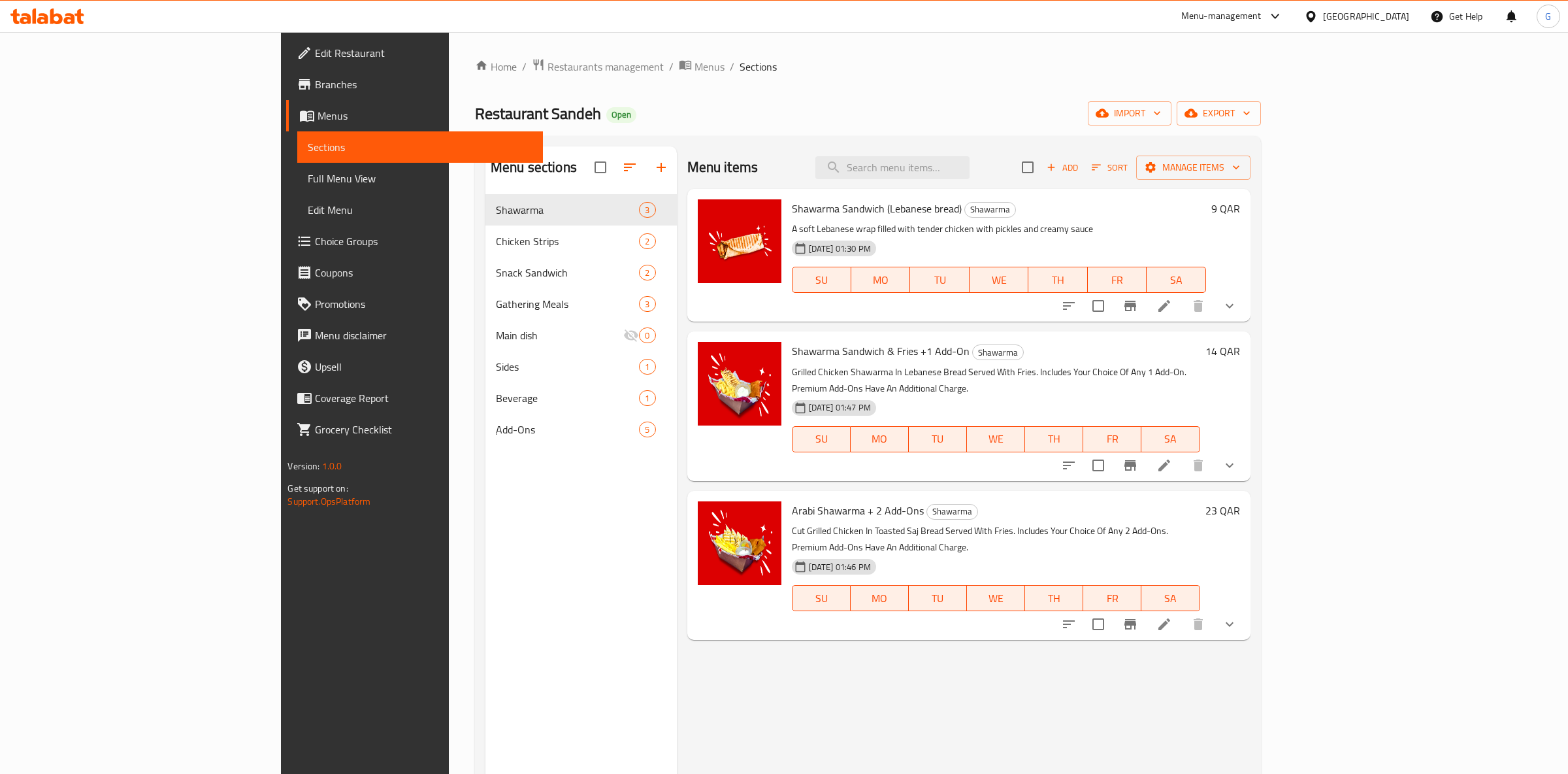
click at [1246, 608] on div at bounding box center [1149, 624] width 192 height 31
click at [1172, 616] on icon at bounding box center [1165, 624] width 16 height 16
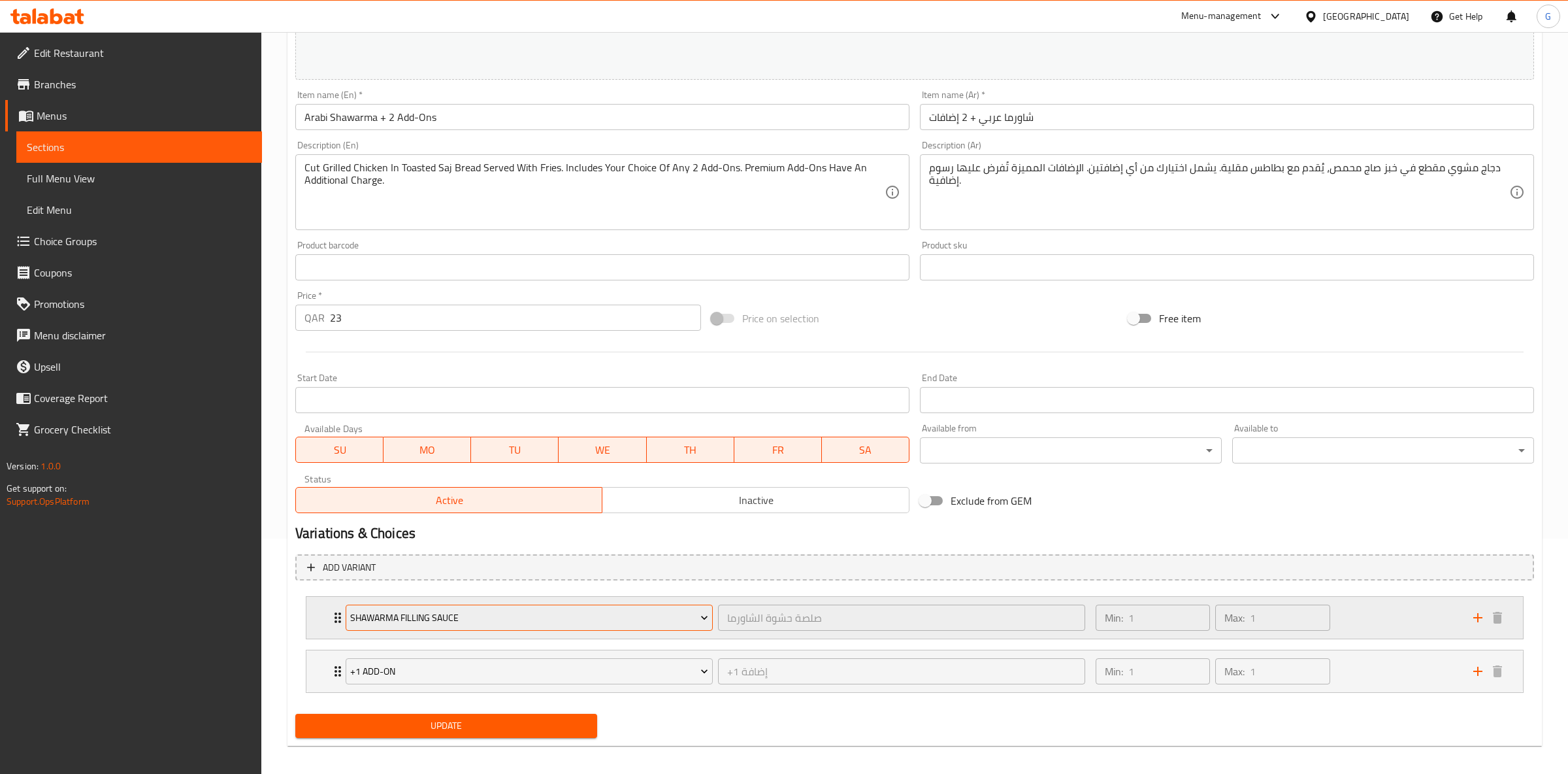
scroll to position [244, 0]
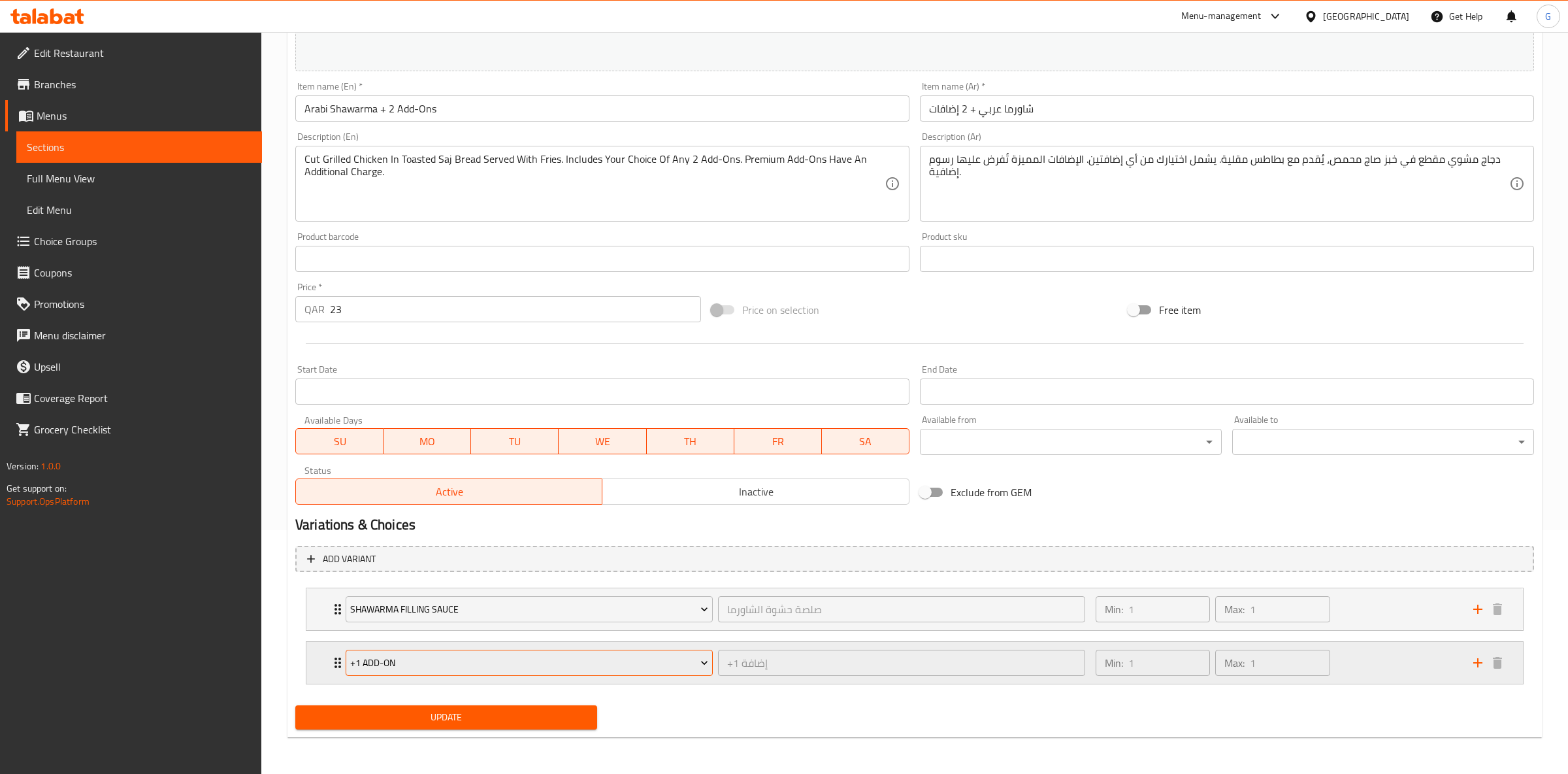
click at [463, 664] on span "+1 Add-on" at bounding box center [529, 663] width 358 height 16
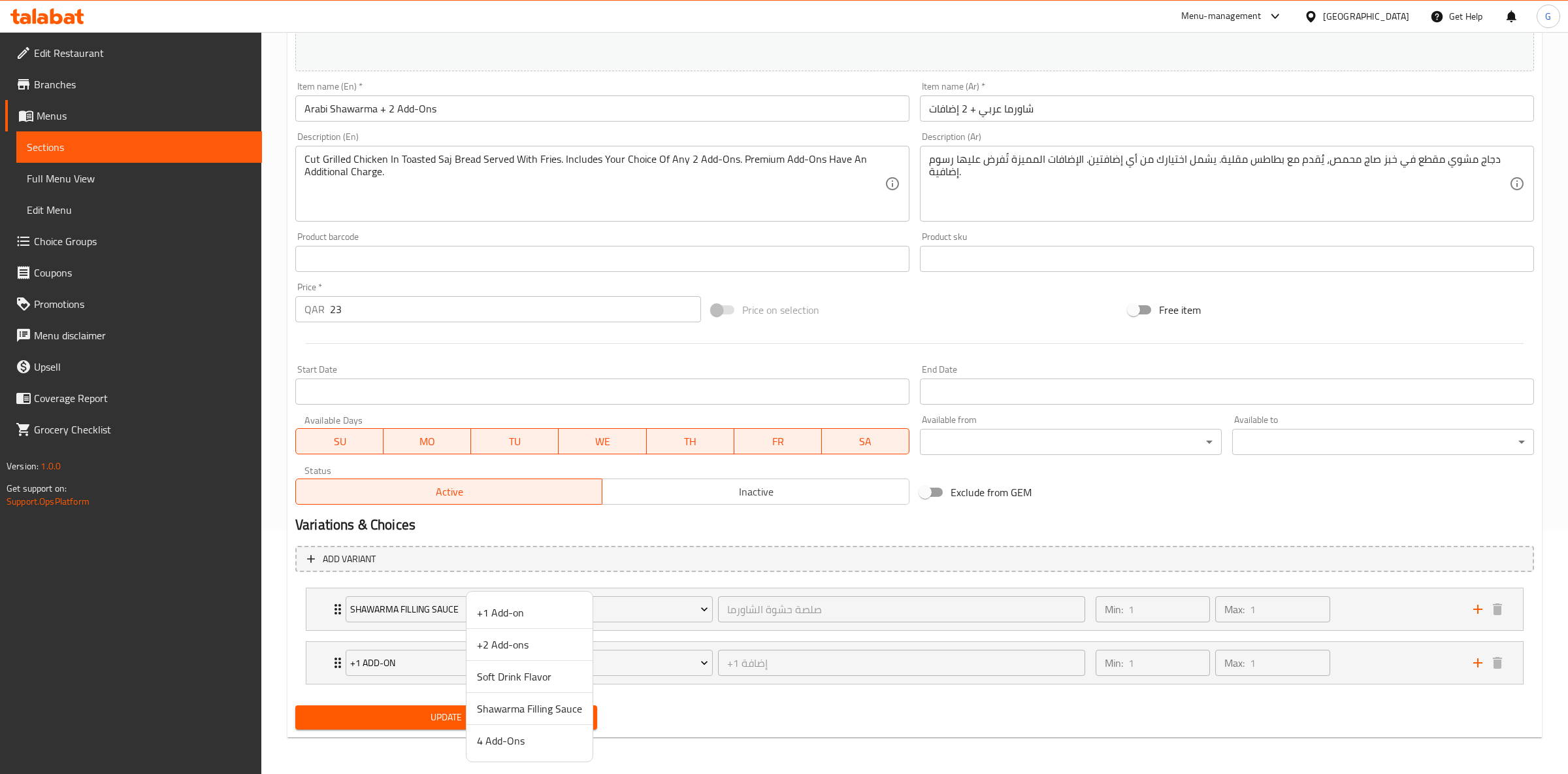
click at [511, 643] on span "+2 Add-ons" at bounding box center [530, 644] width 105 height 16
click at [503, 712] on span "Update" at bounding box center [446, 717] width 281 height 16
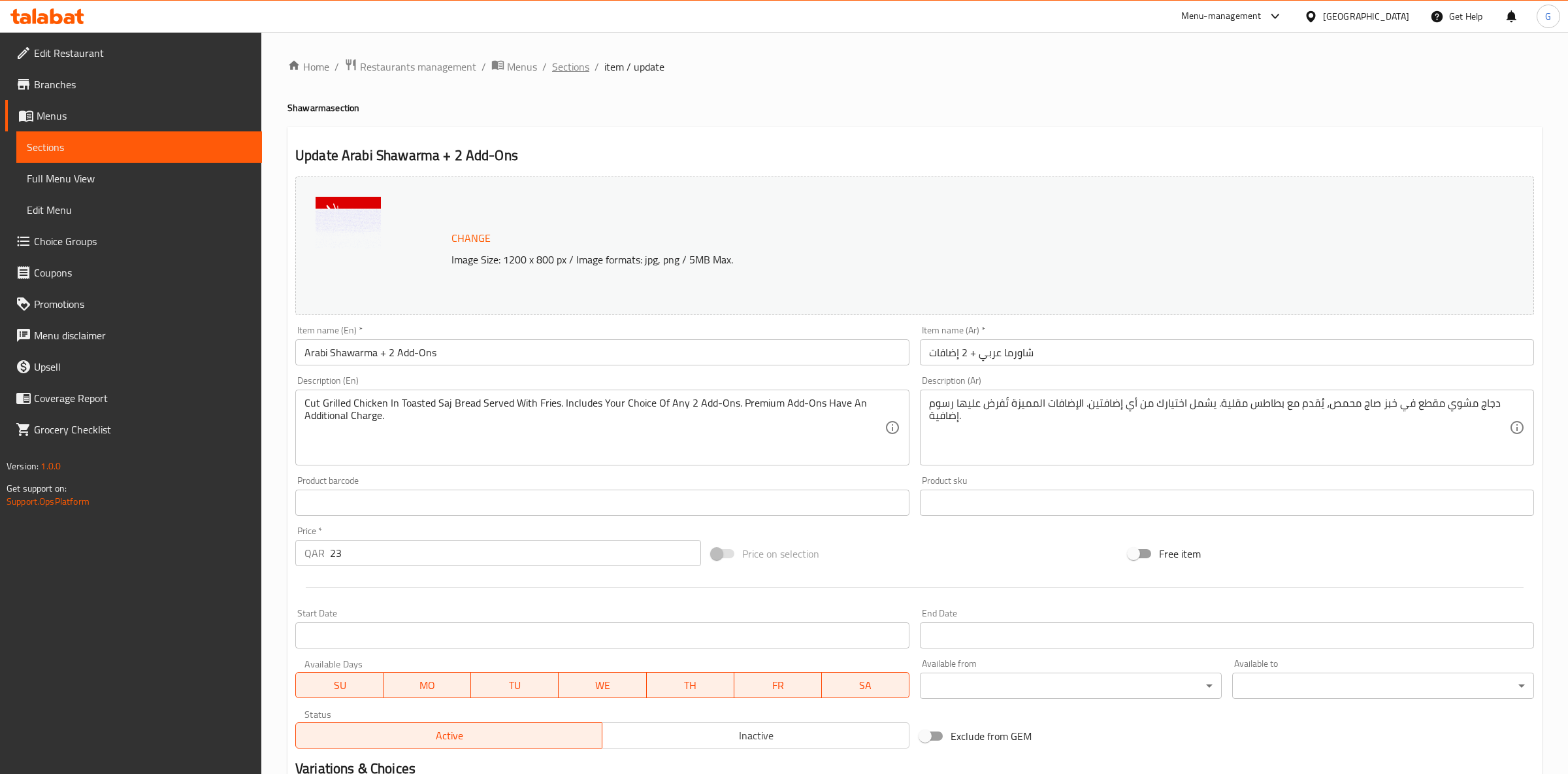
click at [562, 59] on span "Sections" at bounding box center [570, 67] width 37 height 16
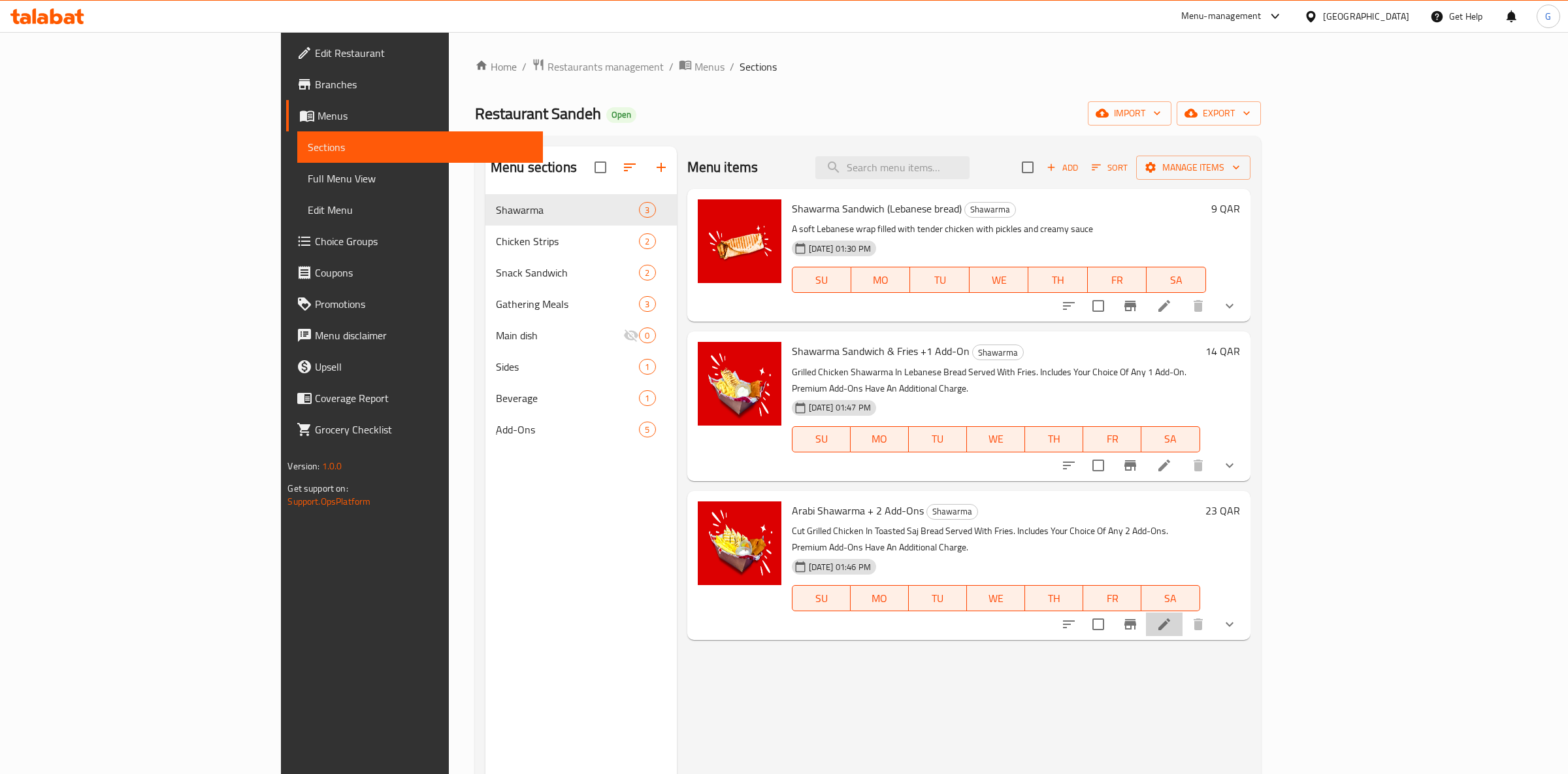
click at [1183, 612] on li at bounding box center [1165, 624] width 36 height 23
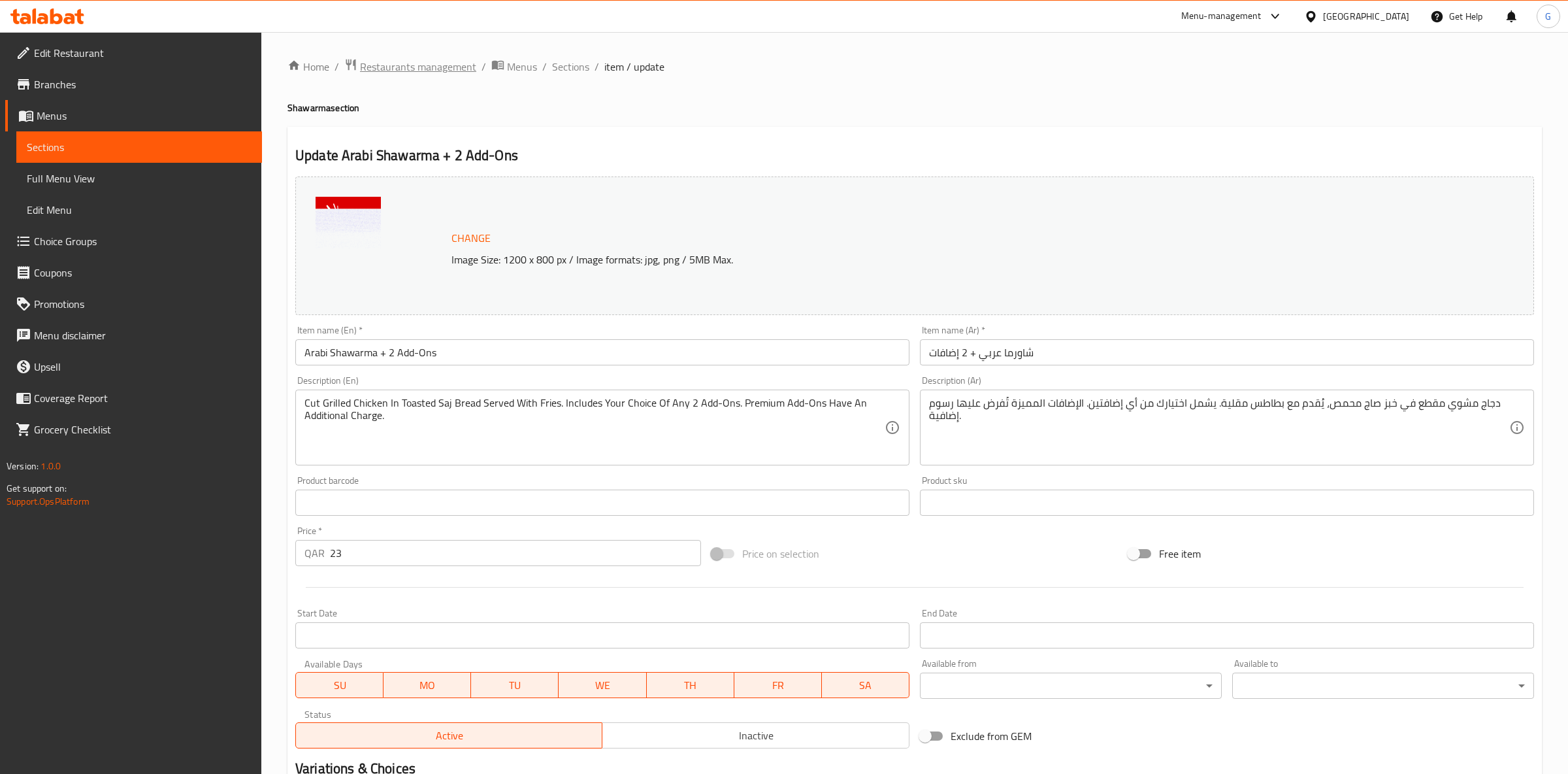
click at [449, 65] on span "Restaurants management" at bounding box center [418, 67] width 117 height 16
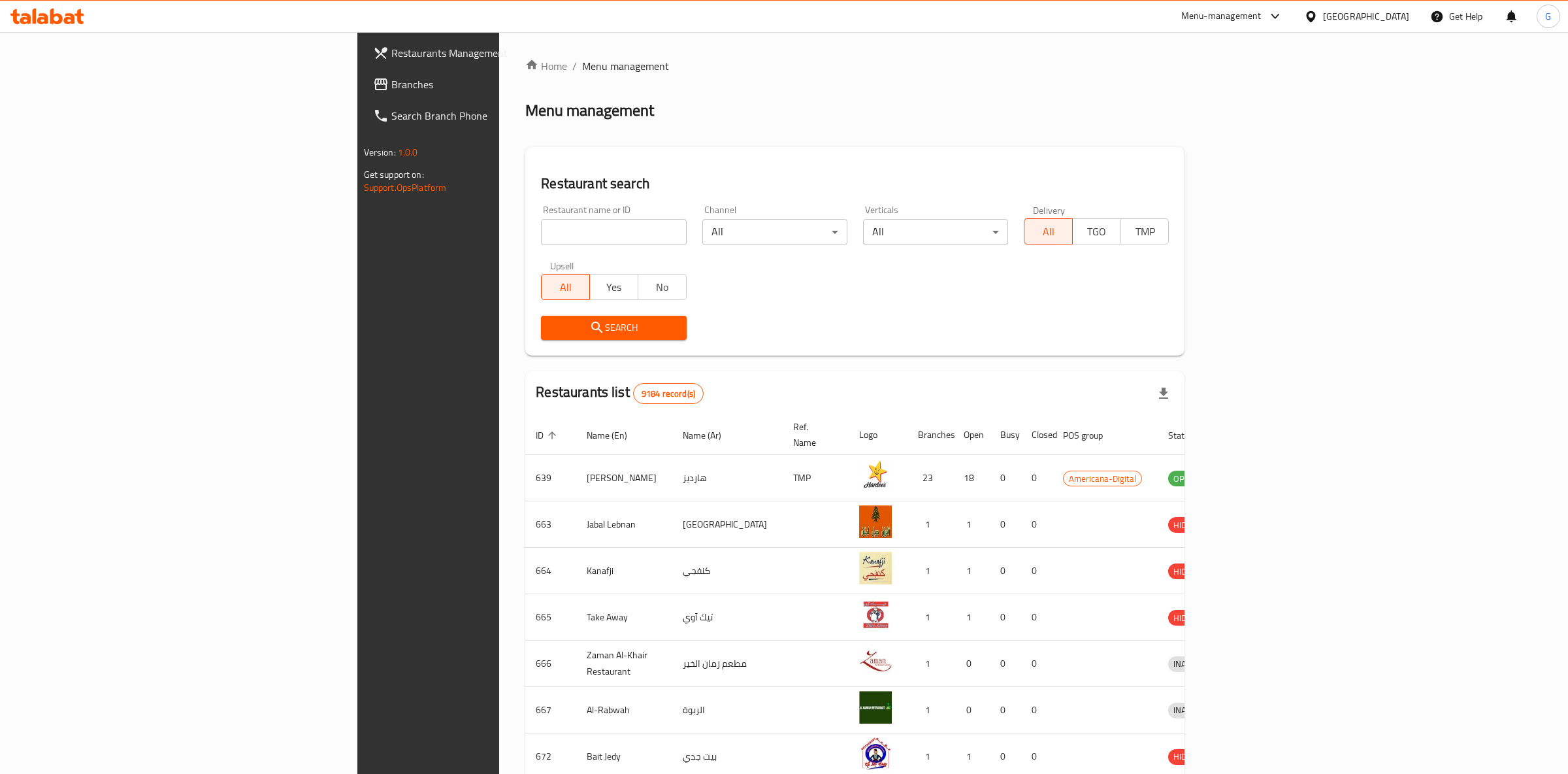
click at [541, 228] on input "search" at bounding box center [613, 232] width 145 height 26
type input "kalyana panthal"
click button "Search" at bounding box center [613, 327] width 145 height 24
